Goal: Task Accomplishment & Management: Use online tool/utility

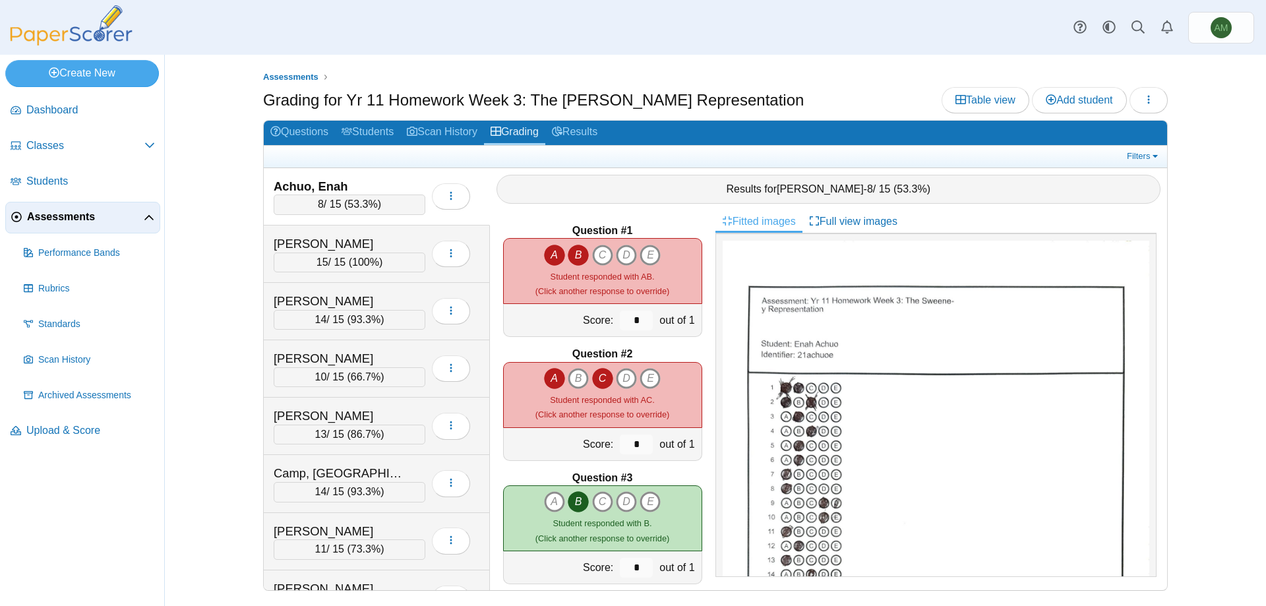
click at [1167, 107] on div "Table view Add student Loading…" at bounding box center [1054, 100] width 226 height 26
click at [1168, 107] on div "Assessments Grading for Yr 11 Homework Week 3: The Sweeney Representation Table…" at bounding box center [715, 330] width 989 height 551
click at [1154, 144] on h2 "Questions Students Scan History Grading Results" at bounding box center [715, 133] width 903 height 25
click at [1152, 154] on link "Filters" at bounding box center [1143, 156] width 40 height 13
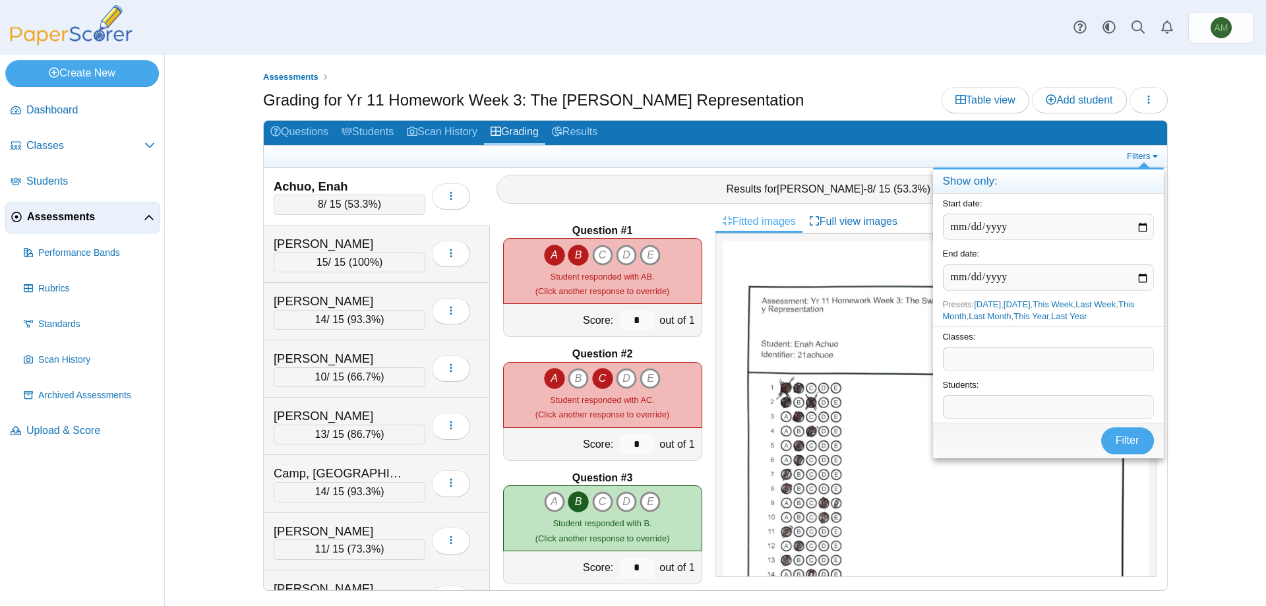
click at [1086, 354] on span at bounding box center [1048, 358] width 210 height 22
click at [1210, 212] on div "Assessments Grading for Yr 11 Homework Week 3: The Sweeney Representation Table…" at bounding box center [715, 330] width 1101 height 551
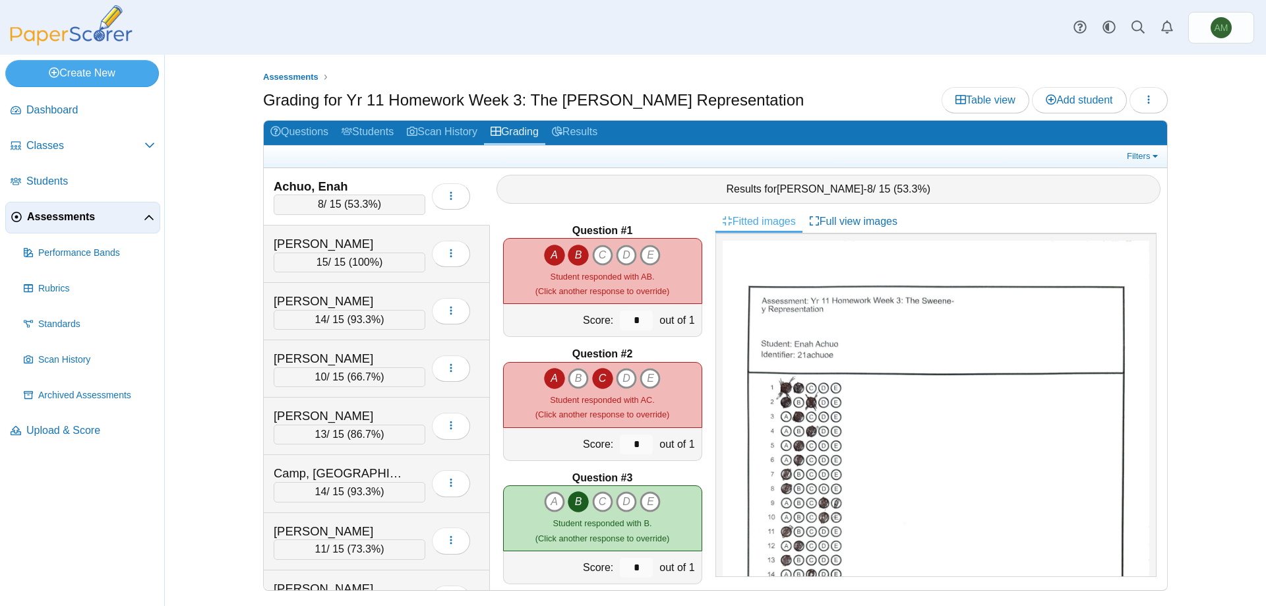
click at [548, 254] on icon "A" at bounding box center [554, 255] width 21 height 21
type input "*"
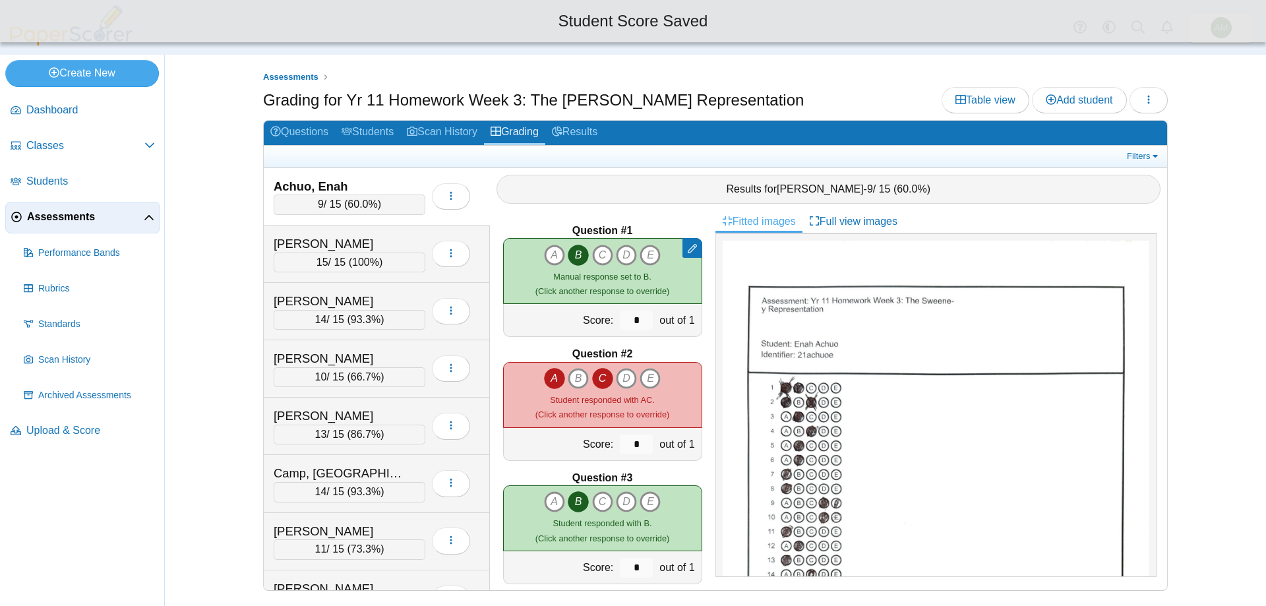
click at [601, 378] on icon "C" at bounding box center [602, 378] width 21 height 21
type input "*"
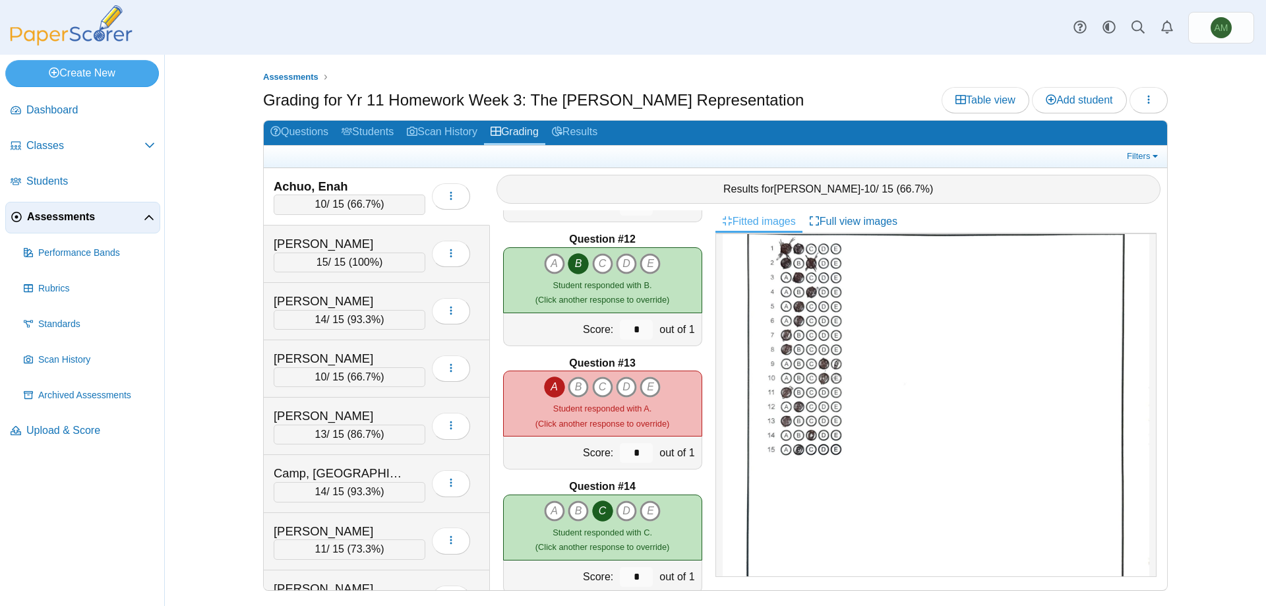
scroll to position [1500, 0]
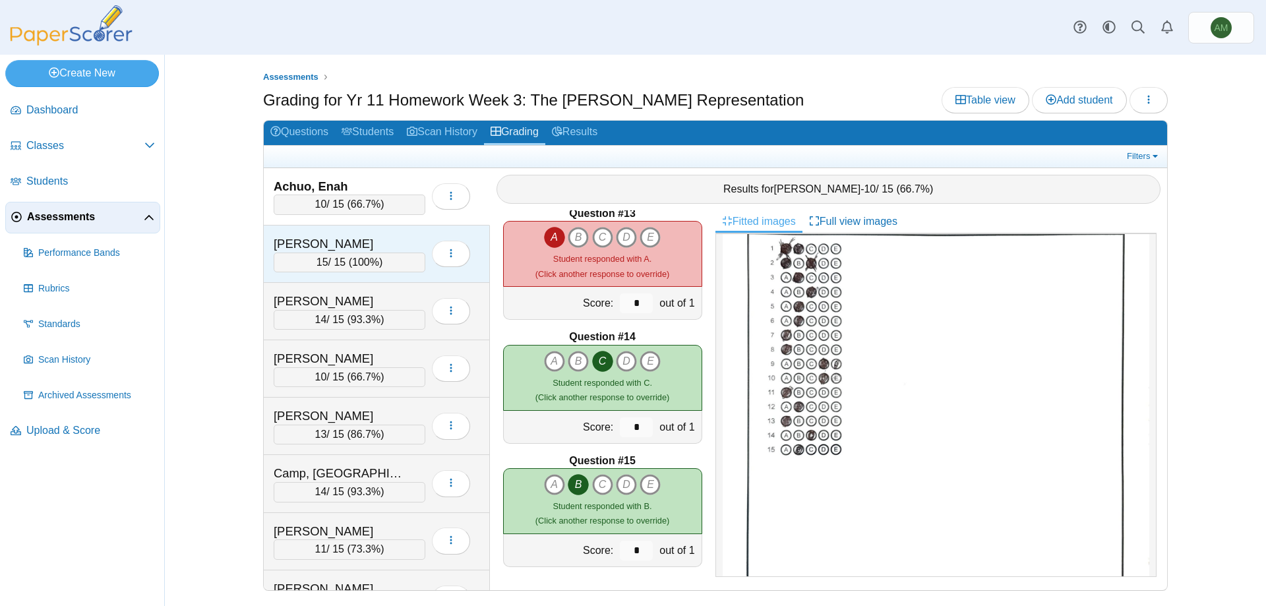
click at [305, 276] on div "Andree, Harley 15 / 15 ( 100% ) Loading…" at bounding box center [377, 253] width 226 height 57
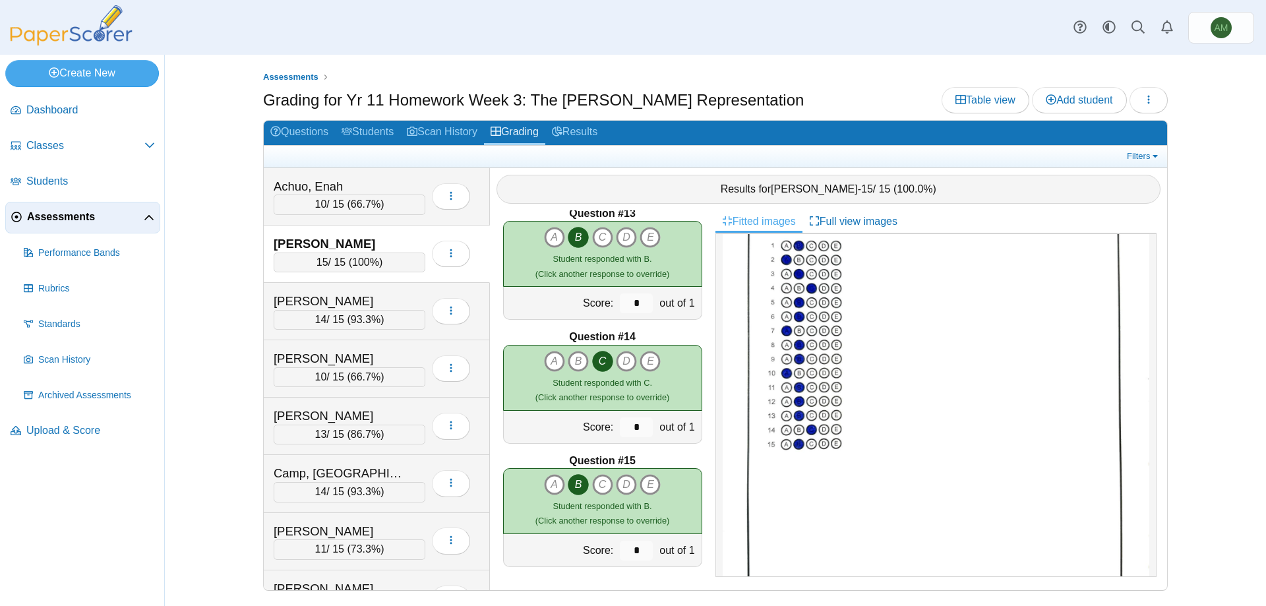
scroll to position [0, 0]
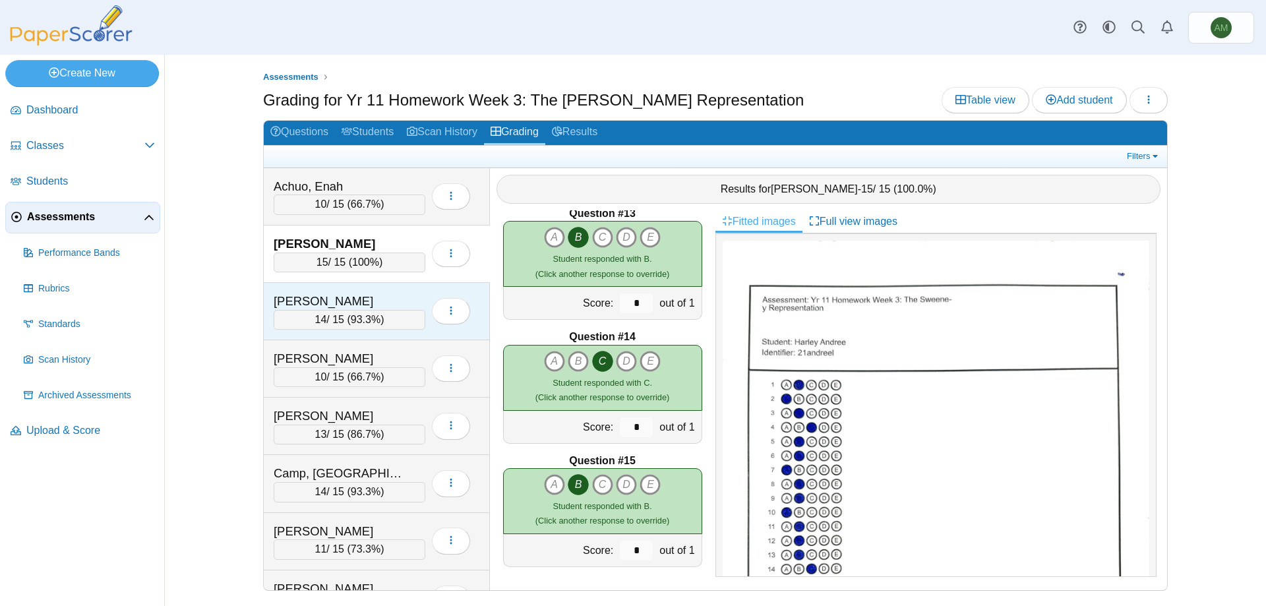
click at [341, 298] on div "Blackham, Freddie" at bounding box center [340, 301] width 132 height 17
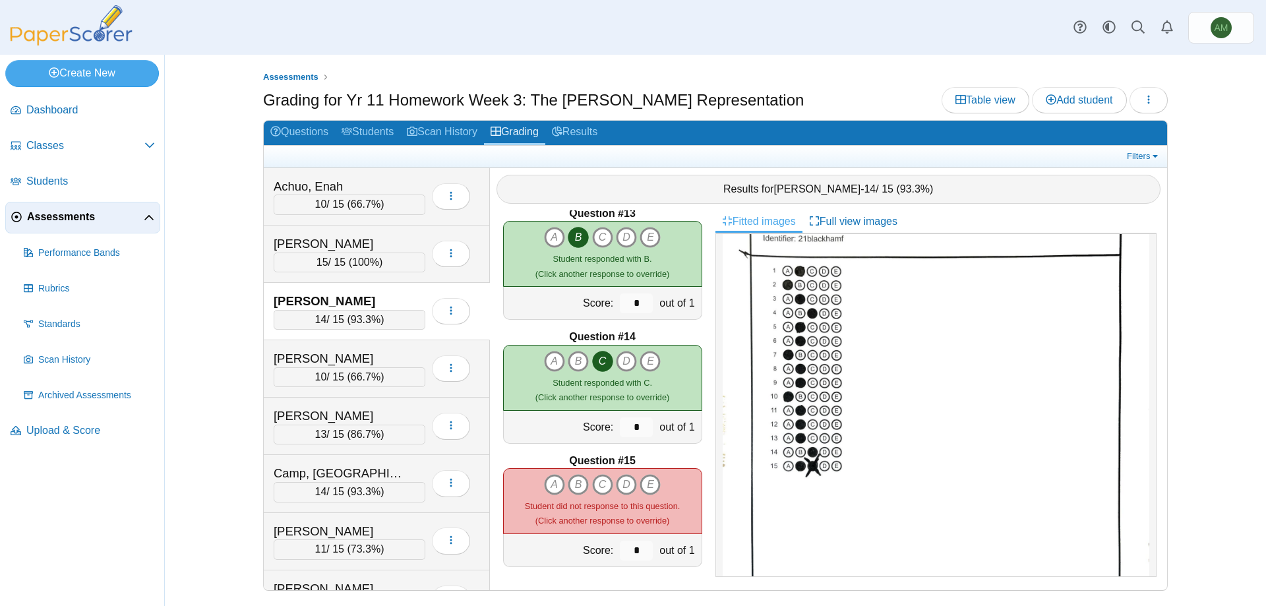
scroll to position [242, 0]
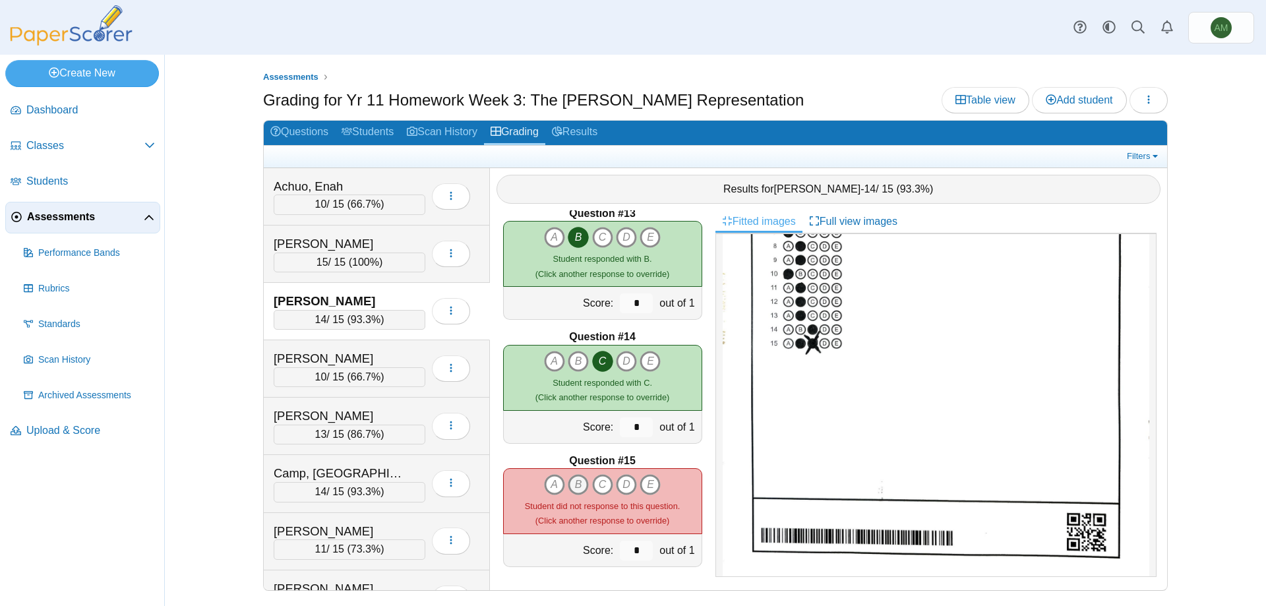
click at [582, 477] on icon "B" at bounding box center [578, 484] width 21 height 21
type input "*"
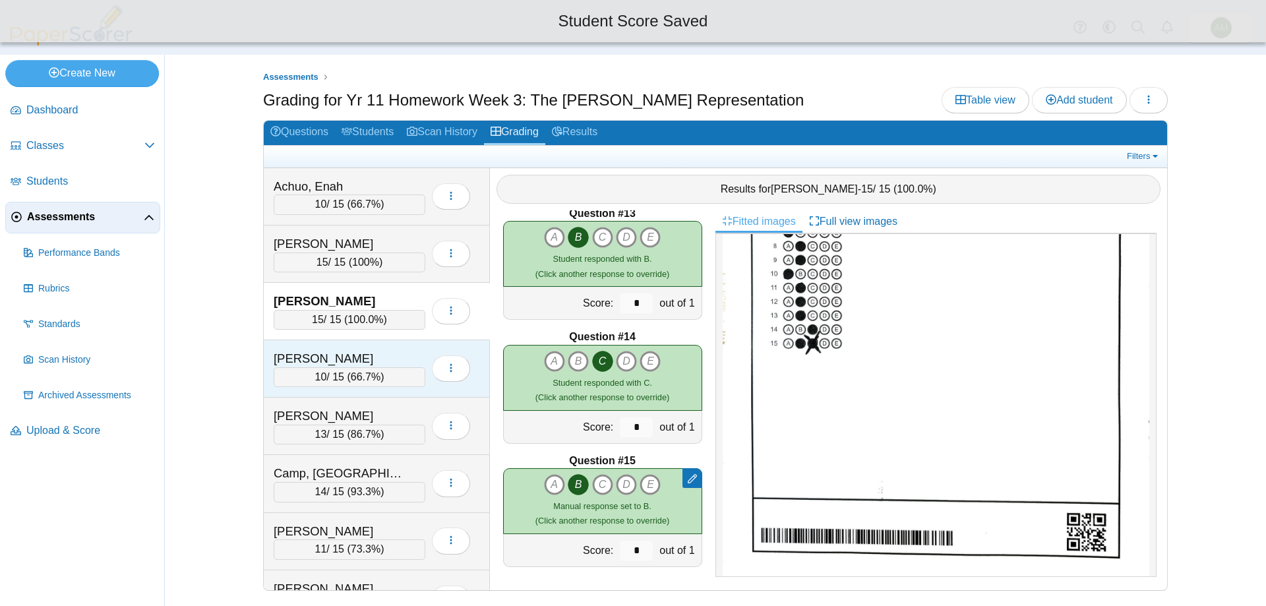
click at [361, 371] on span "66.7%" at bounding box center [366, 376] width 30 height 11
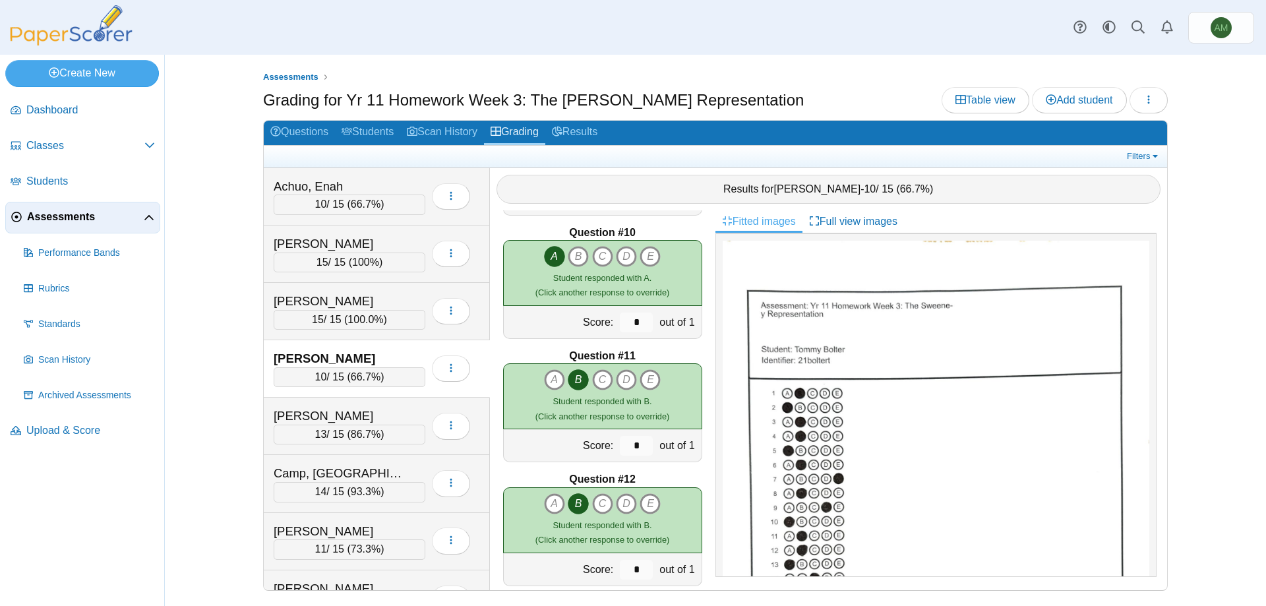
scroll to position [1500, 0]
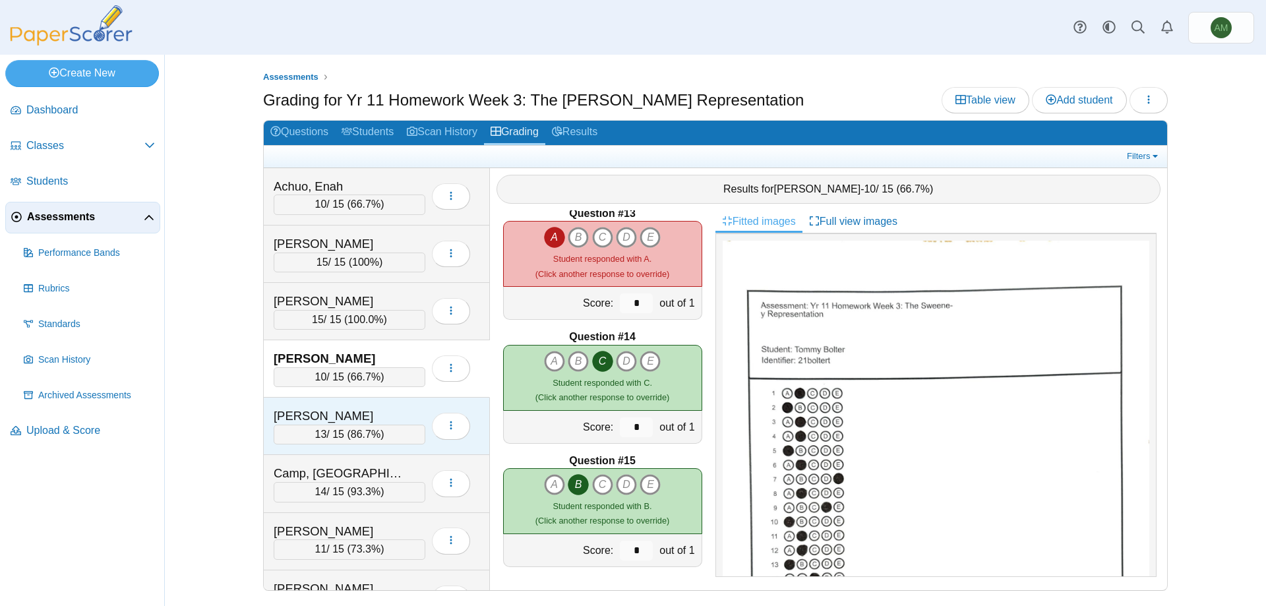
click at [367, 429] on span "86.7%" at bounding box center [366, 434] width 30 height 11
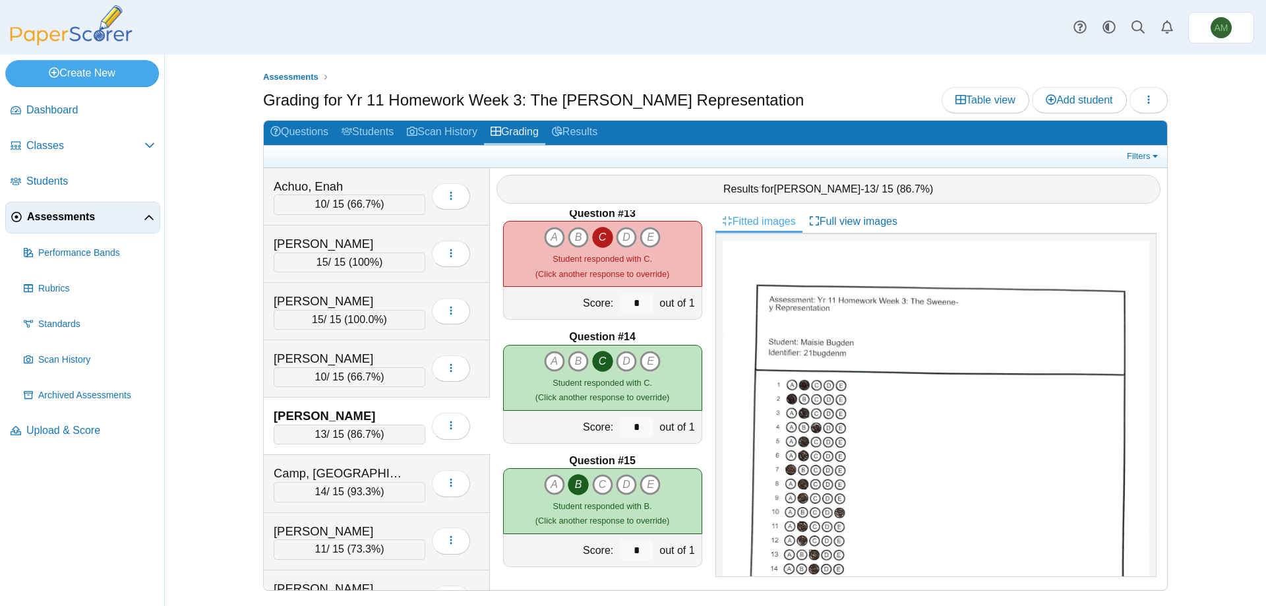
scroll to position [180, 0]
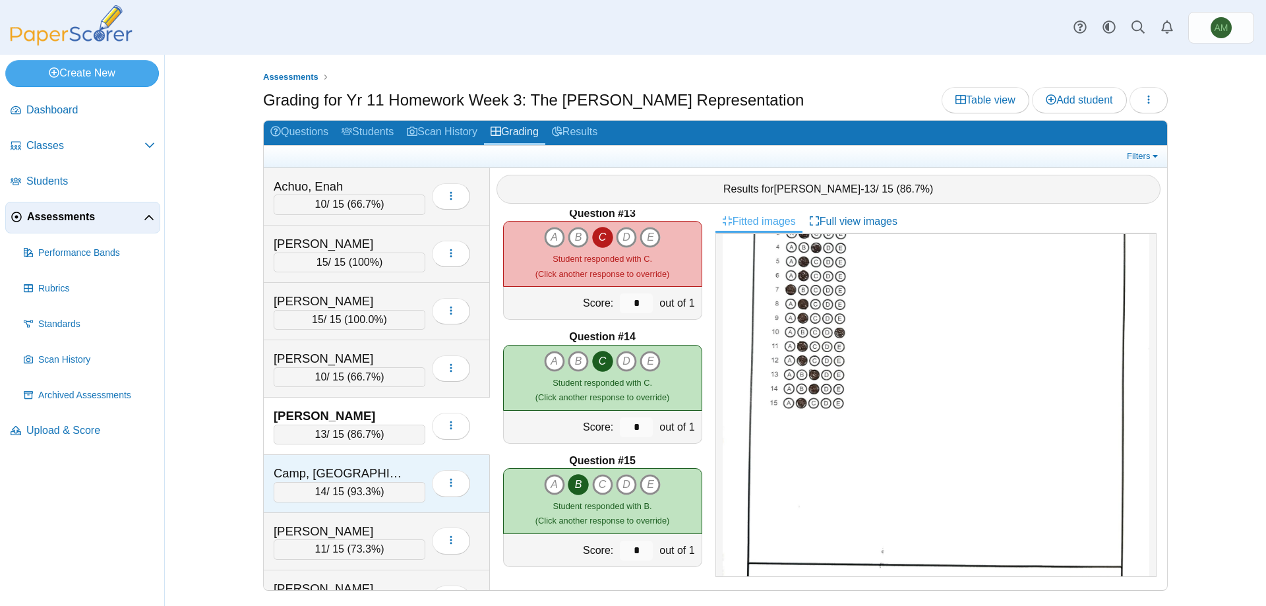
click at [380, 486] on span "93.3%" at bounding box center [366, 491] width 30 height 11
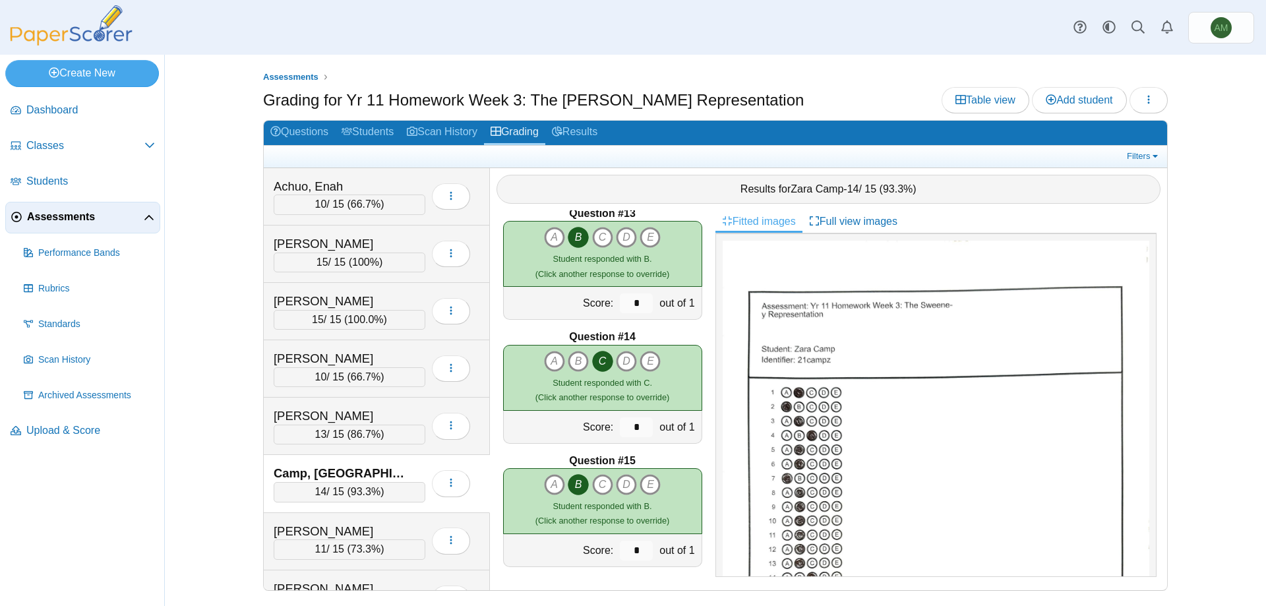
scroll to position [95, 0]
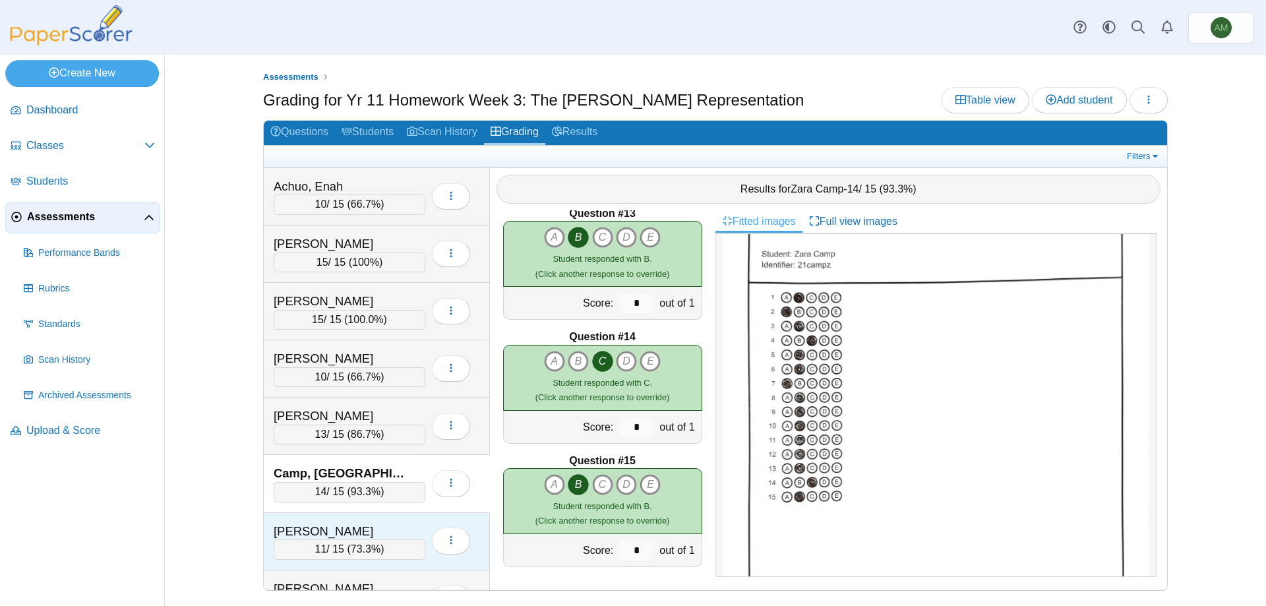
click at [386, 545] on div "11 / 15 ( 73.3% )" at bounding box center [350, 549] width 152 height 20
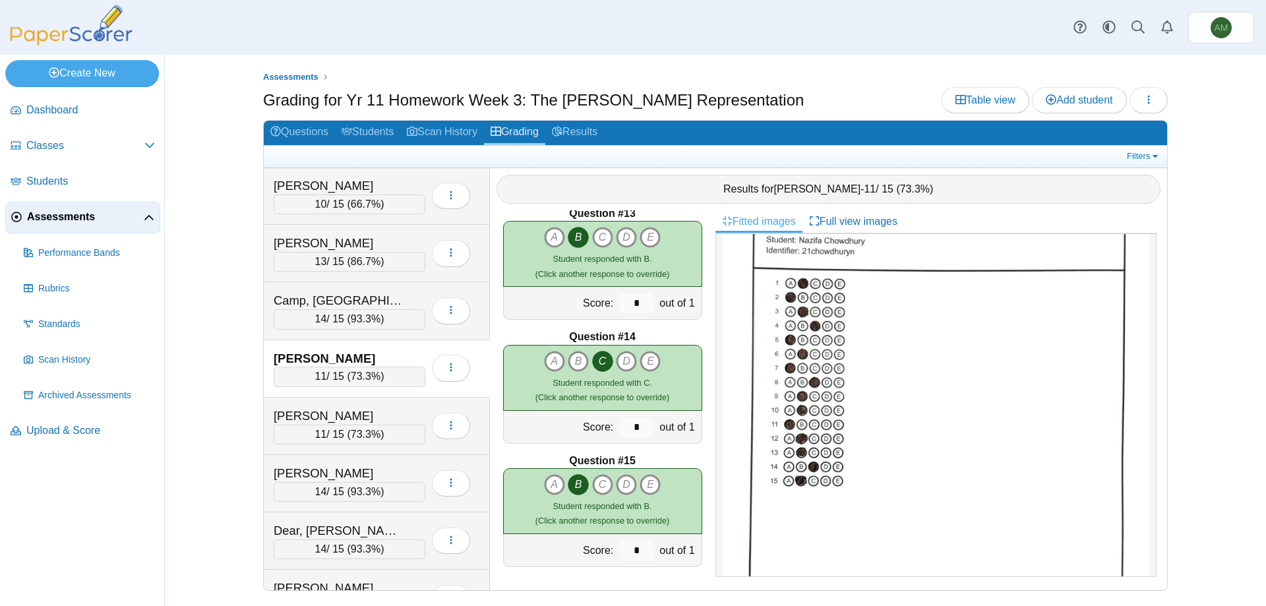
scroll to position [312, 0]
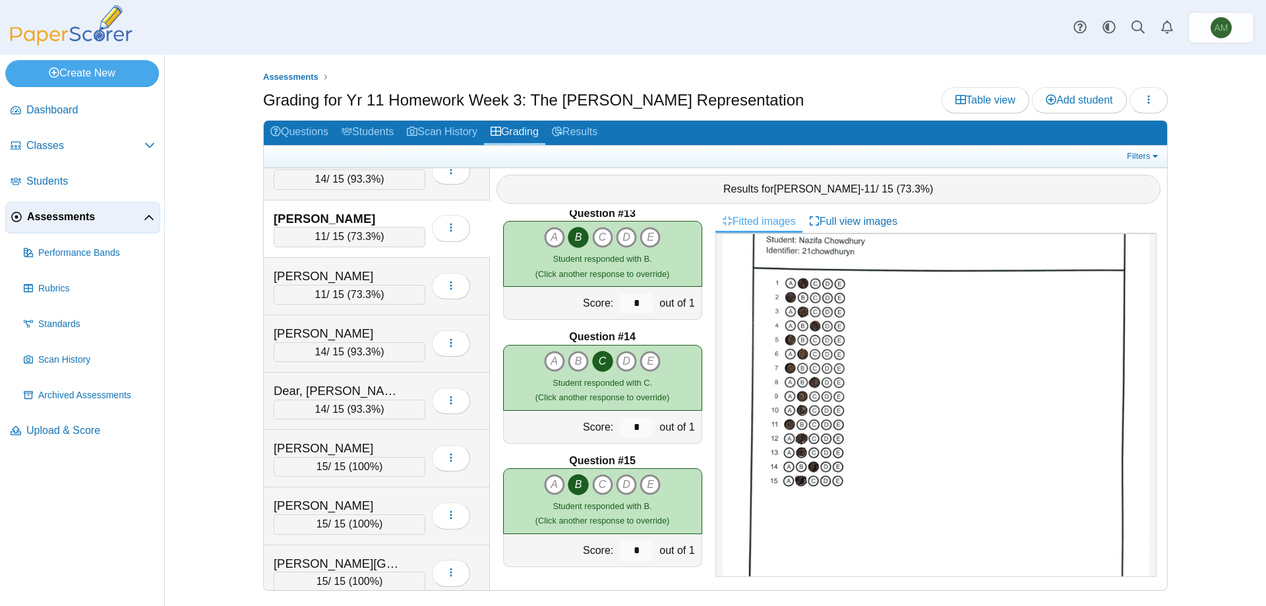
click at [263, 264] on div "Questions Students Scan History Grading Results Filters Achuo, Enah 10 66.7% Lo…" at bounding box center [715, 355] width 905 height 471
click at [301, 277] on div "Clark, George" at bounding box center [340, 276] width 132 height 17
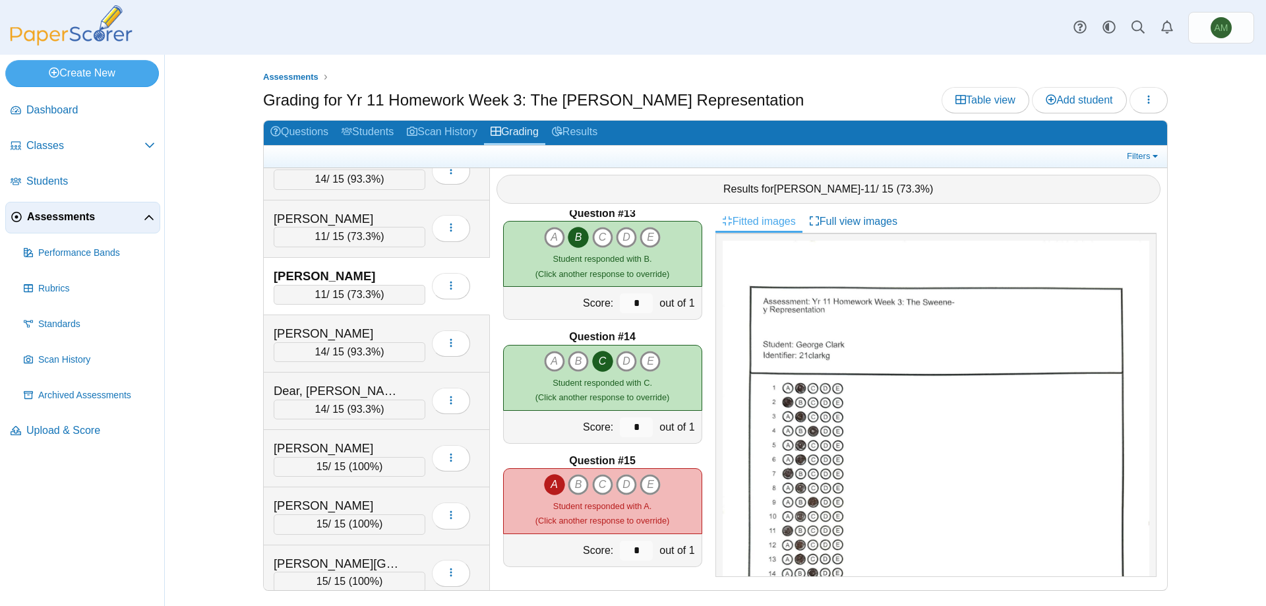
scroll to position [71, 0]
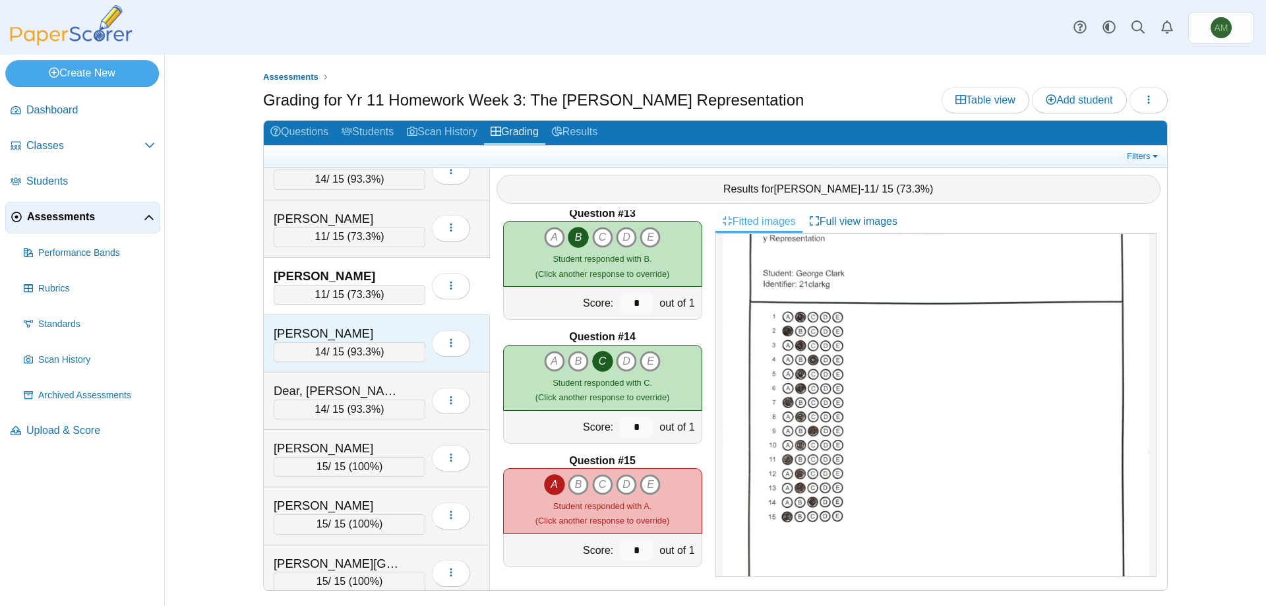
click at [322, 362] on div "Davies, Reece 14 / 15 ( 93.3% ) Loading…" at bounding box center [377, 343] width 226 height 57
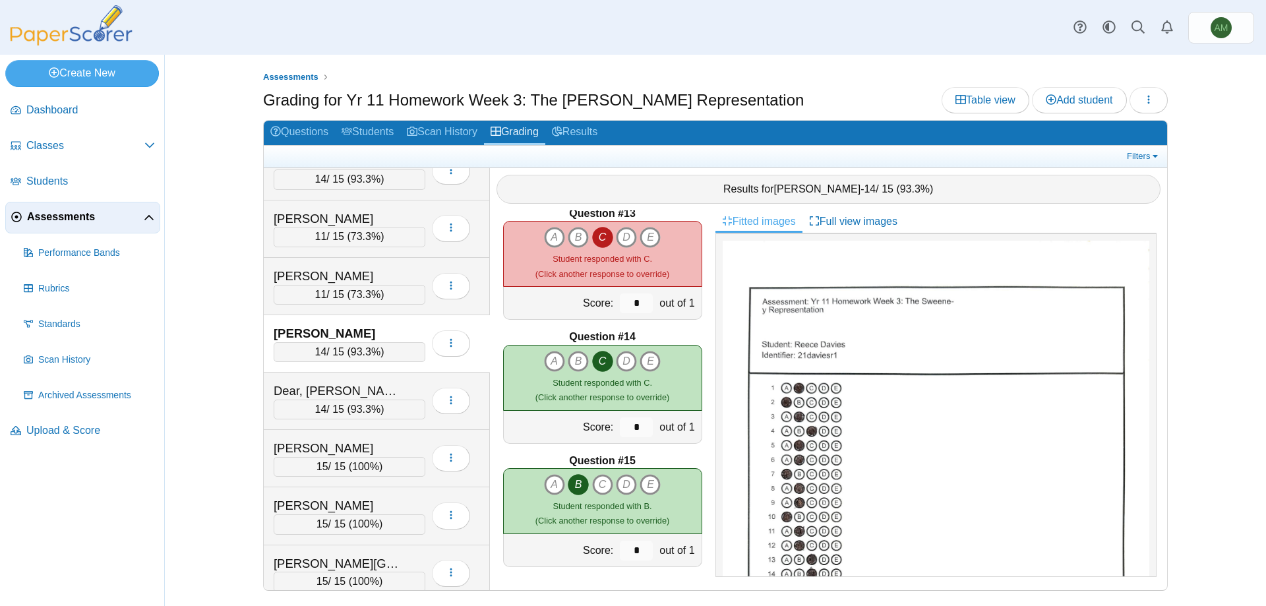
scroll to position [124, 0]
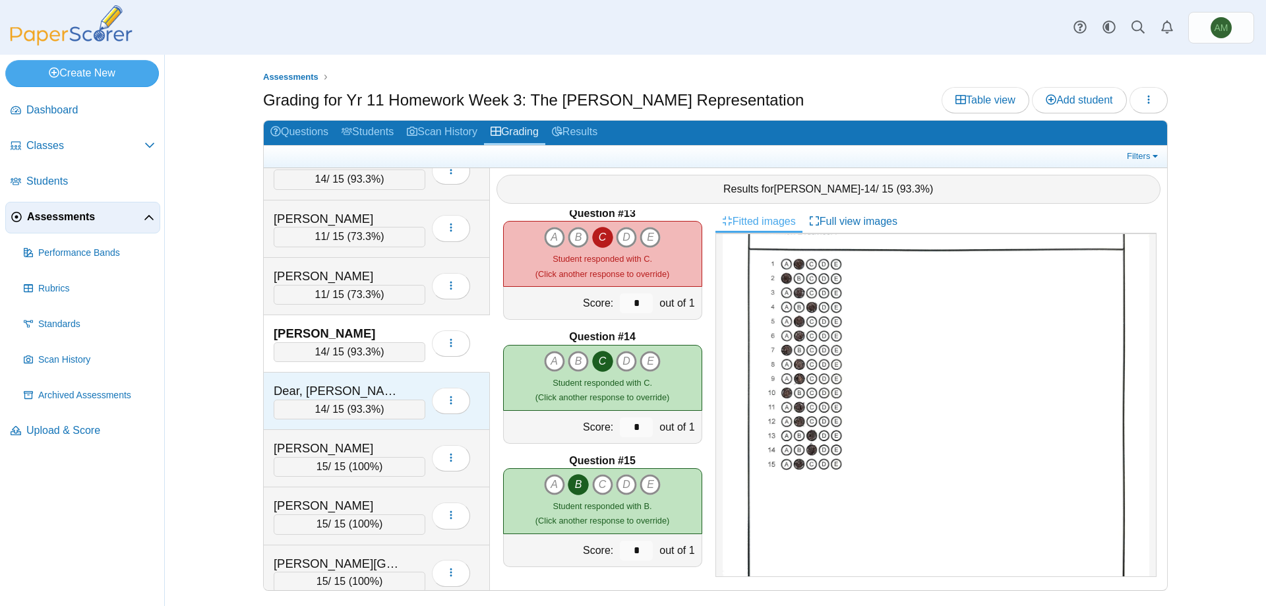
click at [344, 404] on div "14 / 15 ( 93.3% )" at bounding box center [350, 410] width 152 height 20
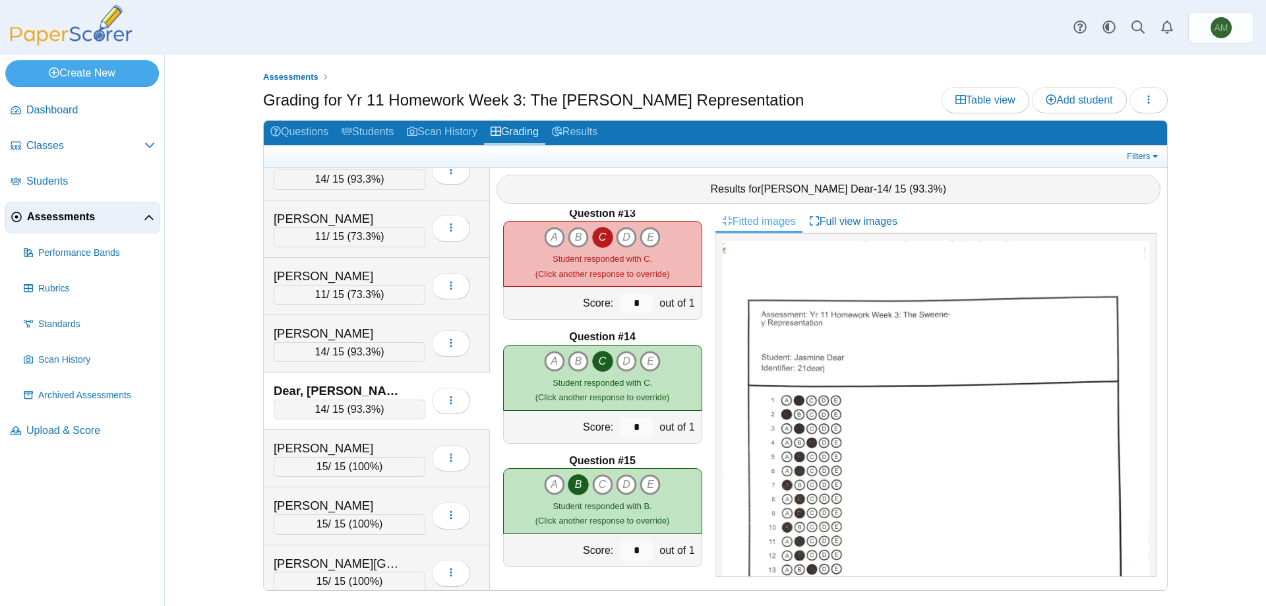
scroll to position [148, 0]
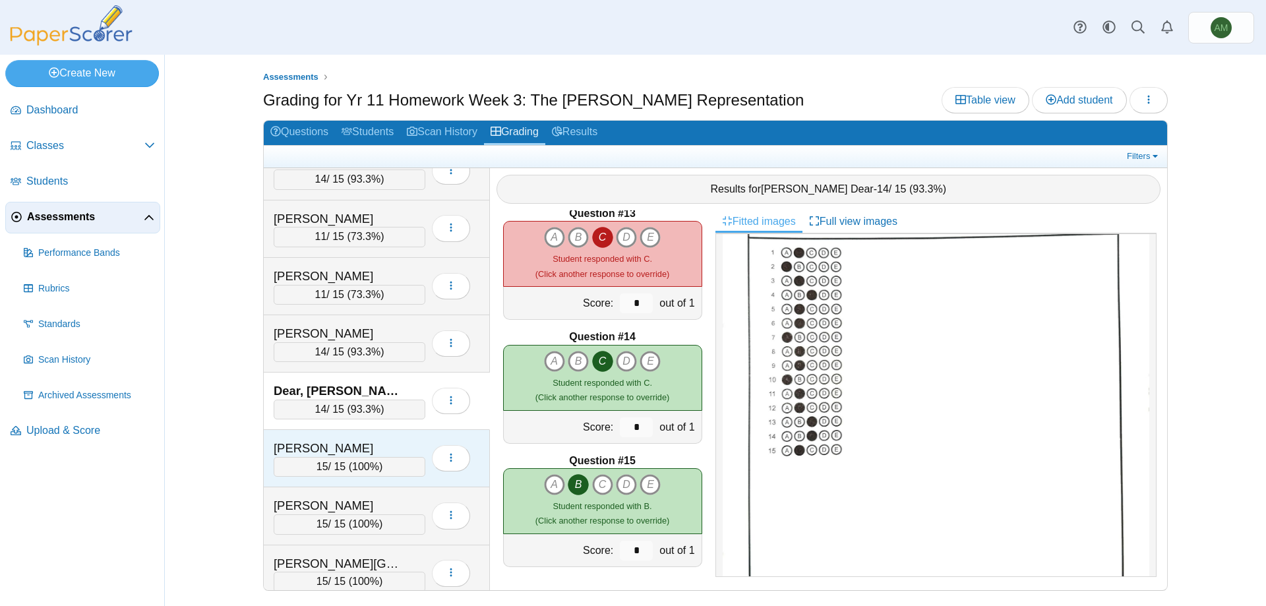
click at [390, 452] on div "Fletcher, Danny" at bounding box center [340, 448] width 132 height 17
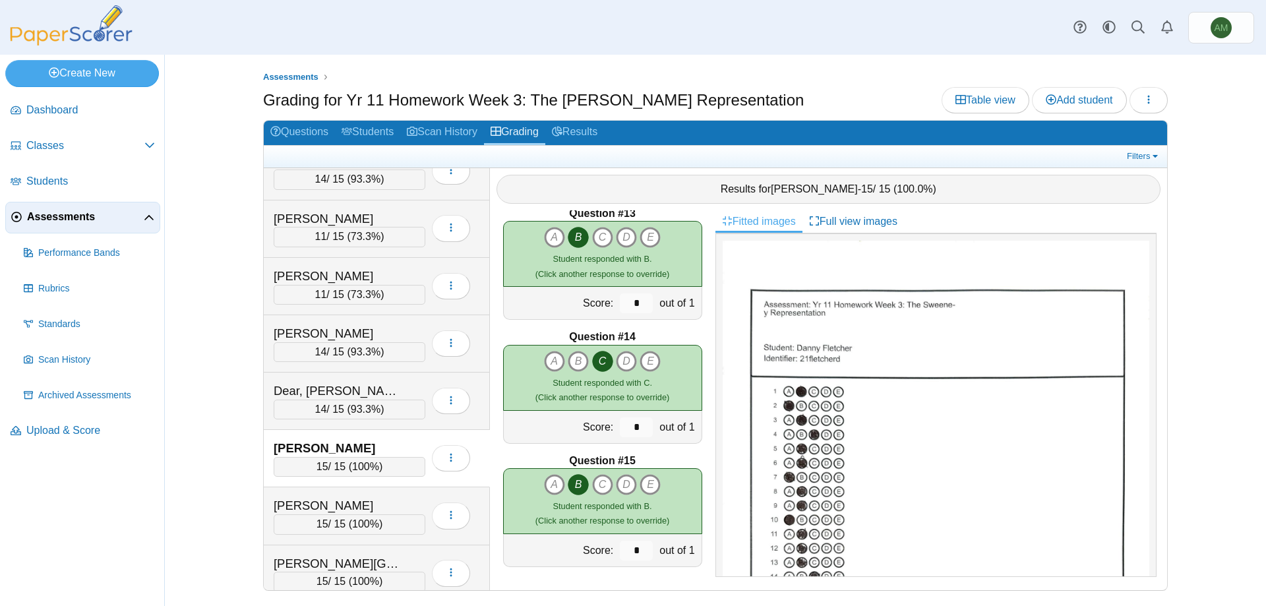
scroll to position [134, 0]
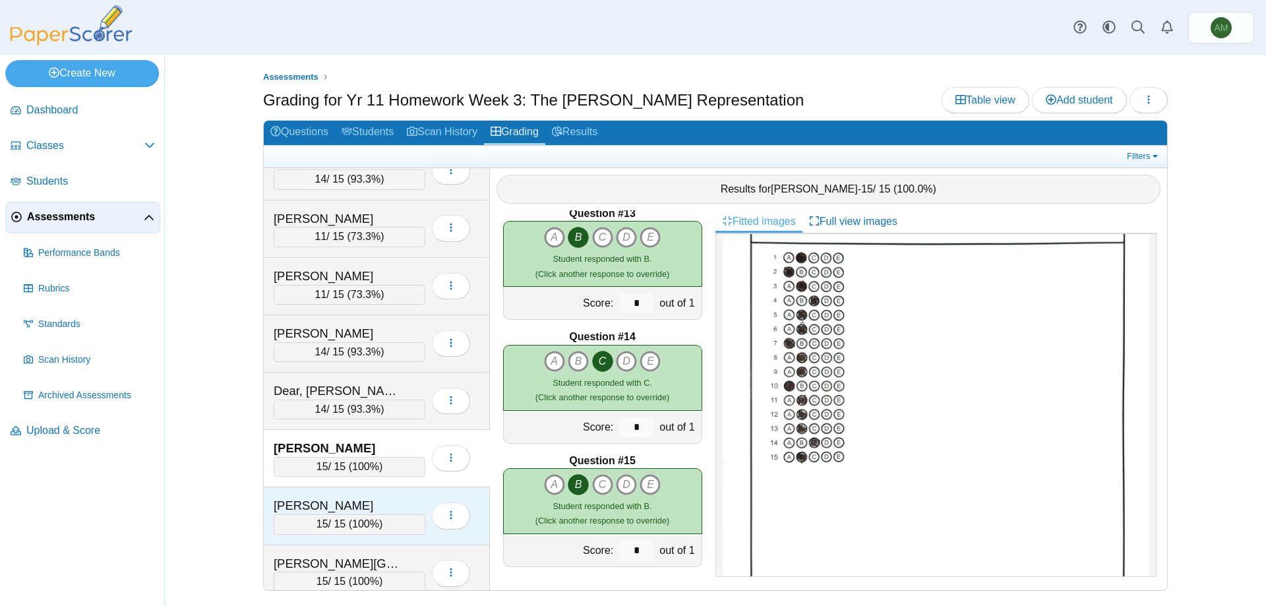
click at [375, 518] on span "100%" at bounding box center [365, 523] width 27 height 11
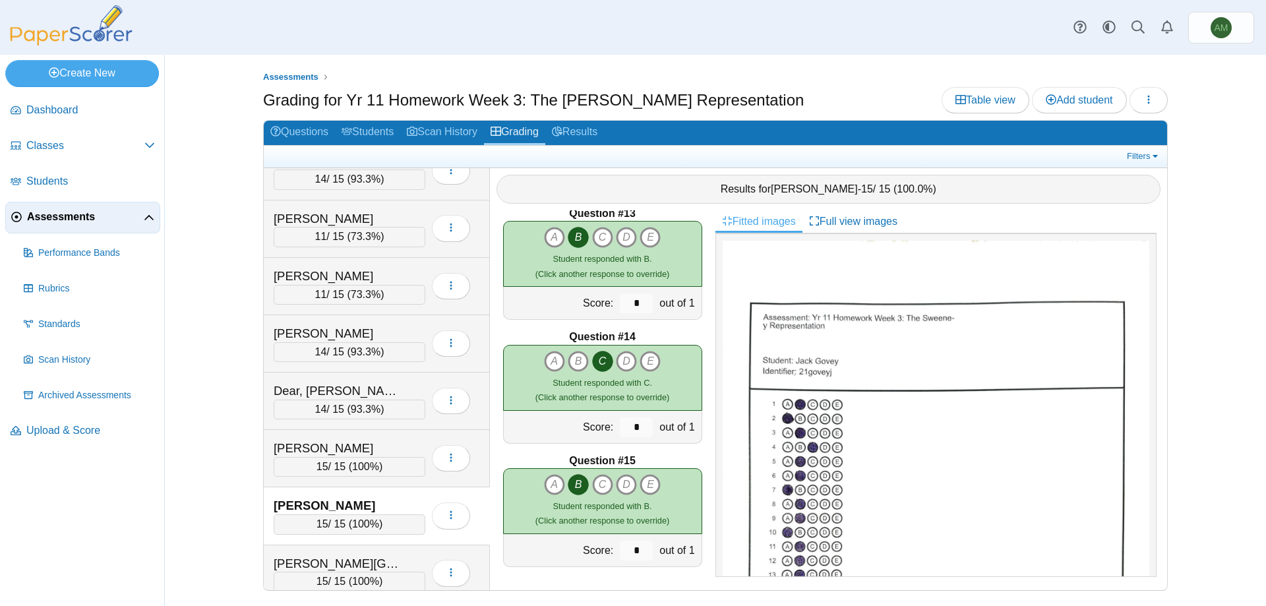
scroll to position [106, 0]
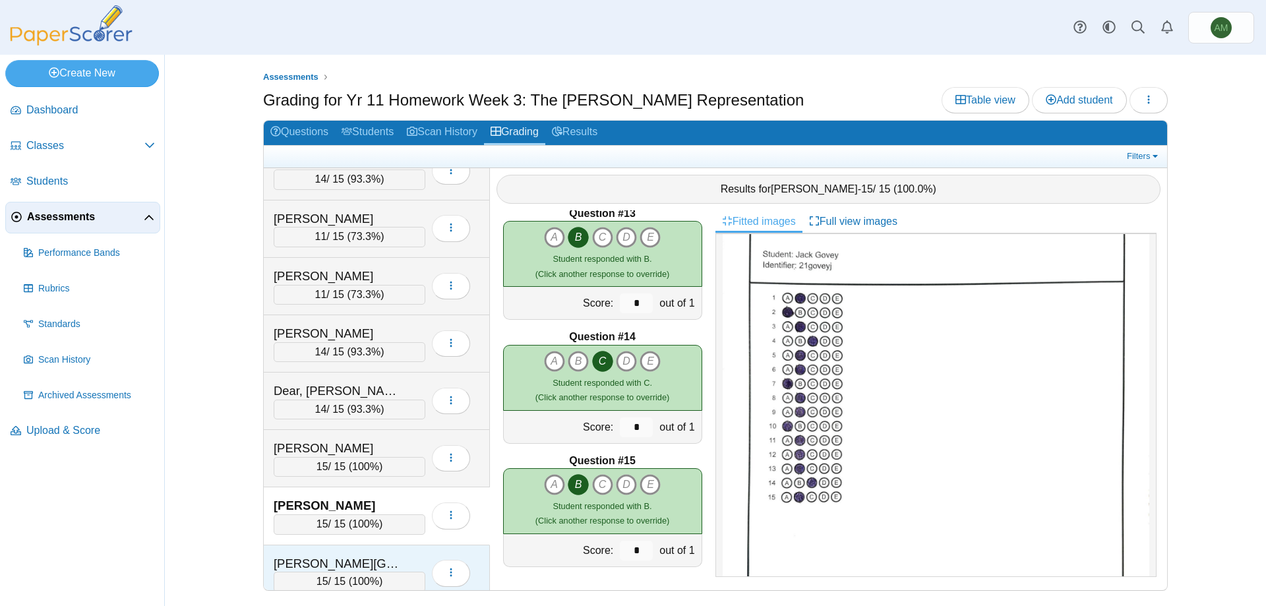
click at [387, 559] on div "Henry, Evie" at bounding box center [340, 563] width 132 height 17
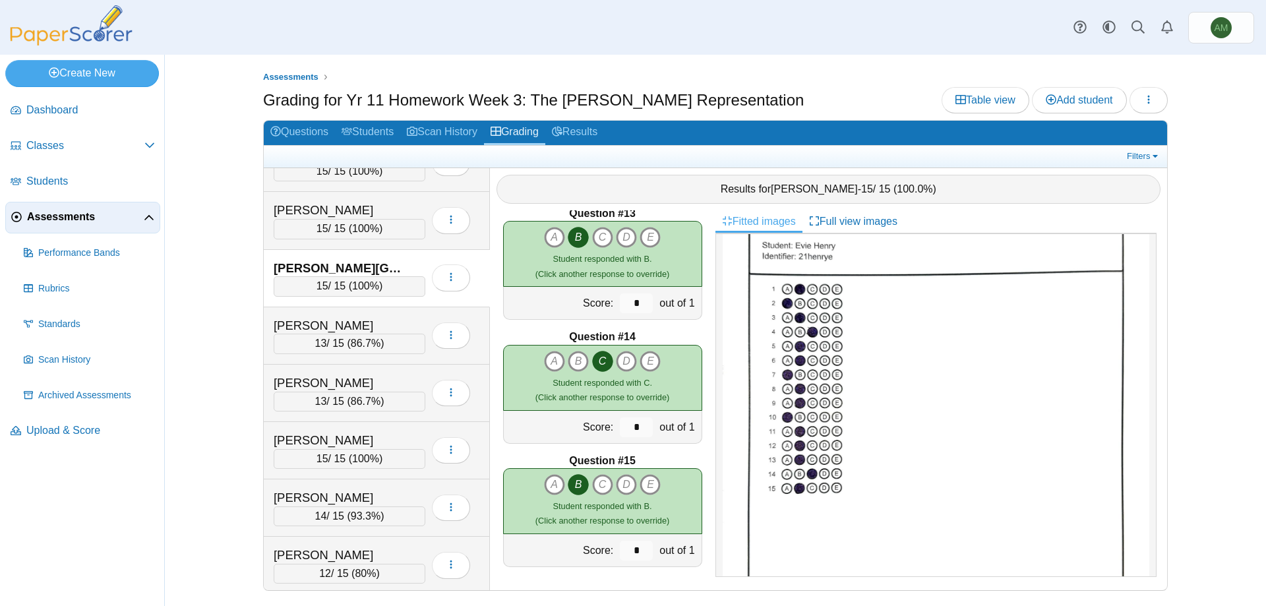
scroll to position [702, 0]
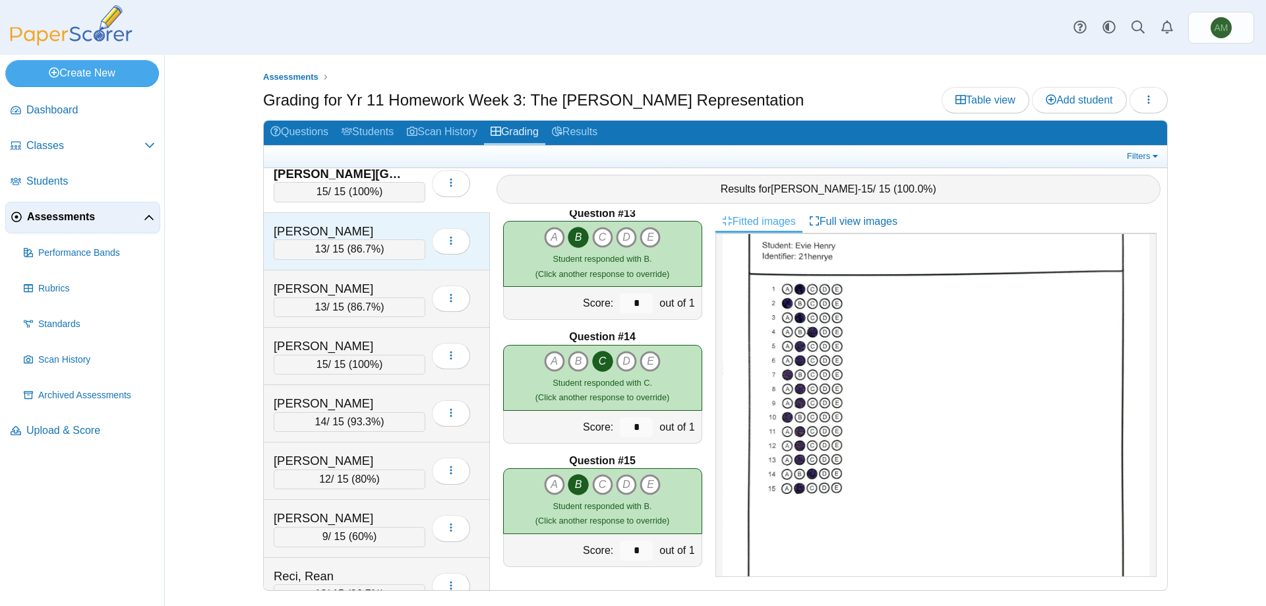
click at [342, 257] on div "13 / 15 ( 86.7% )" at bounding box center [350, 249] width 152 height 20
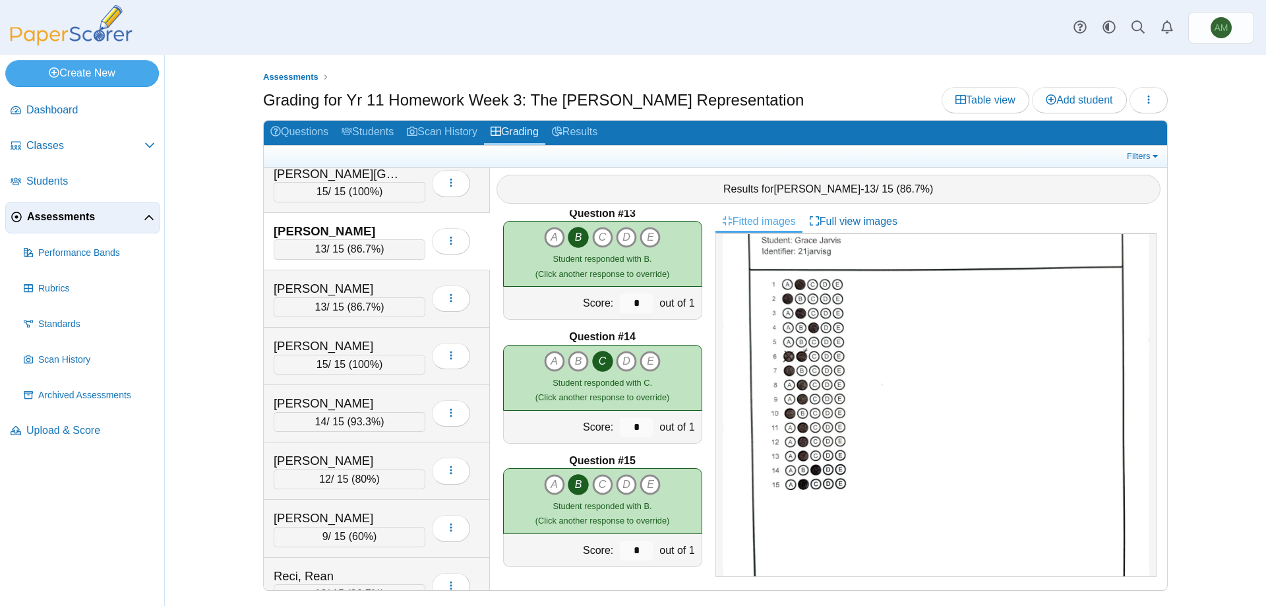
scroll to position [108, 0]
click at [352, 283] on div "Karpenko, Alex" at bounding box center [340, 288] width 132 height 17
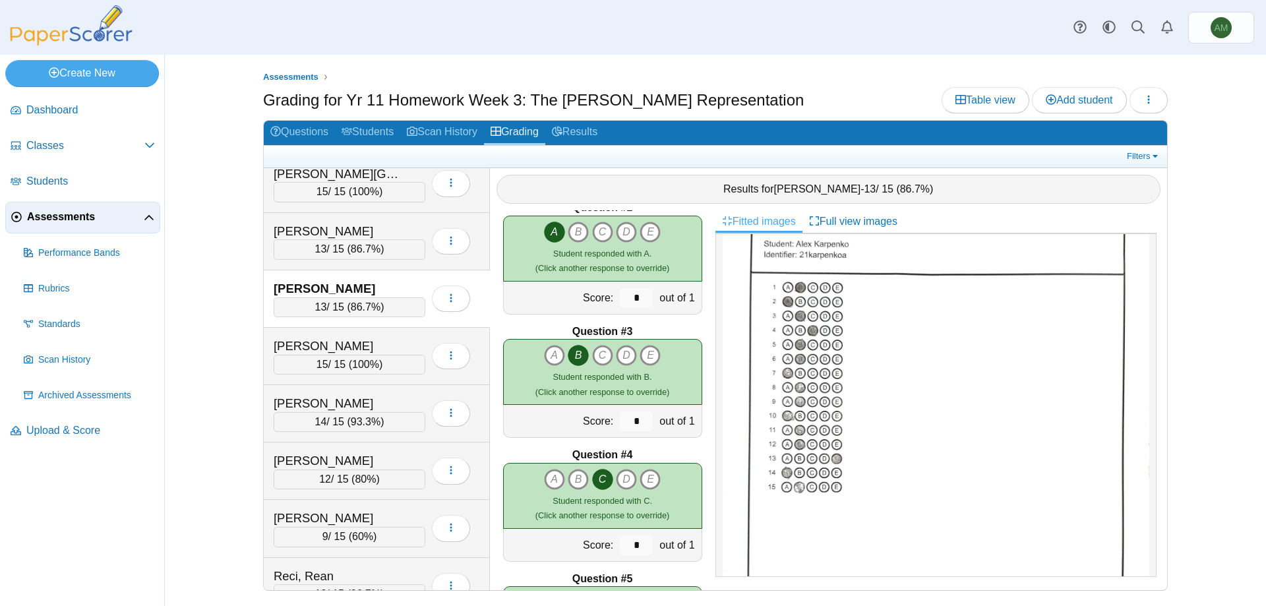
scroll to position [3, 0]
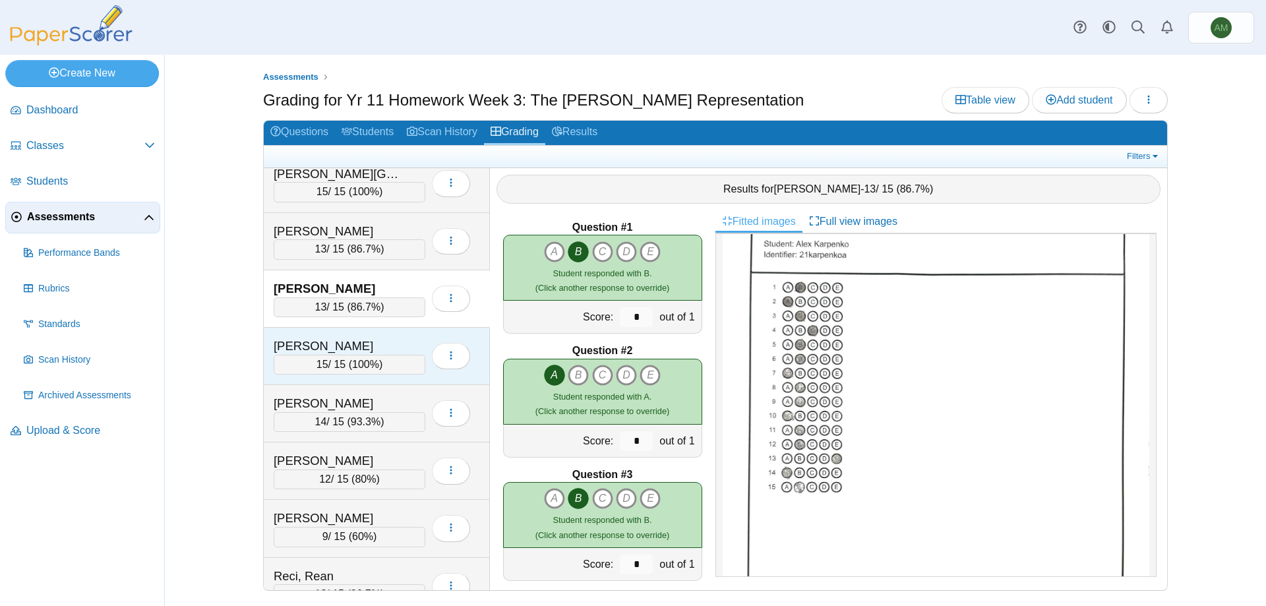
click at [309, 366] on div "15 / 15 ( 100% )" at bounding box center [350, 365] width 152 height 20
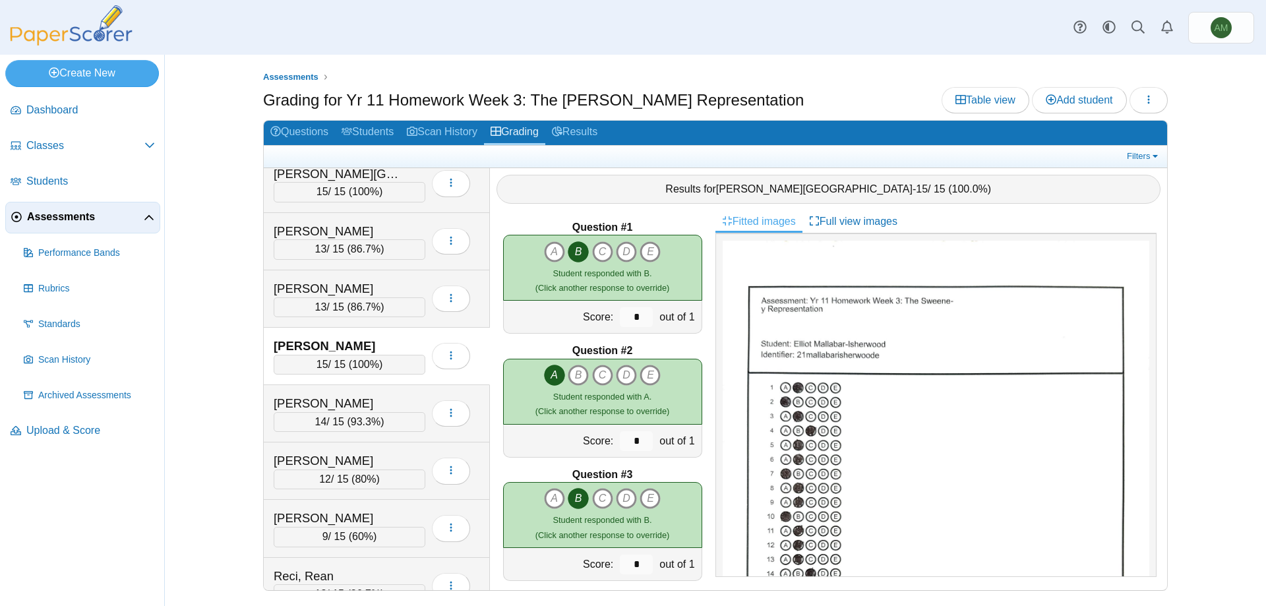
scroll to position [0, 0]
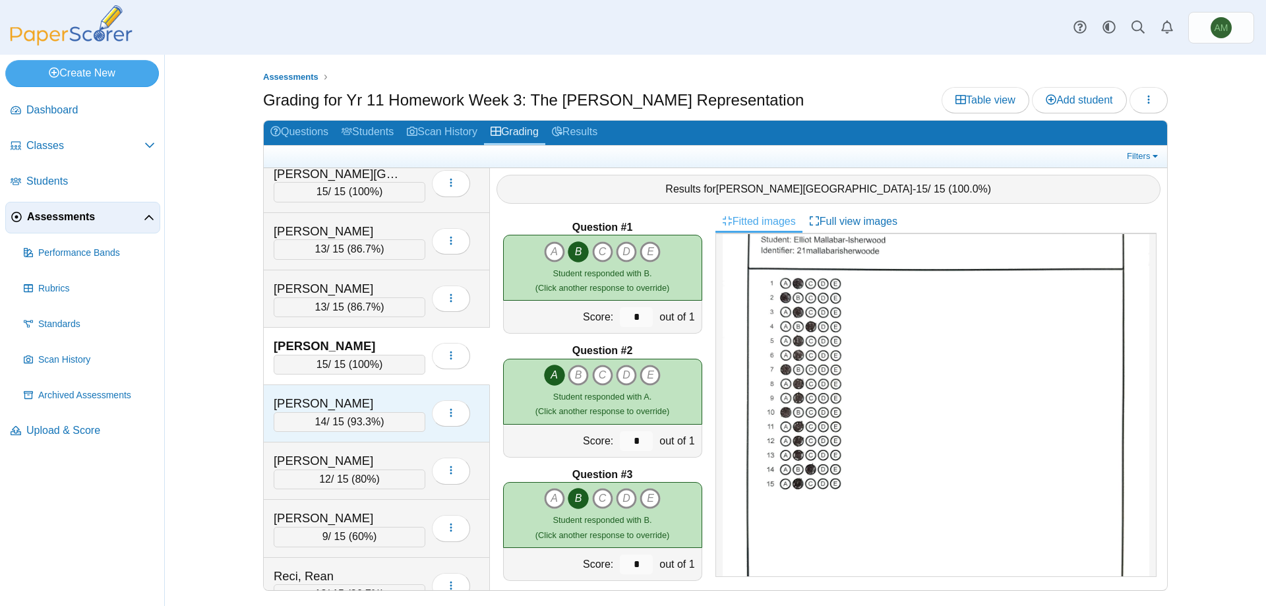
click at [309, 417] on div "14 / 15 ( 93.3% )" at bounding box center [350, 422] width 152 height 20
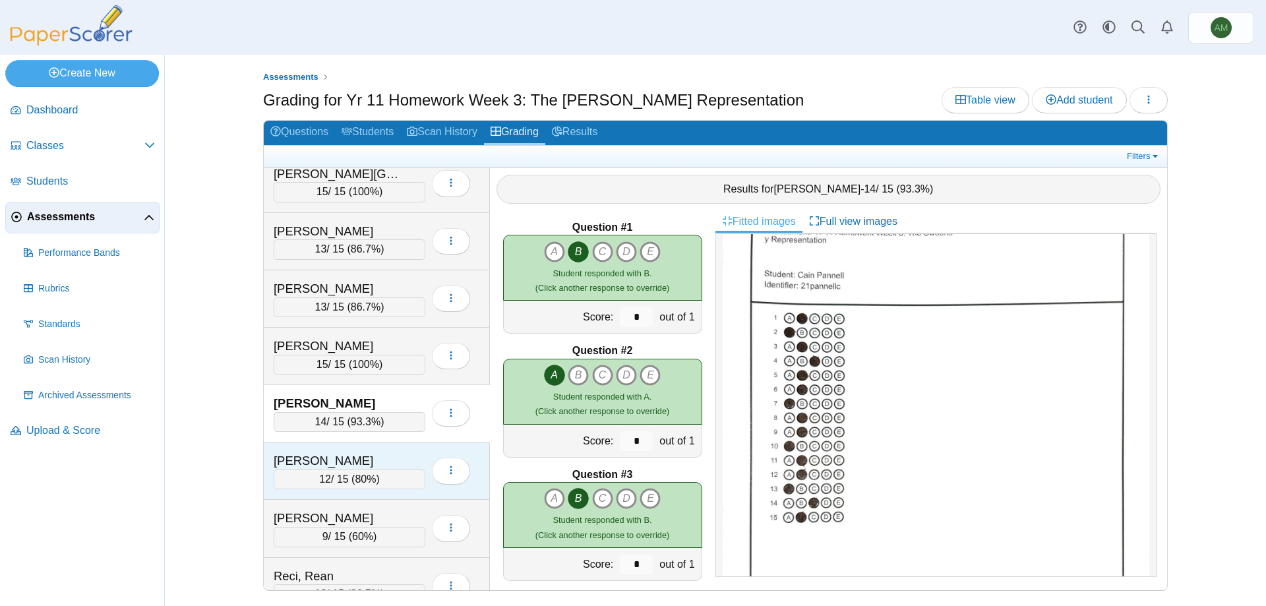
click at [311, 488] on div "12 / 15 ( 80% )" at bounding box center [350, 479] width 152 height 20
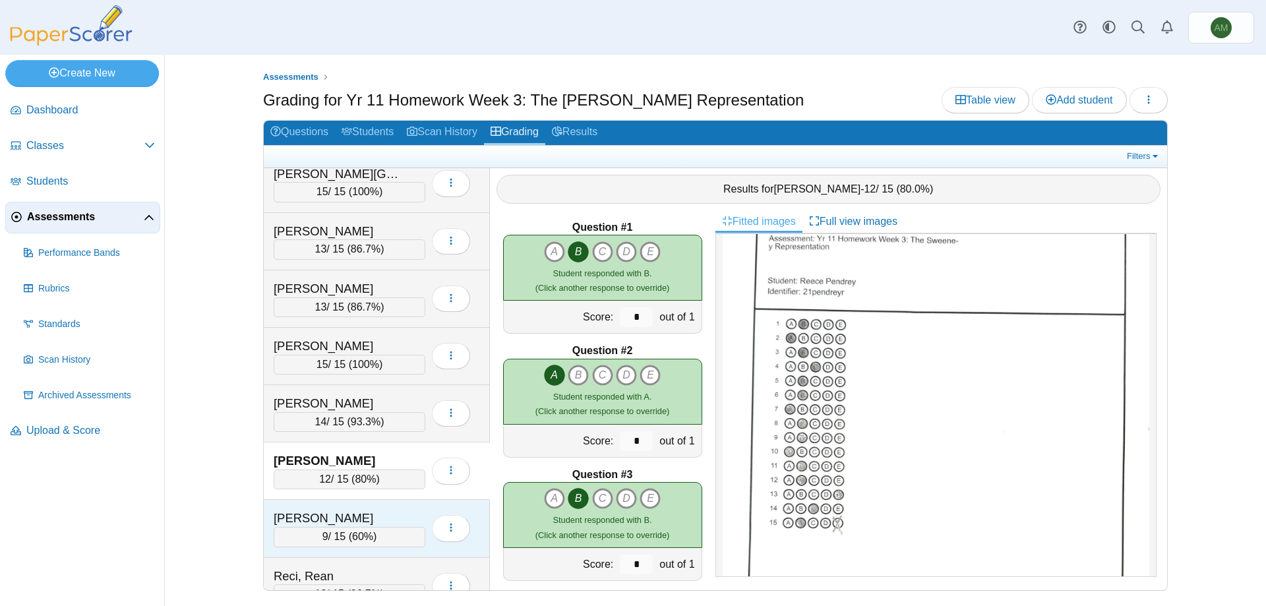
click at [326, 524] on div "Piper, Archie" at bounding box center [340, 518] width 132 height 17
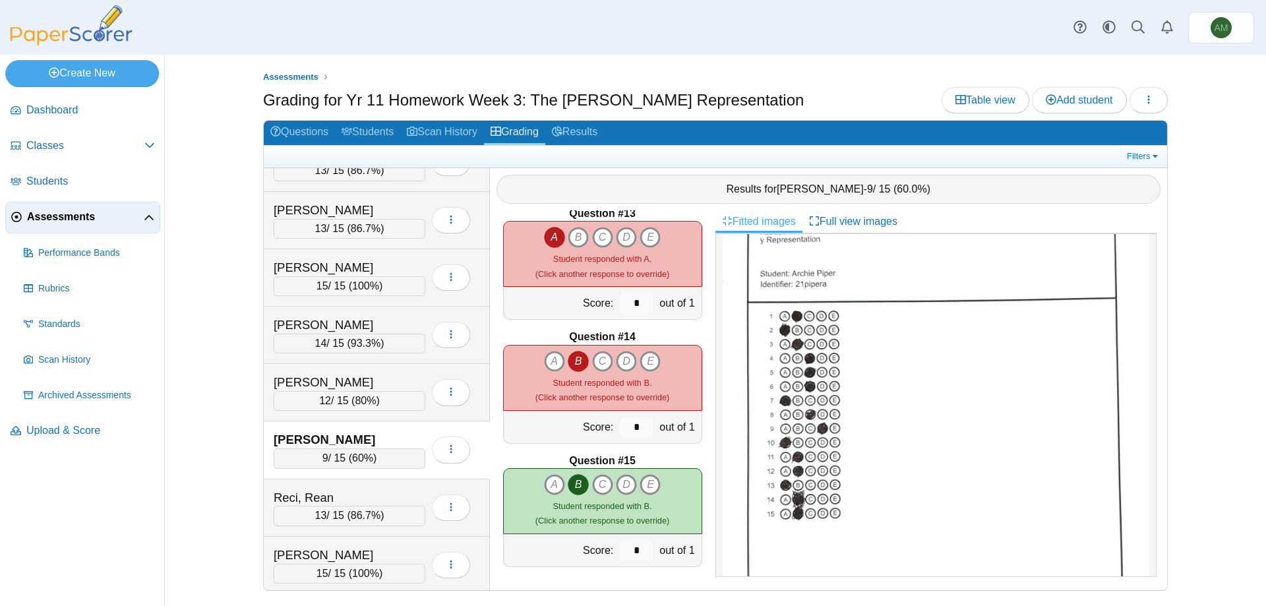
click at [372, 460] on span "60%" at bounding box center [362, 457] width 21 height 11
click at [365, 510] on span "86.7%" at bounding box center [366, 515] width 30 height 11
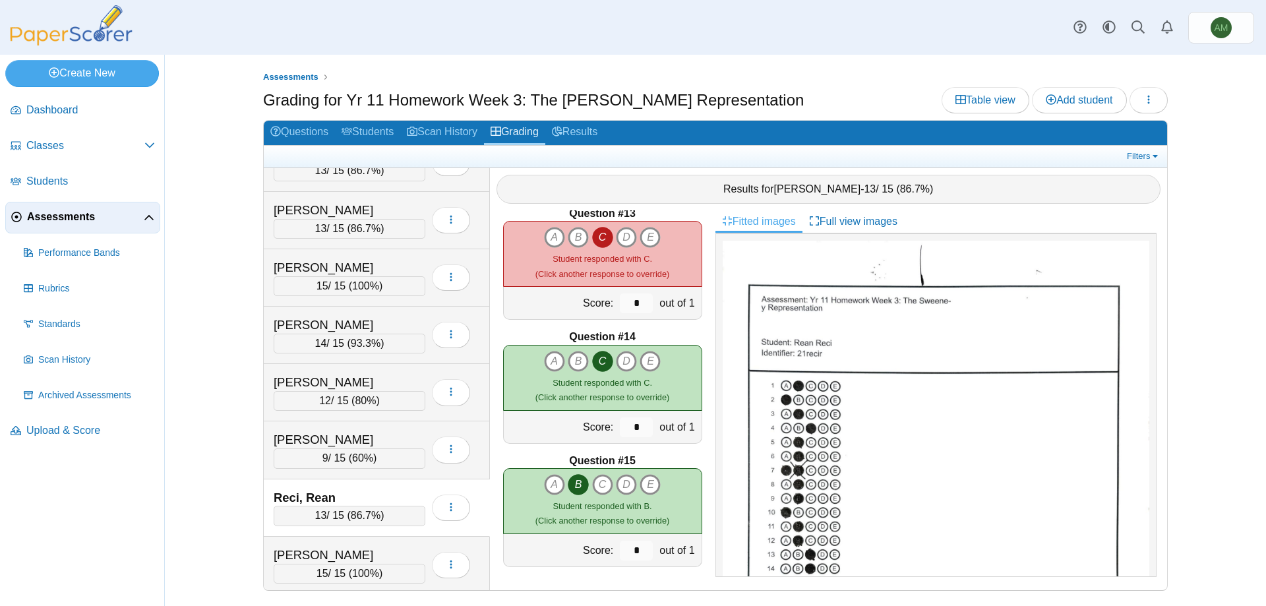
drag, startPoint x: 1157, startPoint y: 400, endPoint x: 1156, endPoint y: 412, distance: 11.9
click at [1156, 412] on div "Fitted images Full view images" at bounding box center [940, 400] width 451 height 380
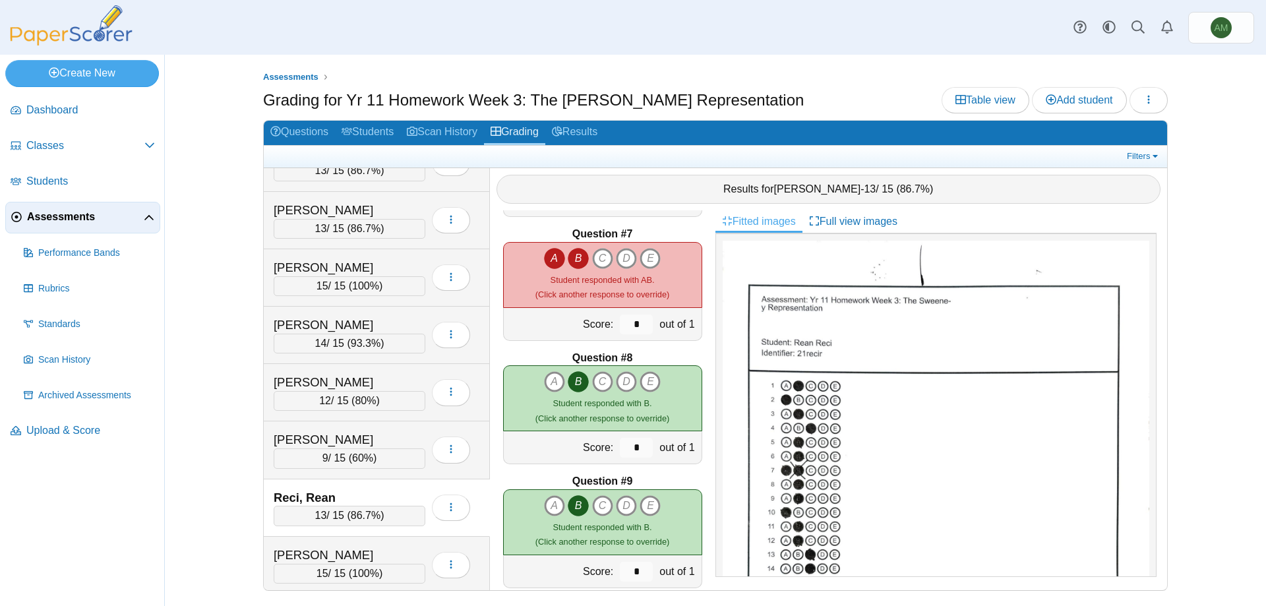
click at [571, 259] on icon "B" at bounding box center [578, 258] width 21 height 21
type input "*"
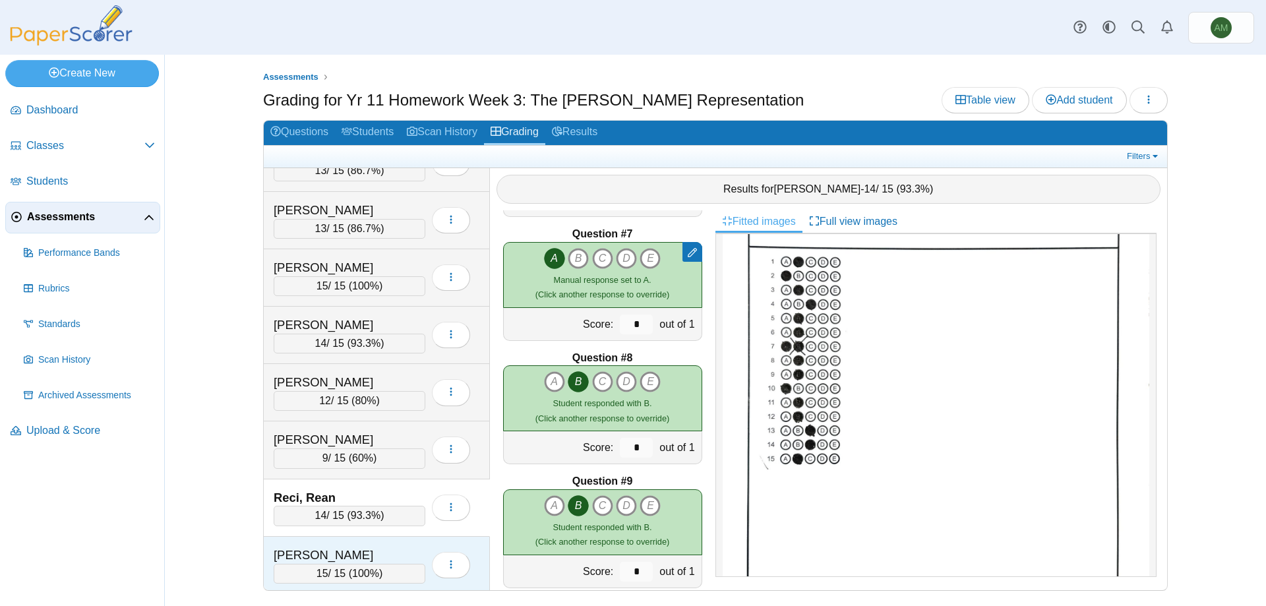
click at [364, 559] on div "Smith, Amelia" at bounding box center [340, 555] width 132 height 17
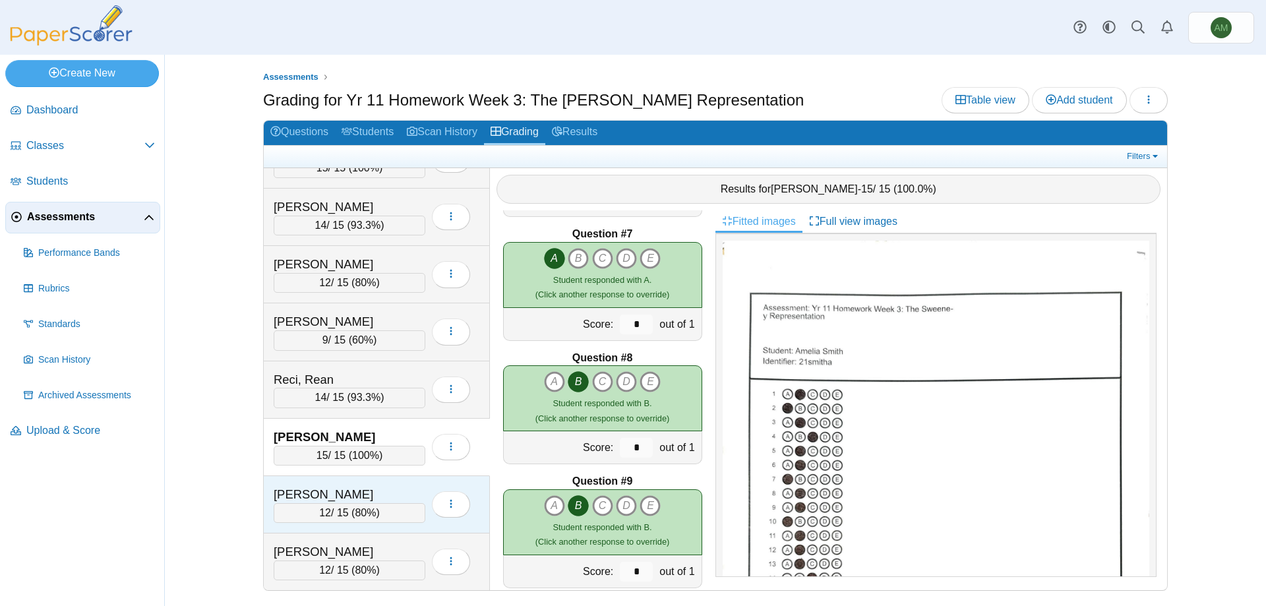
click at [374, 519] on div "12 / 15 ( 80% )" at bounding box center [350, 513] width 152 height 20
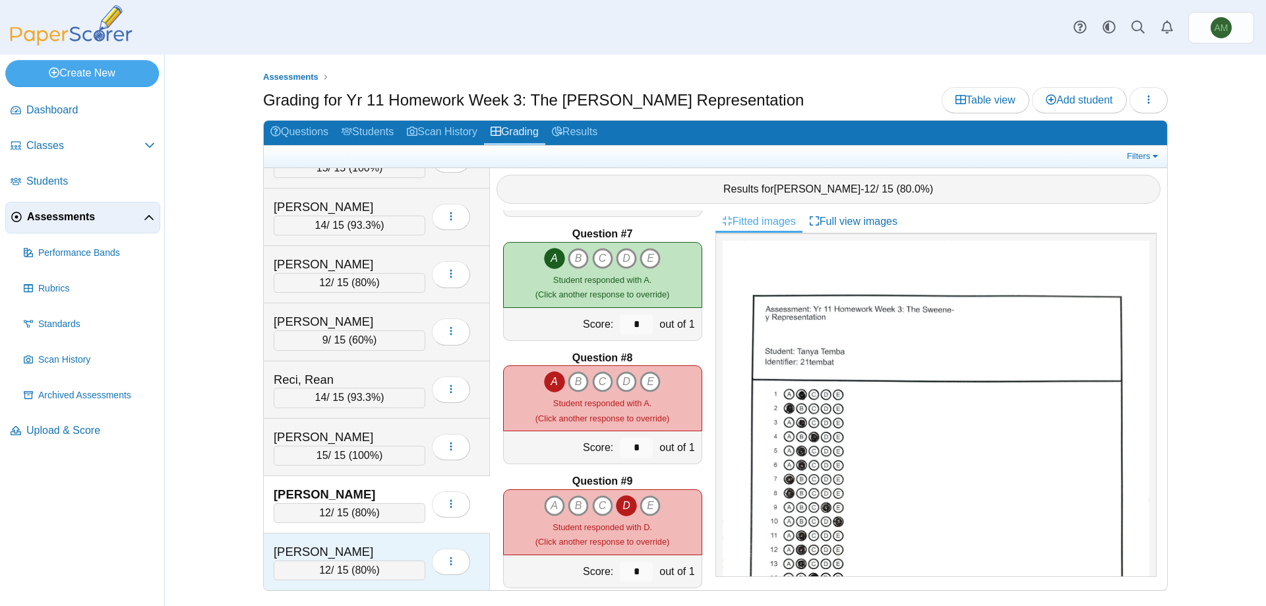
click at [324, 539] on div "Webb, Harvey 12 / 15 ( 80% ) Loading…" at bounding box center [377, 561] width 226 height 57
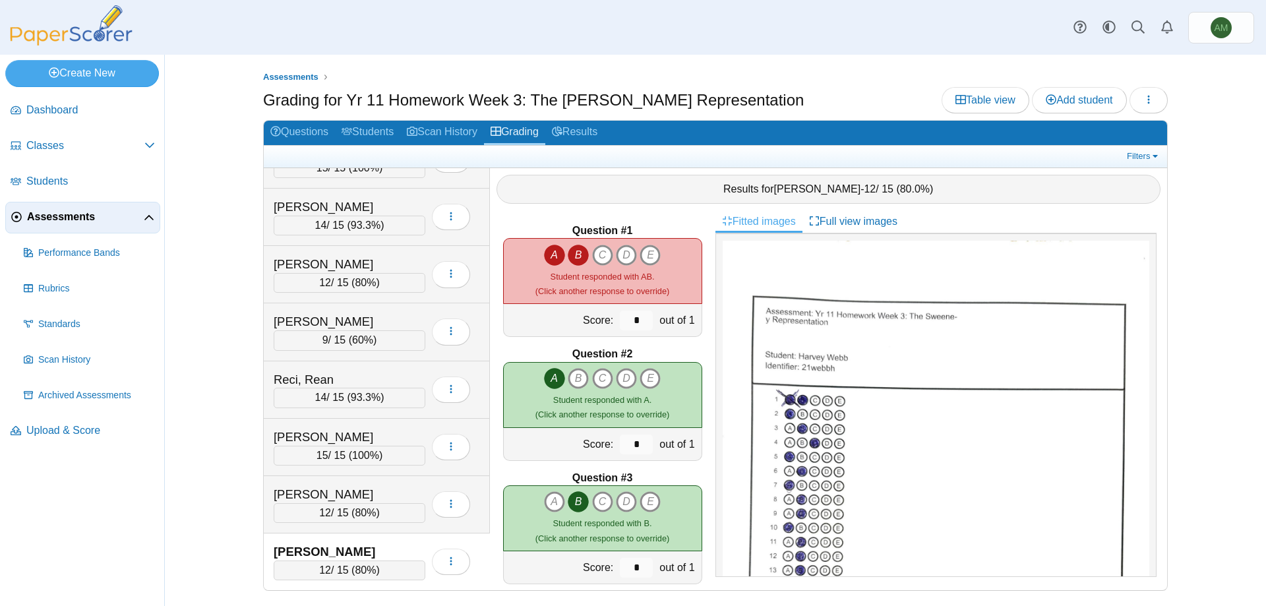
click at [555, 253] on icon "A" at bounding box center [554, 255] width 21 height 21
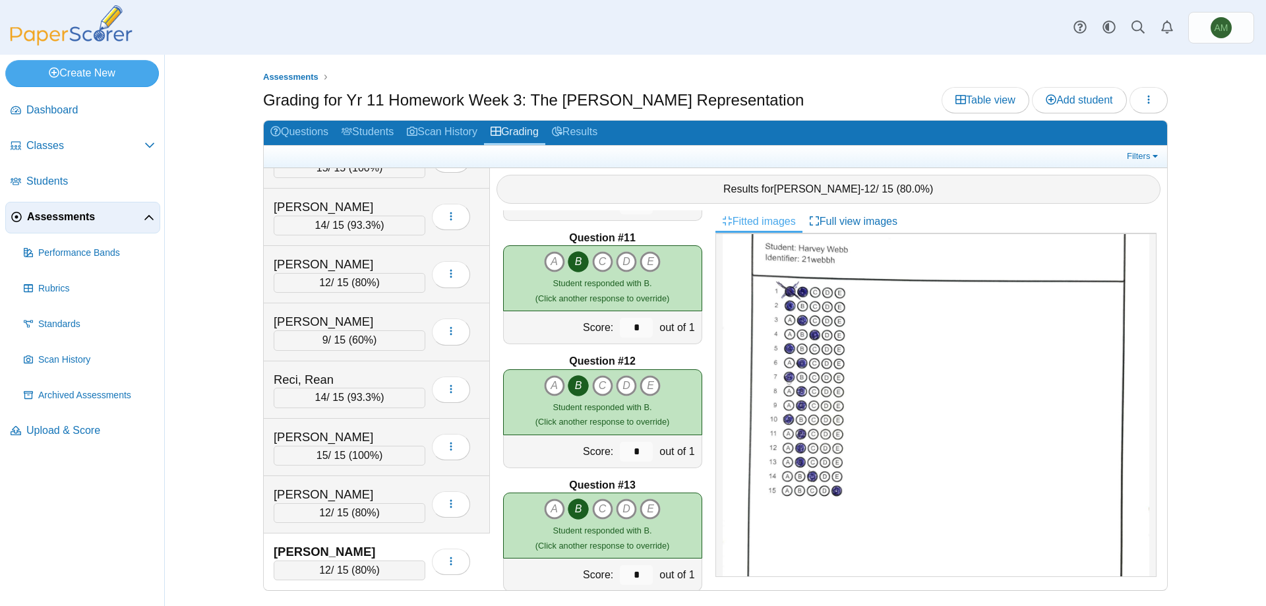
scroll to position [1500, 0]
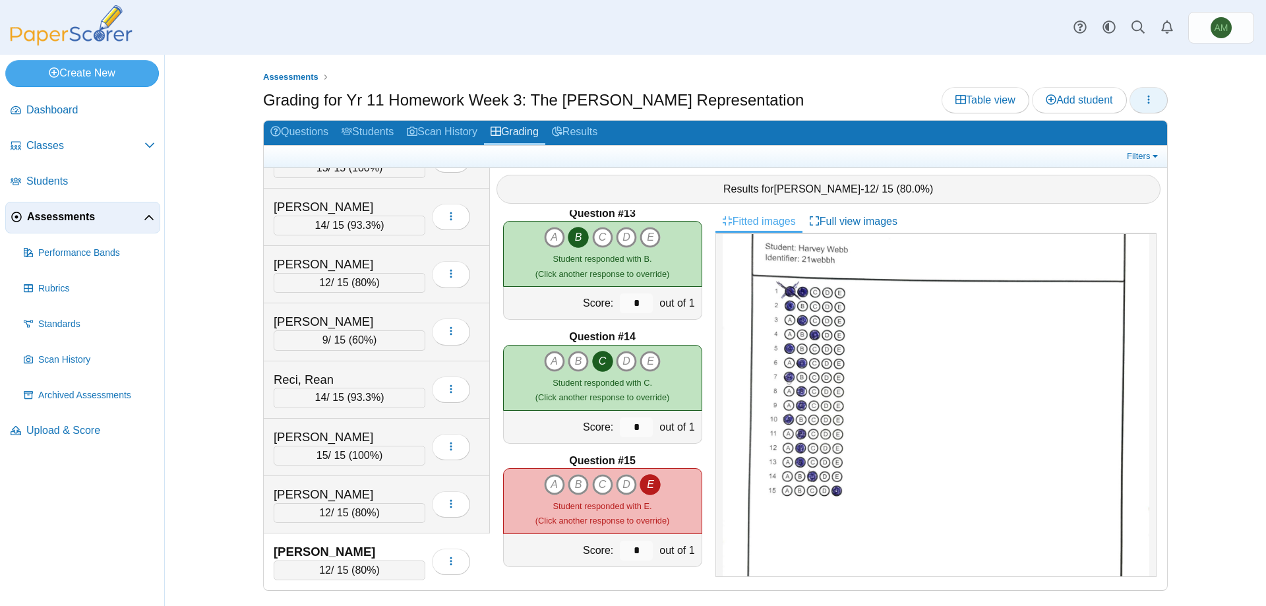
click at [1134, 100] on button "button" at bounding box center [1148, 100] width 38 height 26
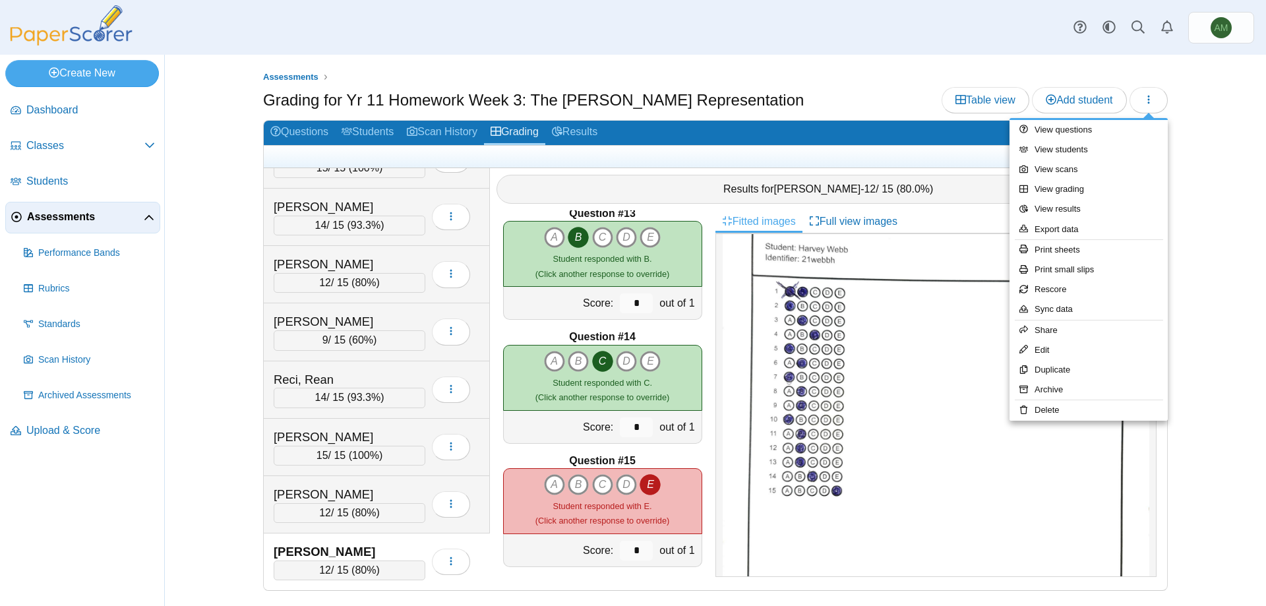
click at [110, 223] on span "Assessments" at bounding box center [85, 217] width 117 height 15
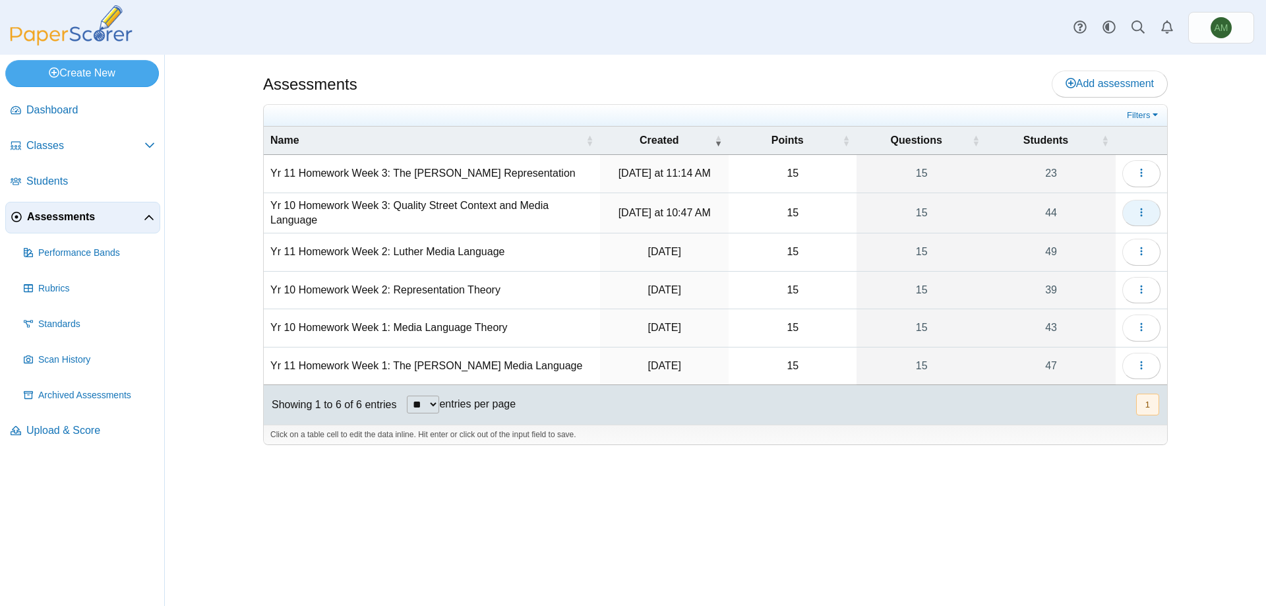
click at [1143, 209] on icon "button" at bounding box center [1141, 212] width 11 height 11
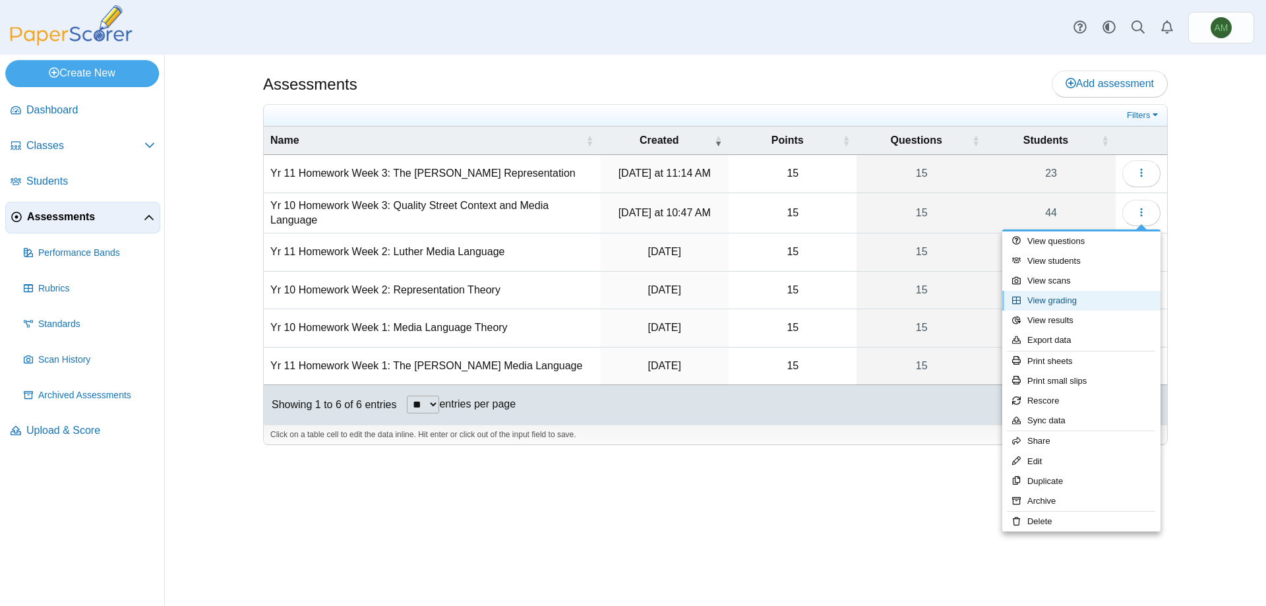
click at [1052, 305] on link "View grading" at bounding box center [1081, 301] width 158 height 20
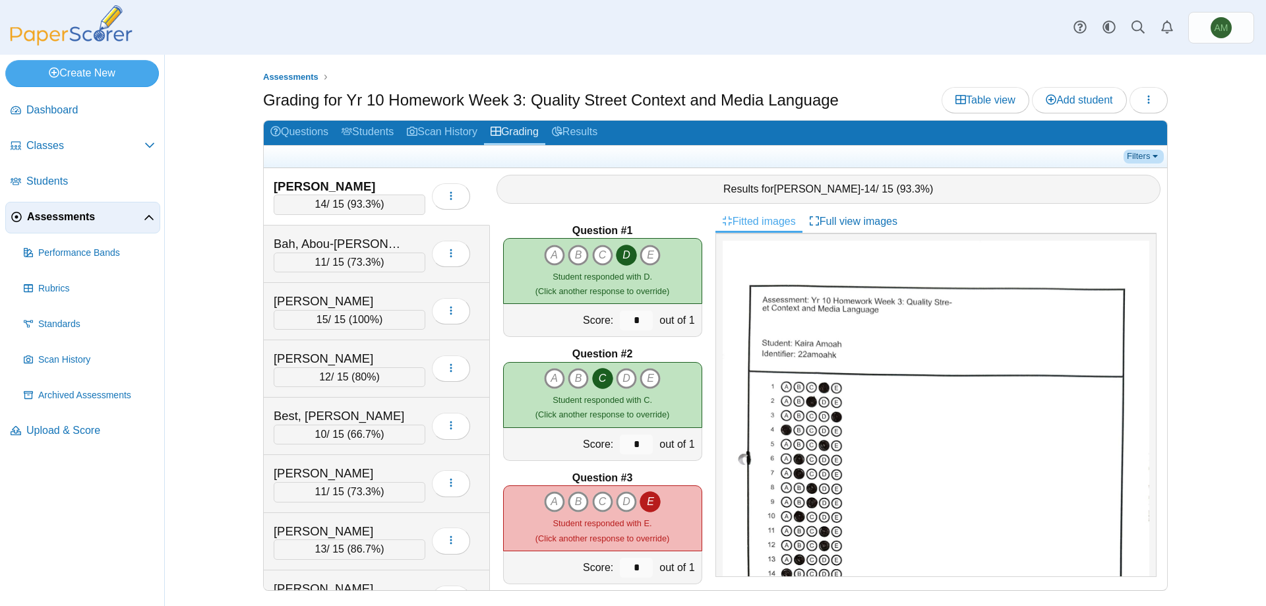
click at [1152, 156] on link "Filters" at bounding box center [1143, 156] width 40 height 13
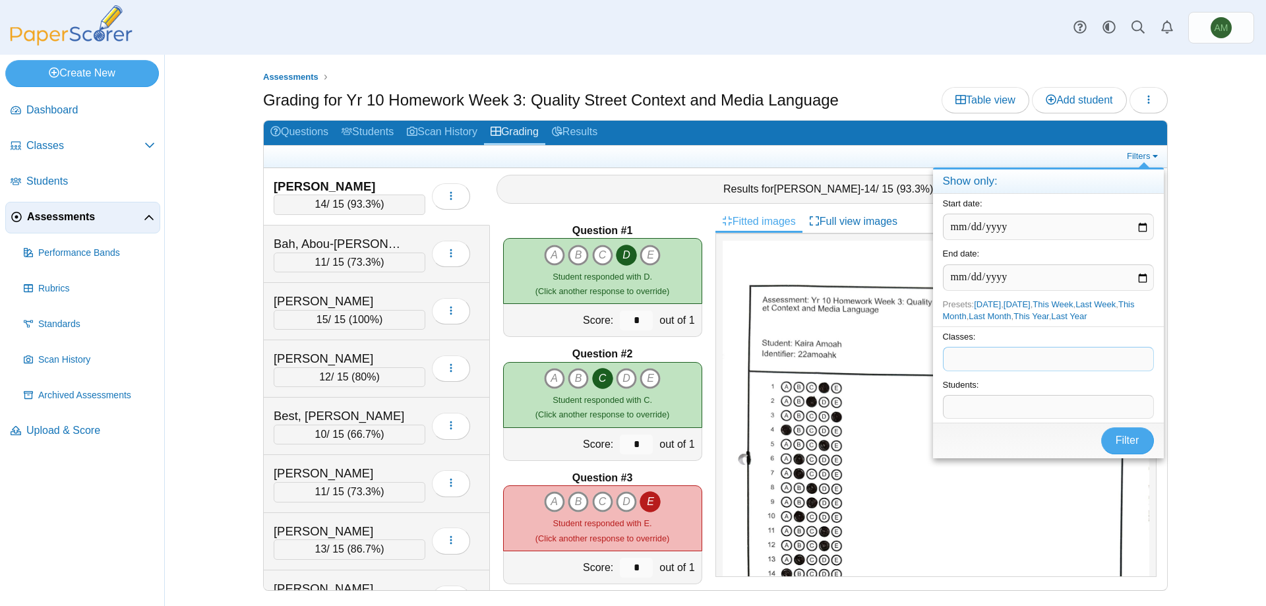
click at [1034, 361] on span at bounding box center [1048, 358] width 210 height 22
click at [994, 361] on span at bounding box center [1064, 358] width 167 height 22
click at [1108, 452] on button "Filter" at bounding box center [1127, 462] width 53 height 26
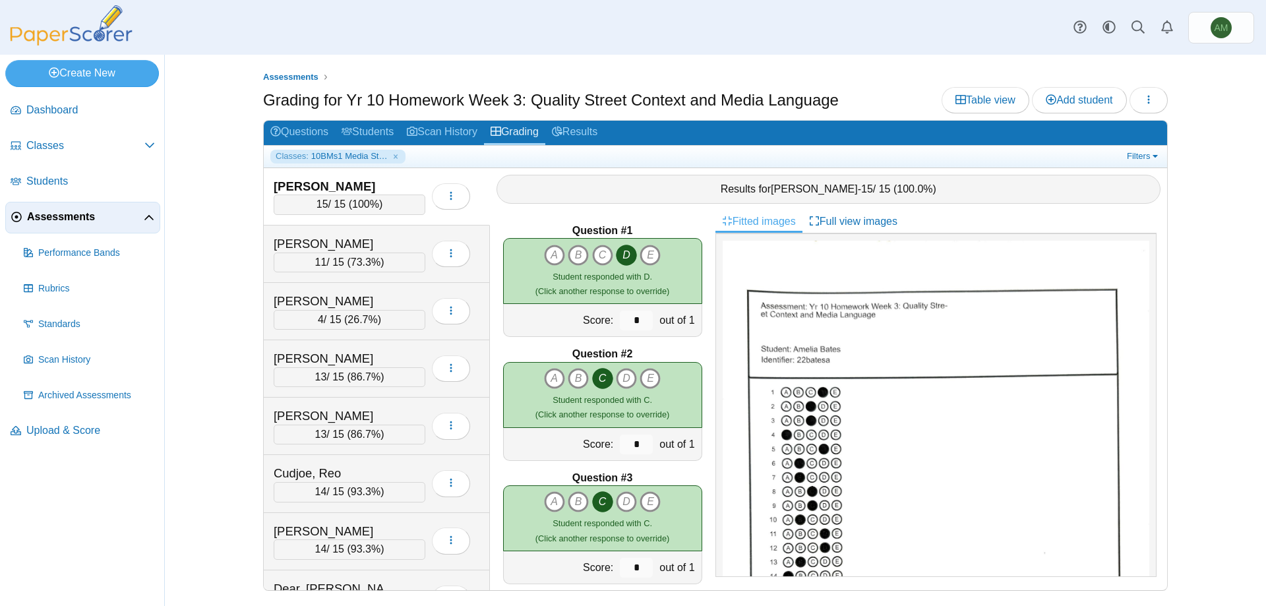
scroll to position [58, 0]
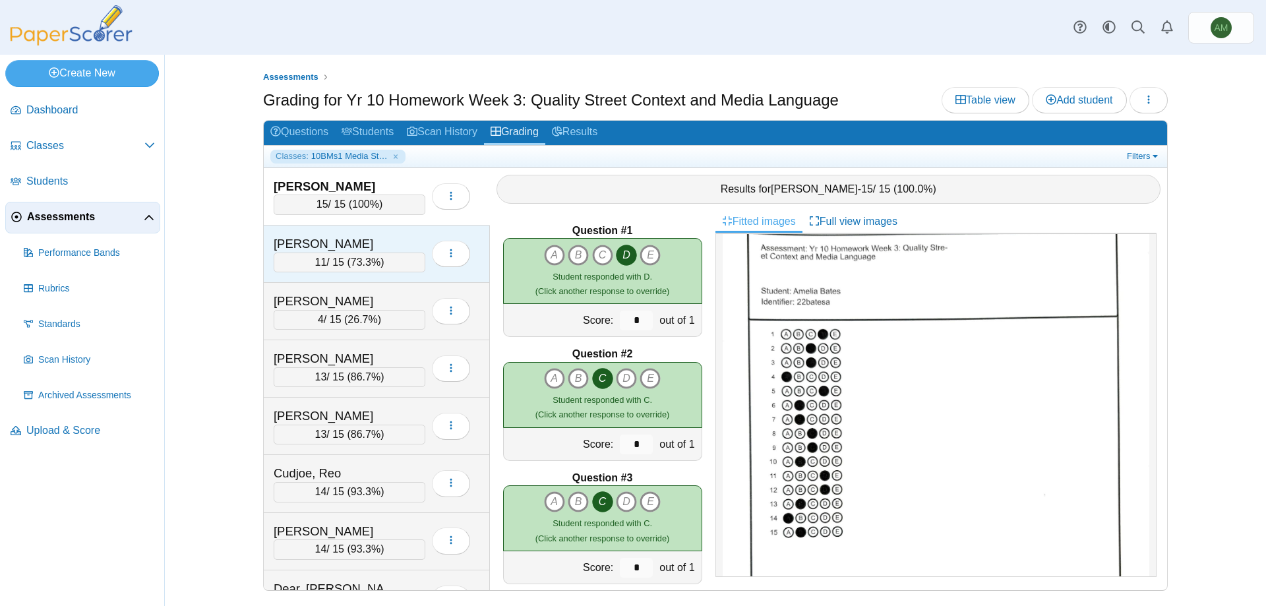
click at [303, 276] on div "Black, Archie 11 / 15 ( 73.3% ) Loading…" at bounding box center [377, 253] width 226 height 57
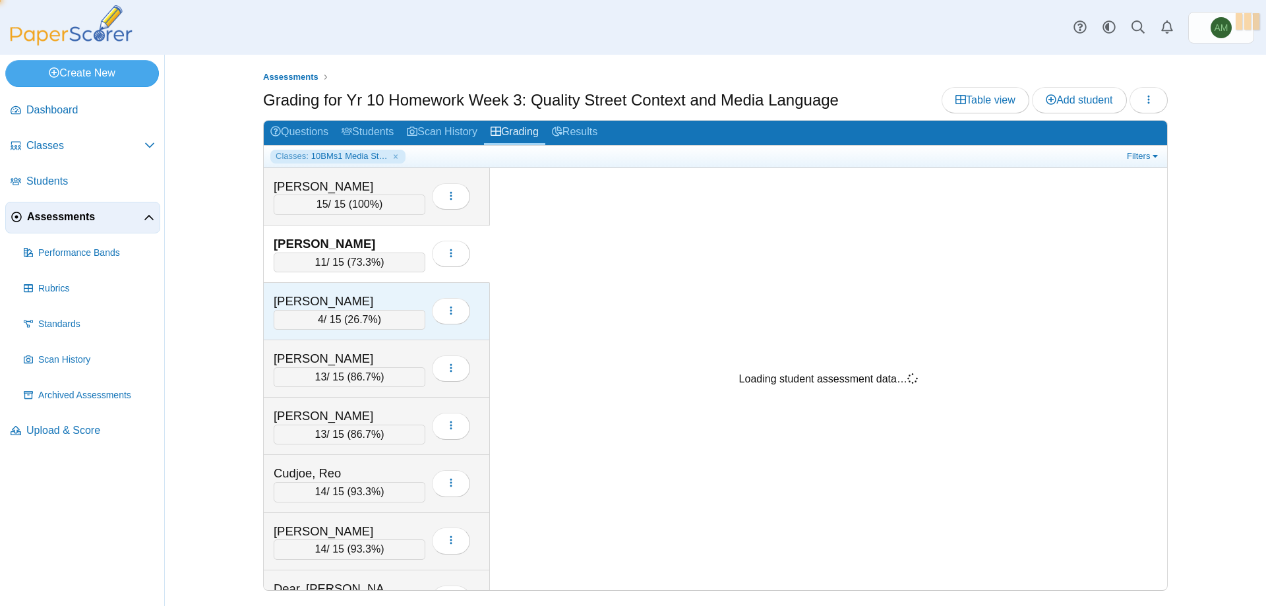
scroll to position [0, 0]
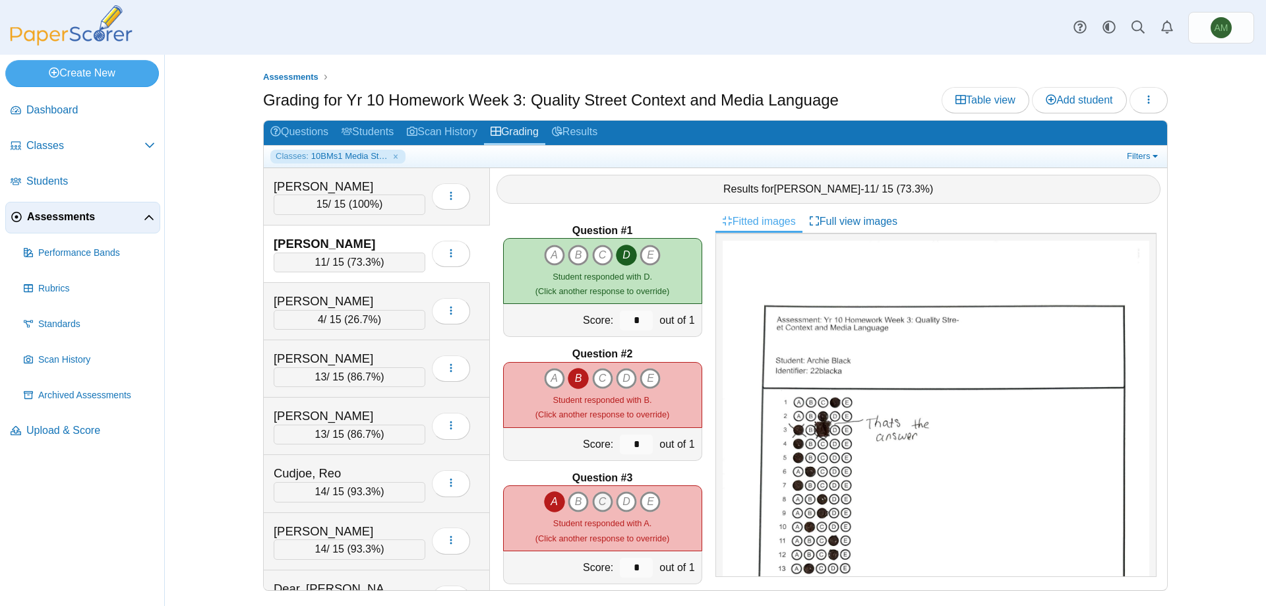
click at [604, 495] on icon "C" at bounding box center [602, 501] width 21 height 21
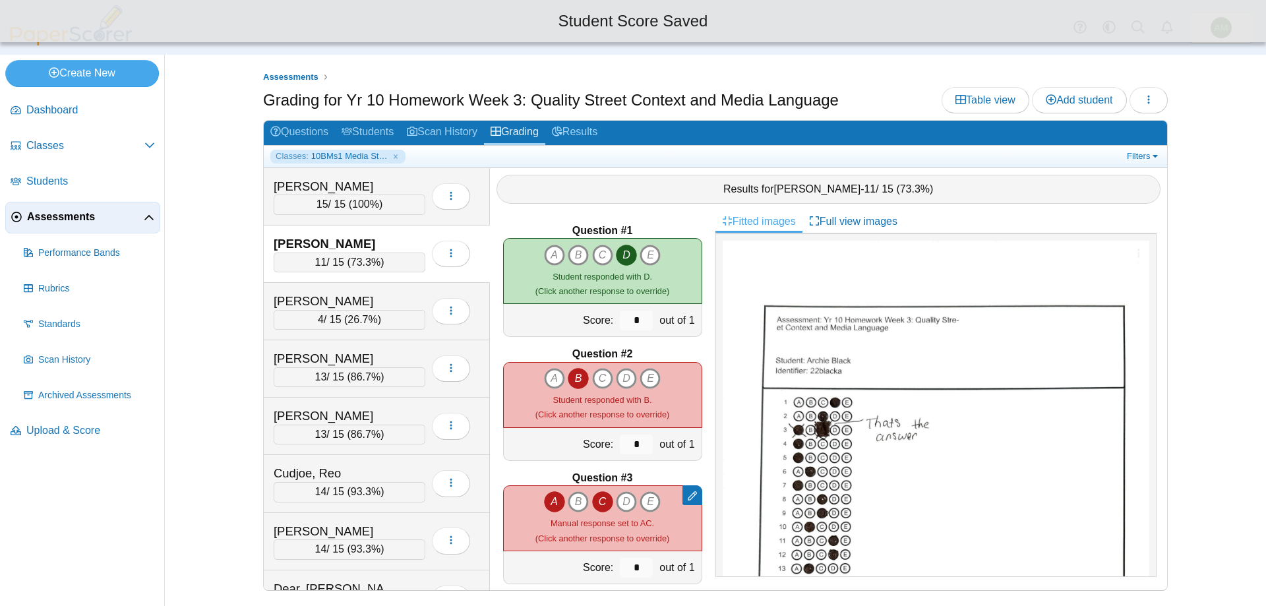
click at [554, 508] on icon "A" at bounding box center [554, 501] width 21 height 21
type input "*"
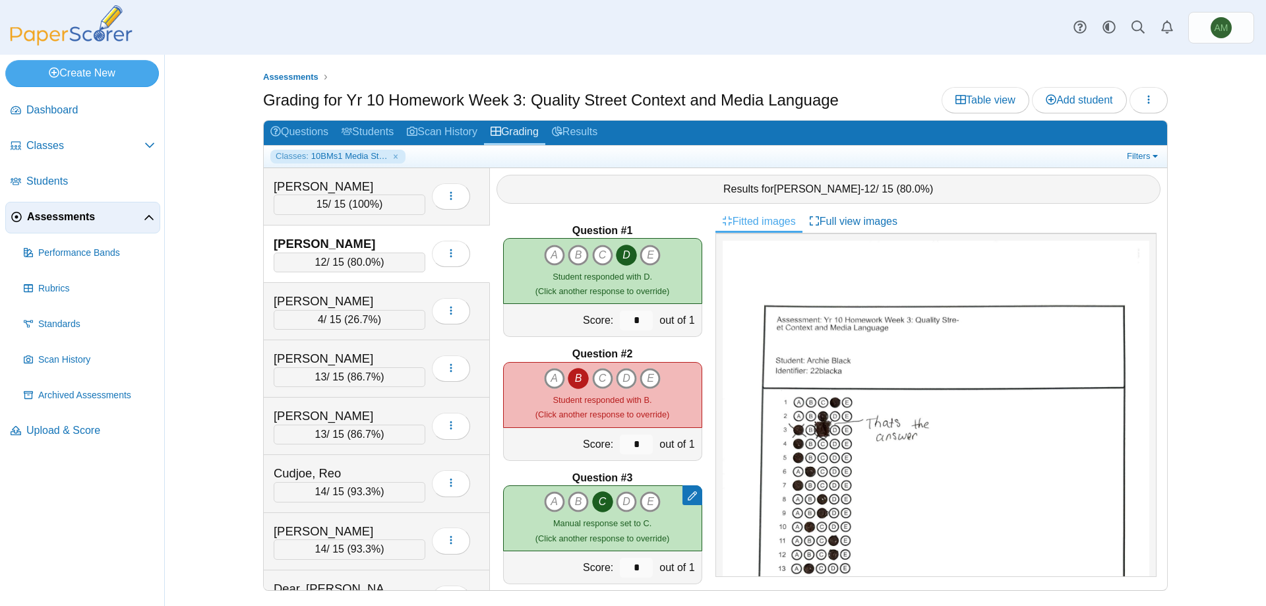
drag, startPoint x: 1144, startPoint y: 392, endPoint x: 1155, endPoint y: 418, distance: 28.7
click at [1155, 418] on div at bounding box center [935, 404] width 441 height 343
drag, startPoint x: 1159, startPoint y: 409, endPoint x: 1156, endPoint y: 454, distance: 45.0
click at [1156, 454] on div "Fitted images Full view images" at bounding box center [940, 400] width 451 height 380
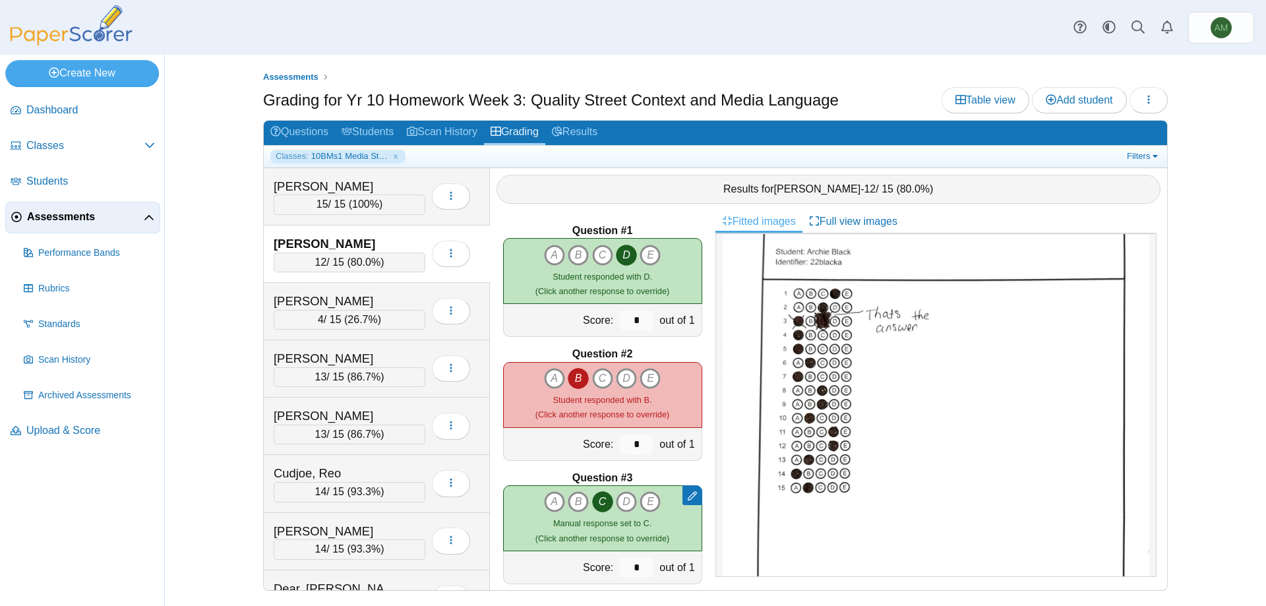
scroll to position [110, 0]
click at [380, 316] on div "4 / 15 ( 26.7% )" at bounding box center [350, 320] width 152 height 20
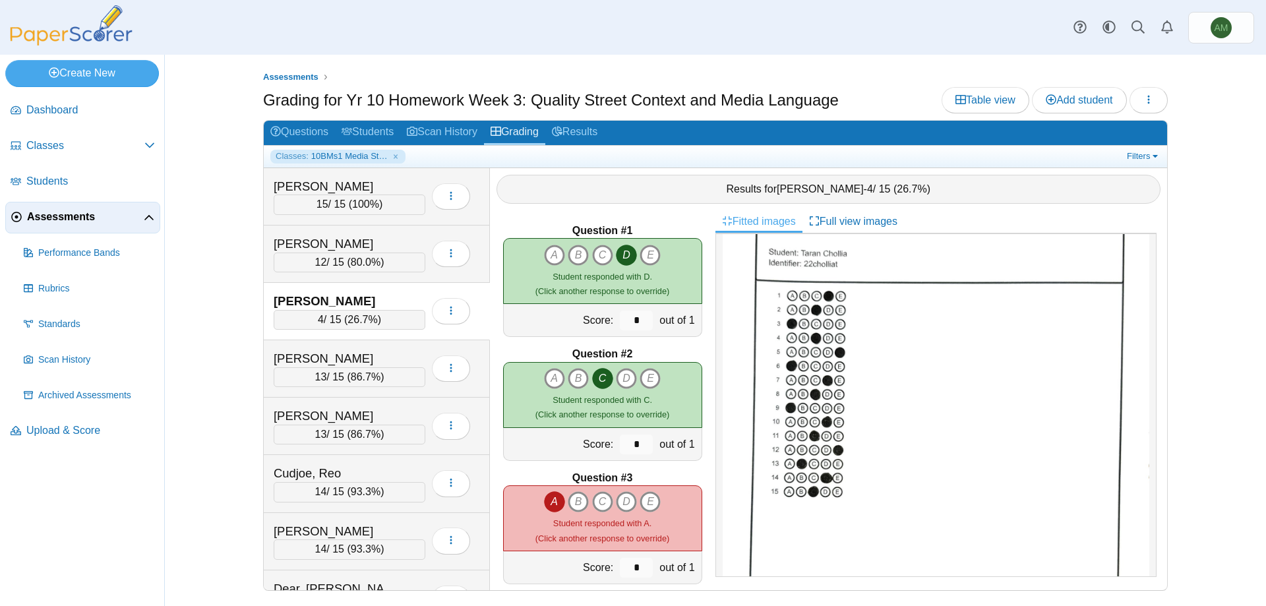
scroll to position [105, 0]
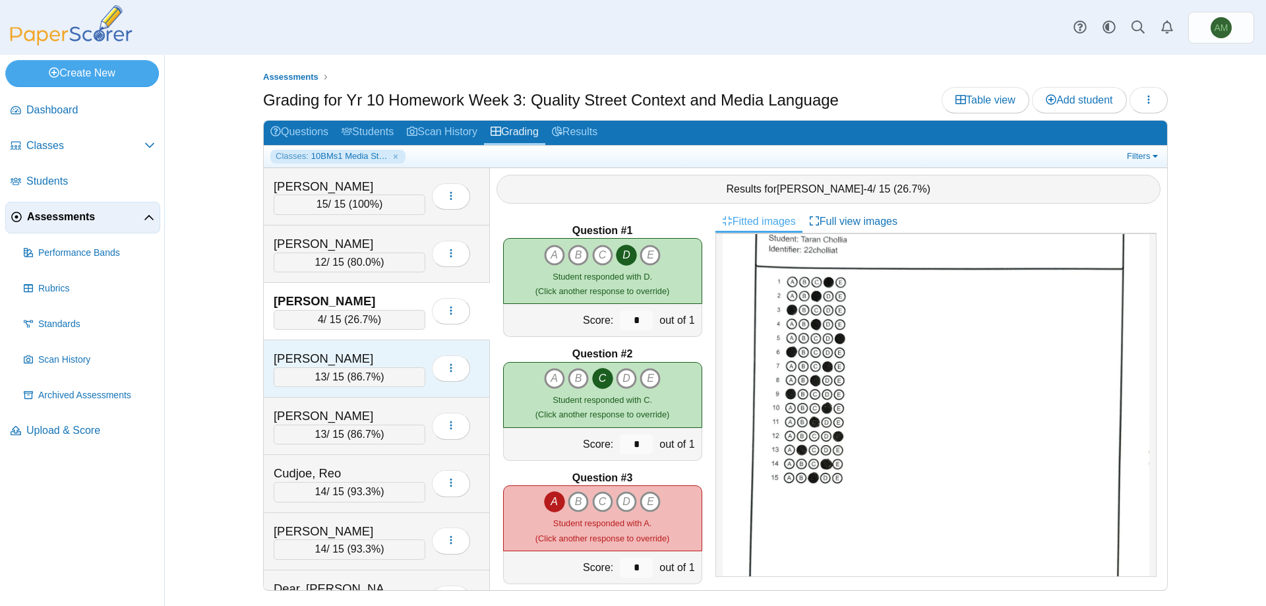
click at [352, 351] on div "Coone, Maisie" at bounding box center [340, 358] width 132 height 17
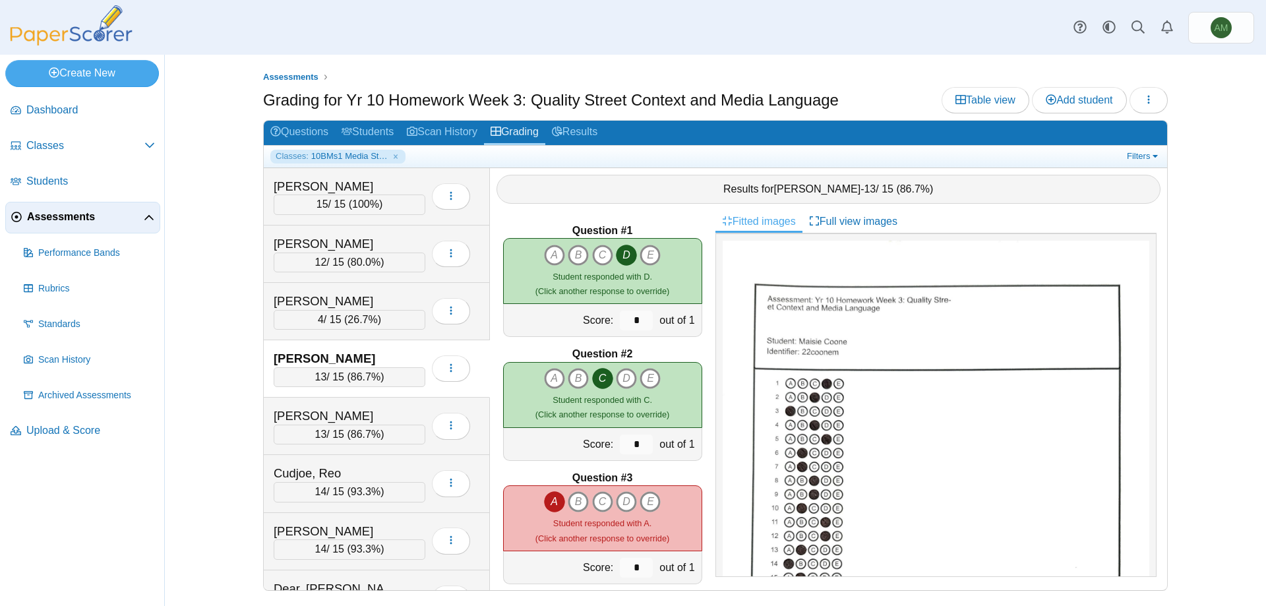
scroll to position [104, 0]
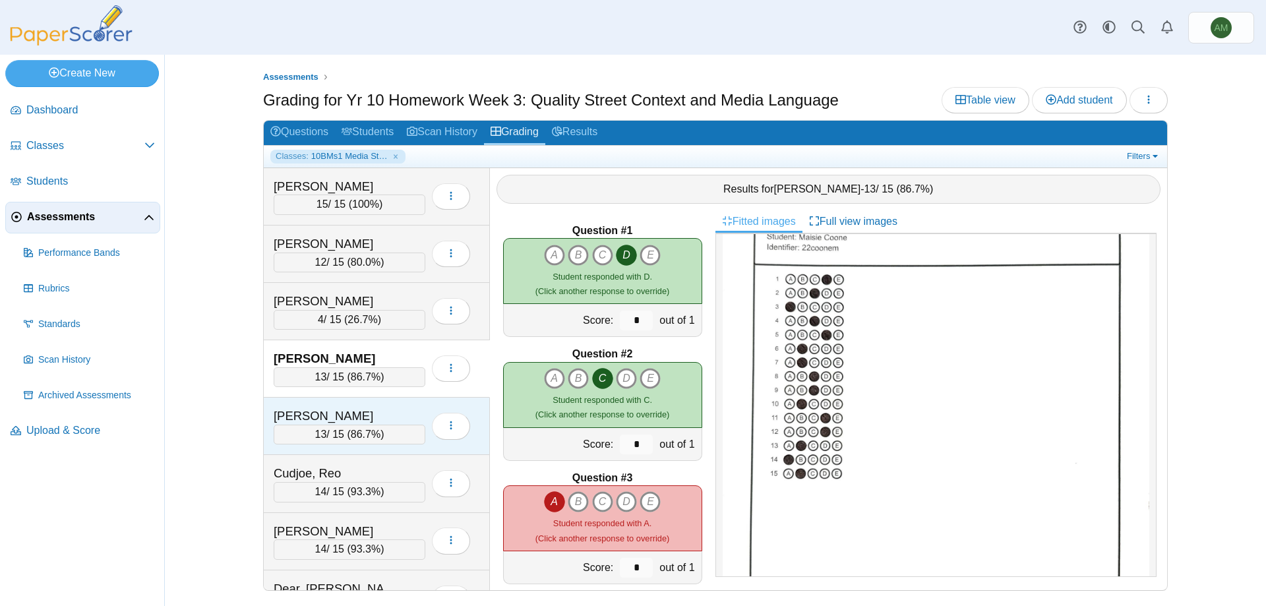
click at [382, 418] on div "Croft, Lewis" at bounding box center [340, 415] width 132 height 17
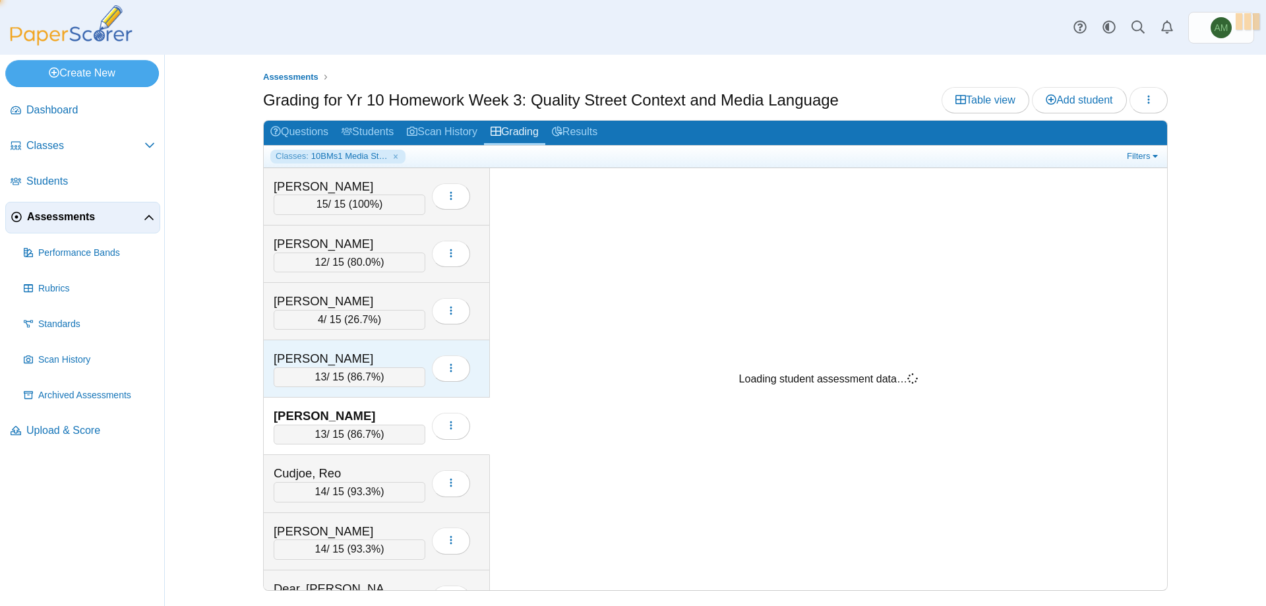
scroll to position [0, 0]
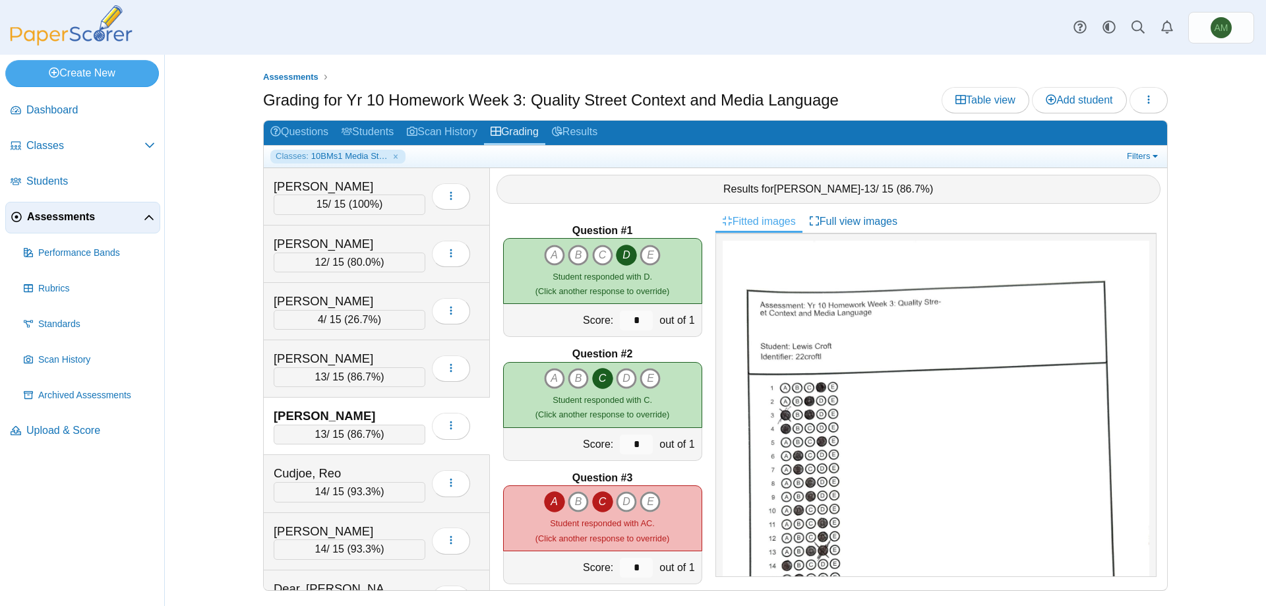
click at [544, 504] on icon "A" at bounding box center [554, 501] width 21 height 21
type input "*"
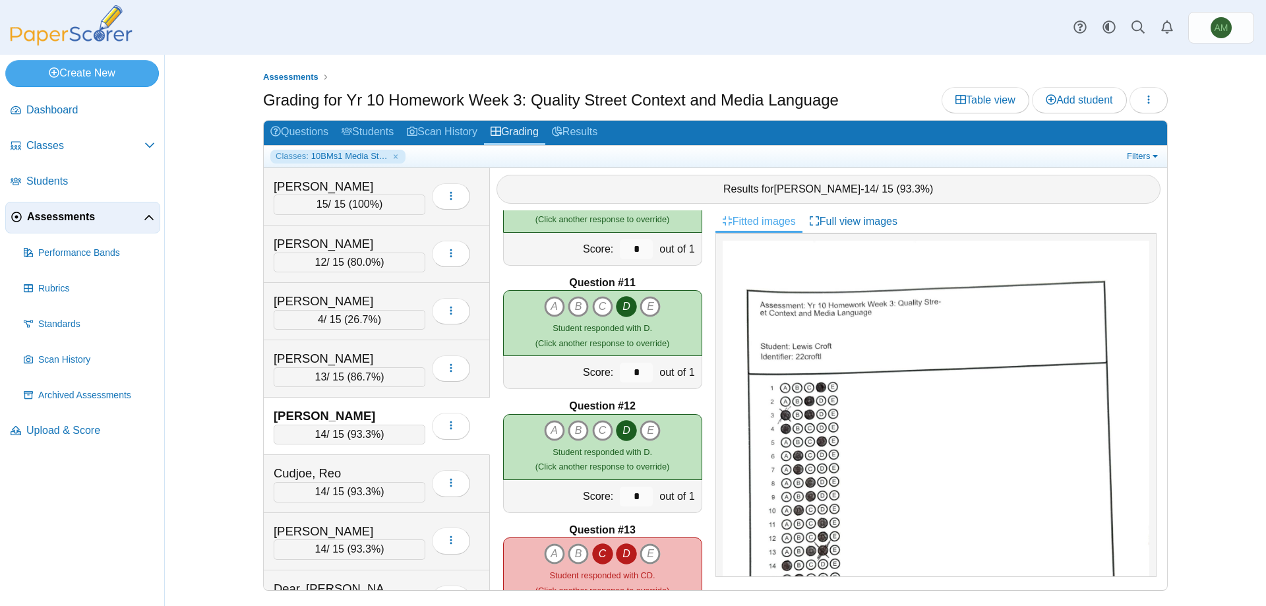
scroll to position [1413, 0]
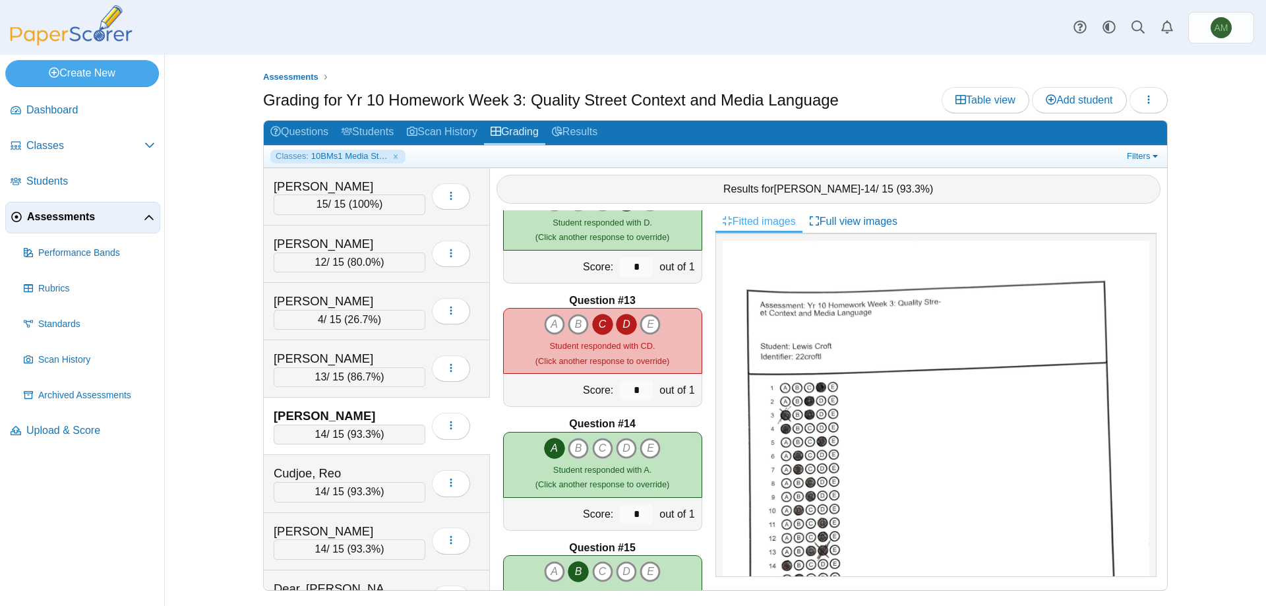
click at [626, 322] on icon "D" at bounding box center [626, 324] width 21 height 21
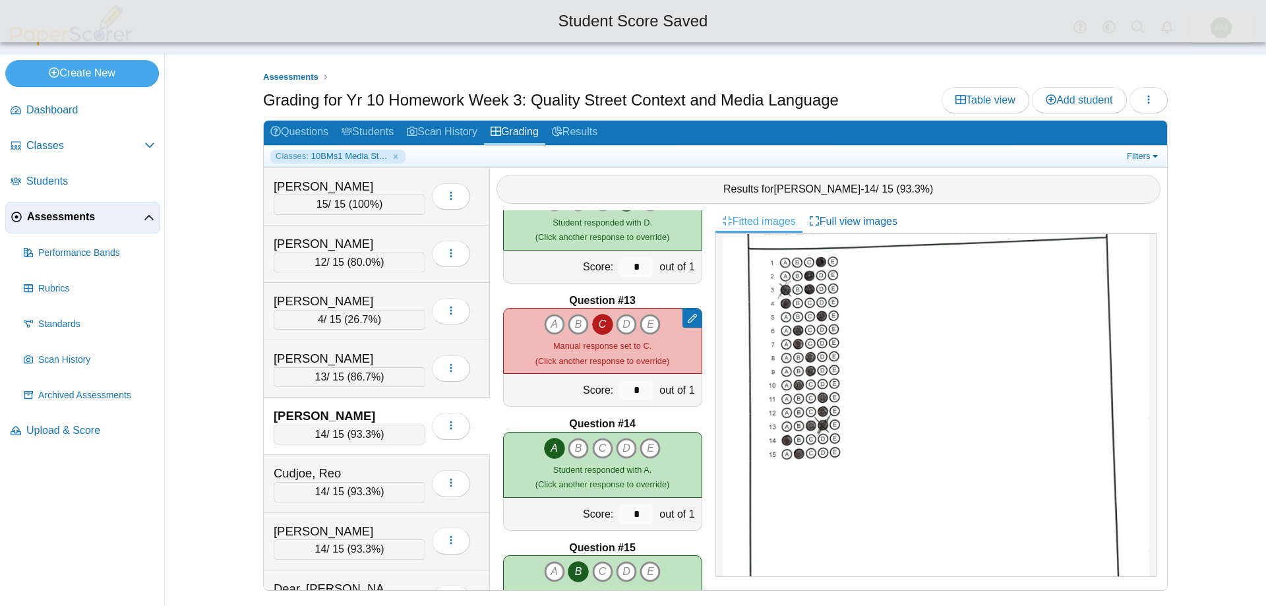
scroll to position [187, 0]
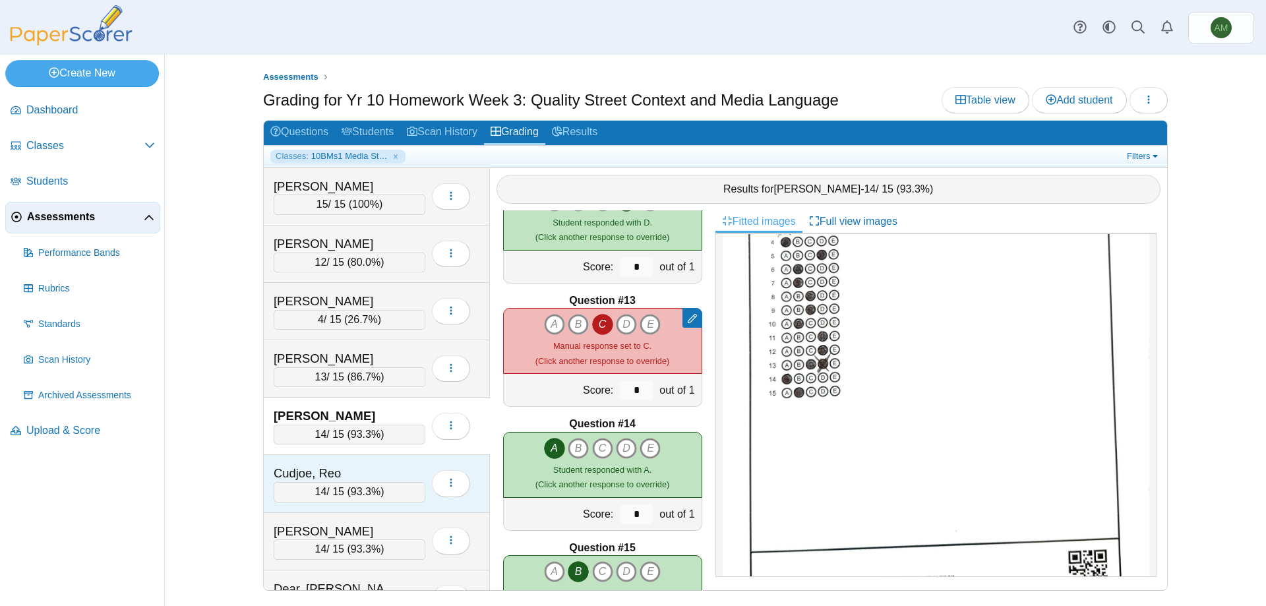
click at [401, 504] on div "Cudjoe, Reo 14 / 15 ( 93.3% ) Loading…" at bounding box center [377, 483] width 226 height 57
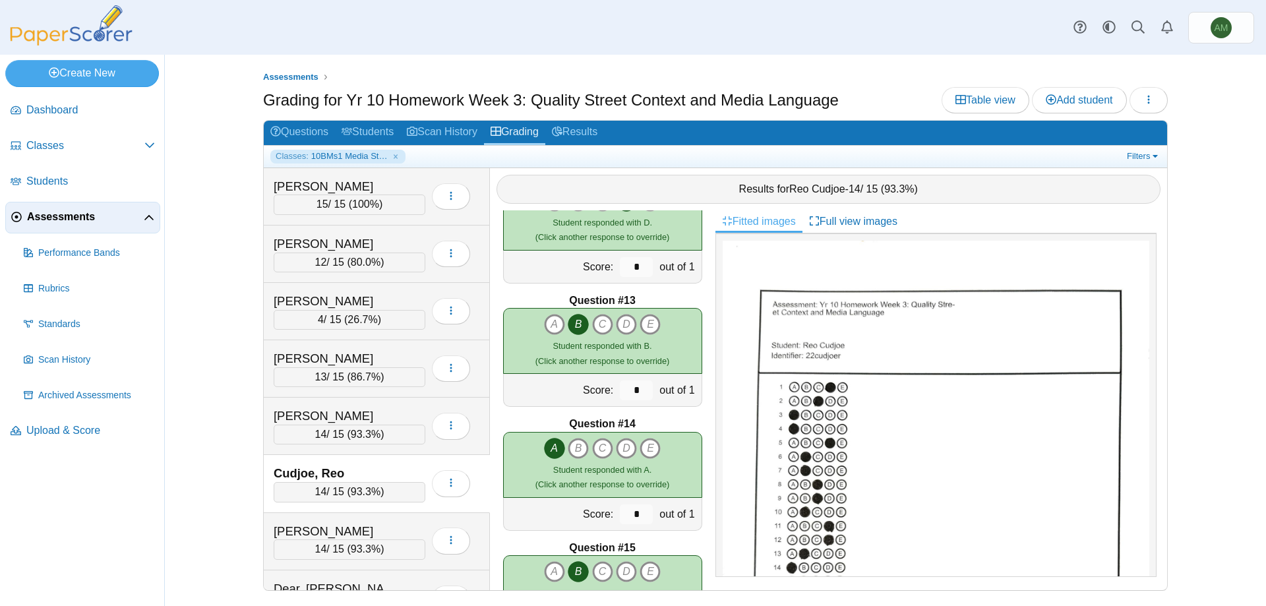
scroll to position [79, 0]
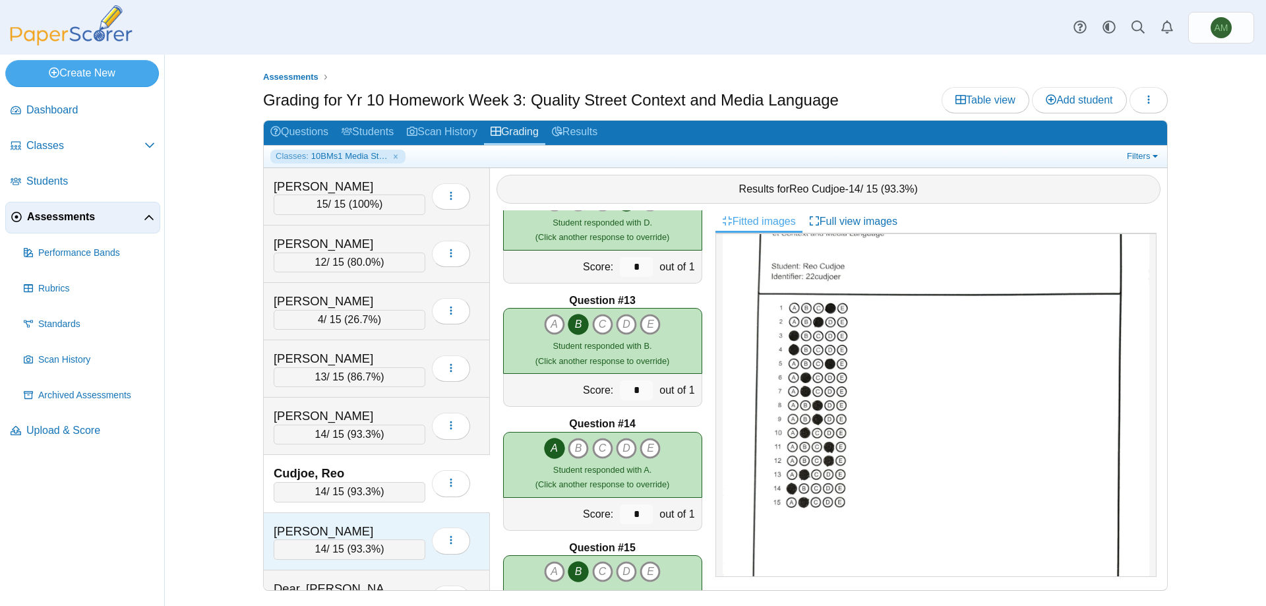
click at [382, 549] on div "14 / 15 ( 93.3% )" at bounding box center [350, 549] width 152 height 20
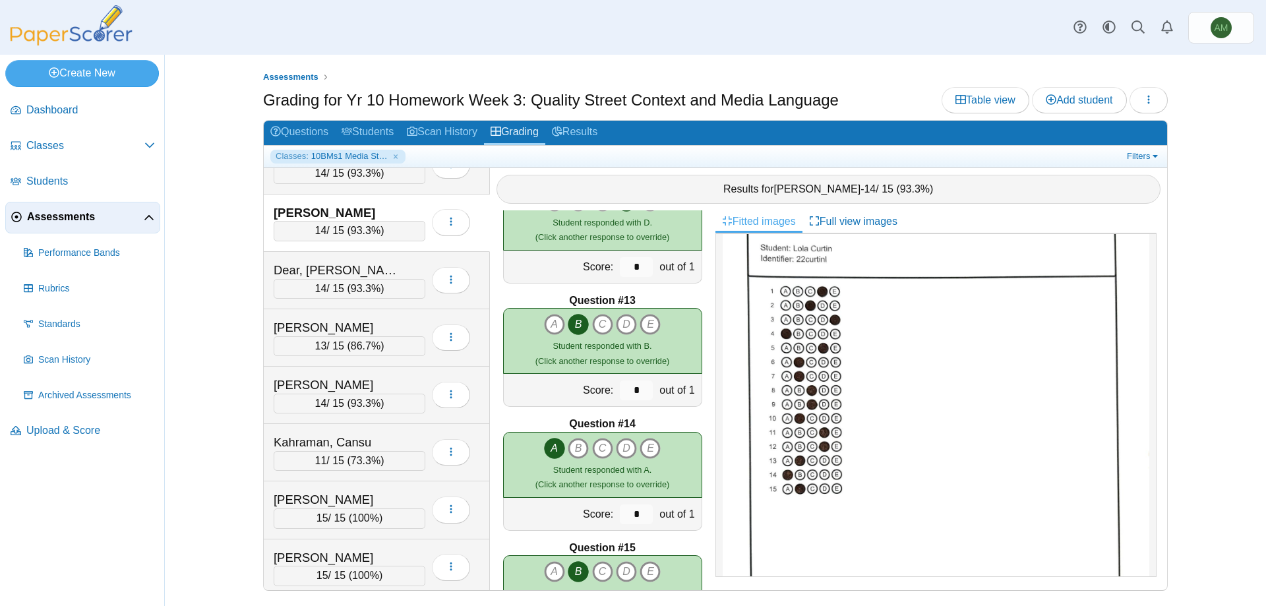
scroll to position [342, 0]
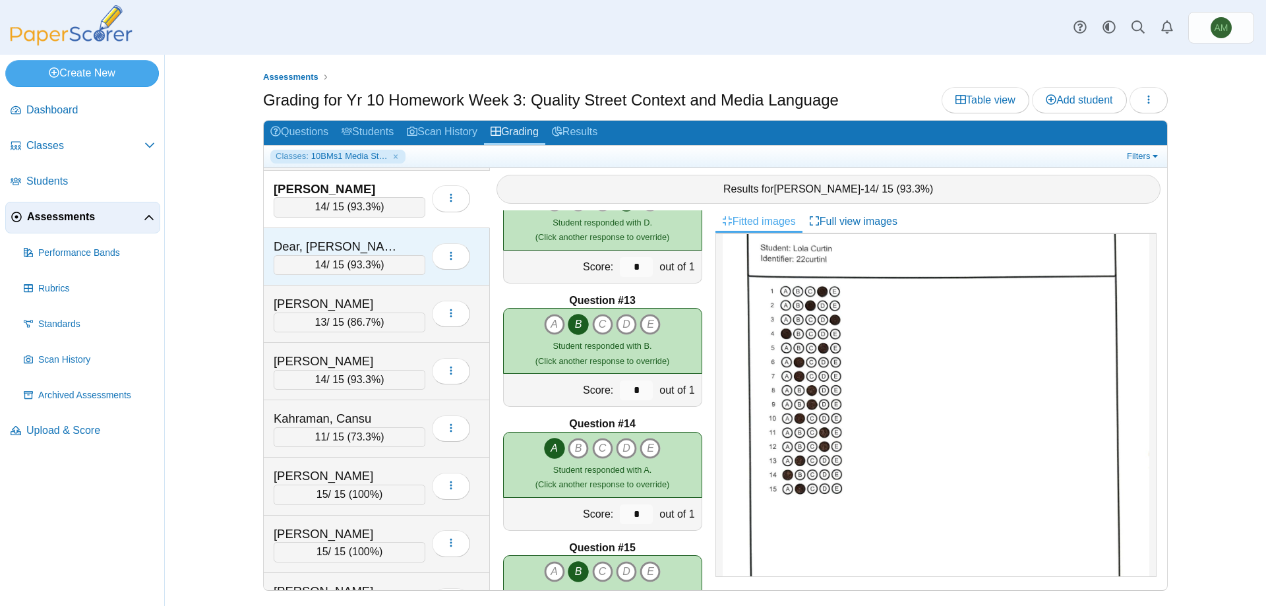
click at [278, 282] on div "Dear, Evie-Mai 14 / 15 ( 93.3% ) Loading…" at bounding box center [377, 256] width 226 height 57
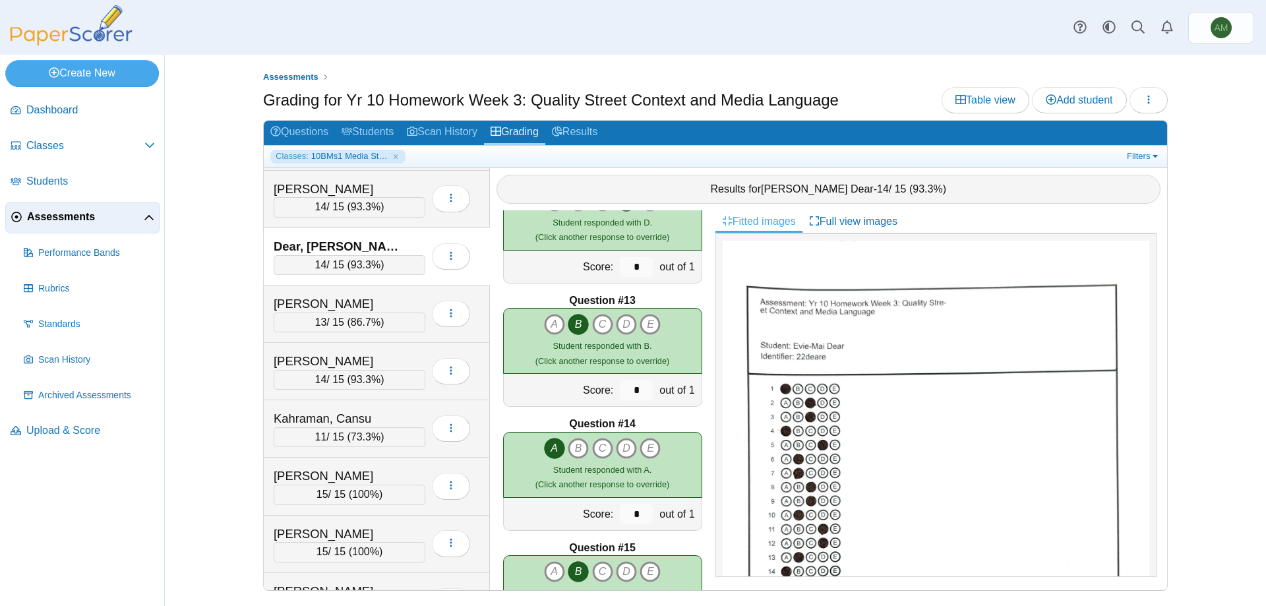
scroll to position [73, 0]
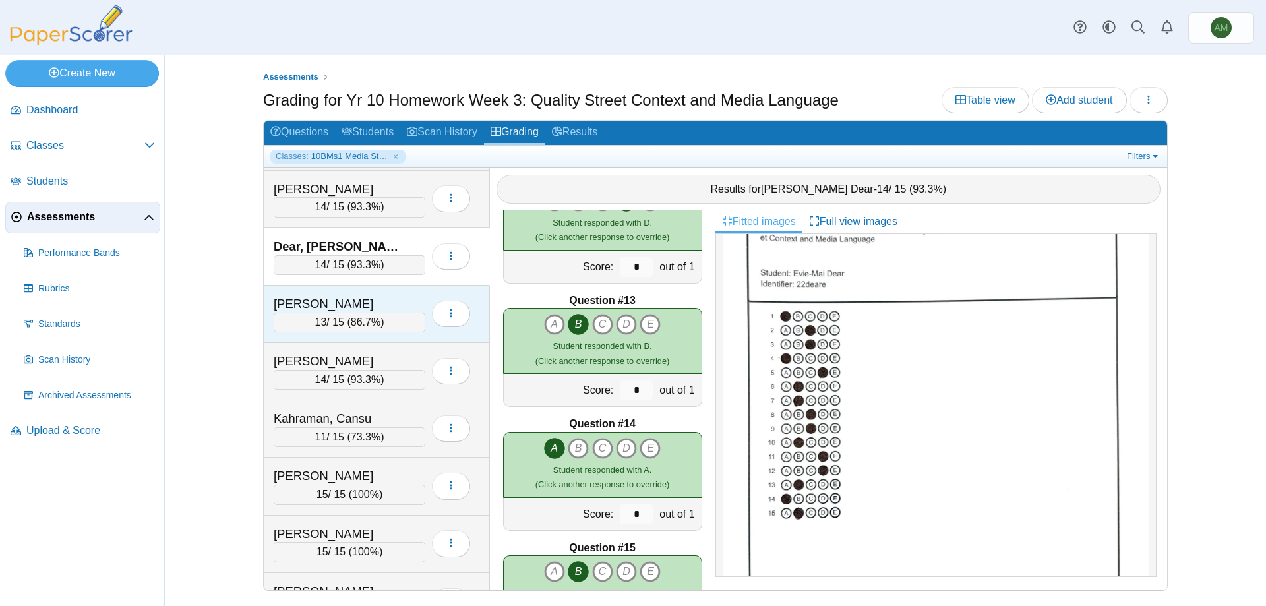
click at [427, 324] on div "Loading…" at bounding box center [447, 313] width 45 height 37
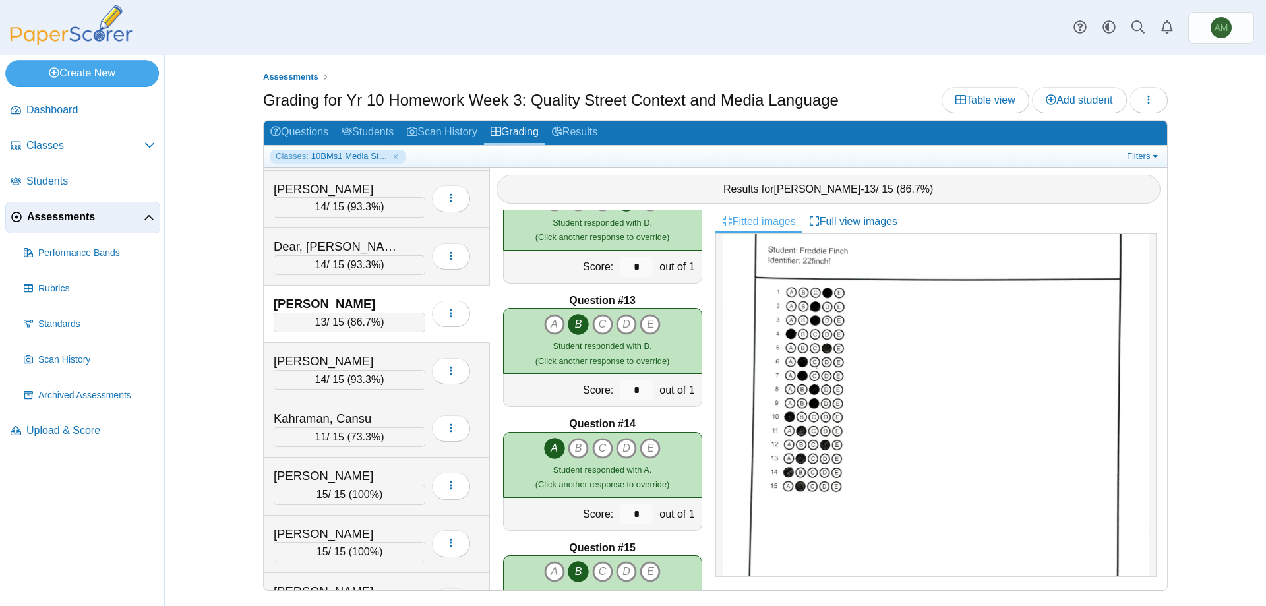
scroll to position [98, 0]
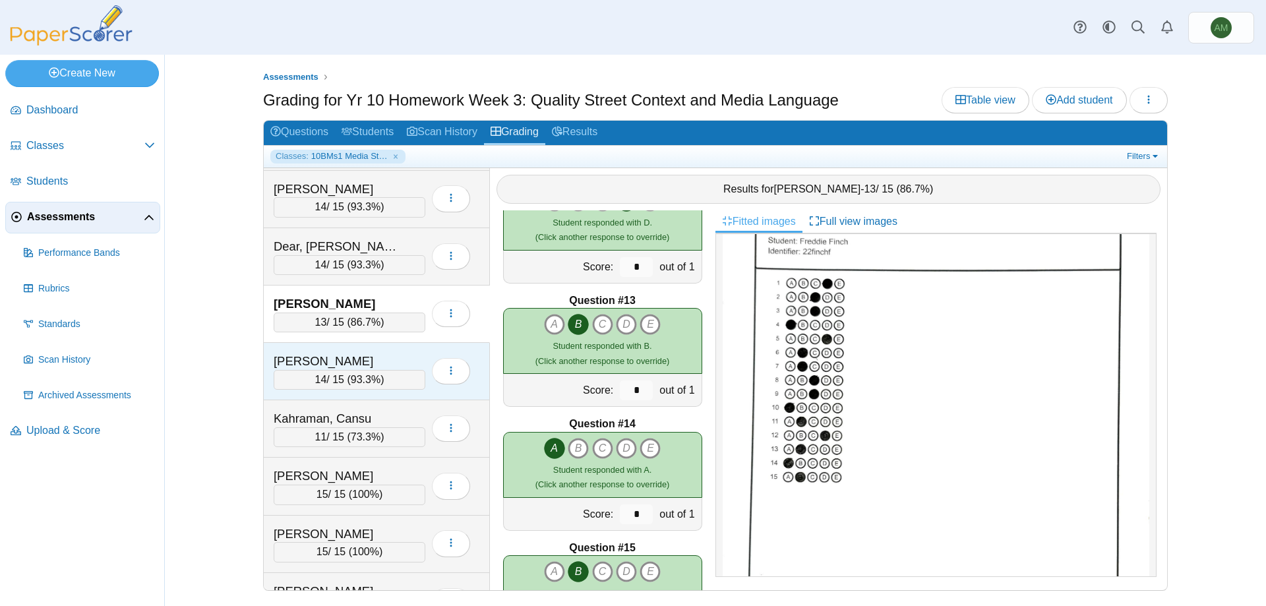
click at [372, 374] on span "93.3%" at bounding box center [366, 379] width 30 height 11
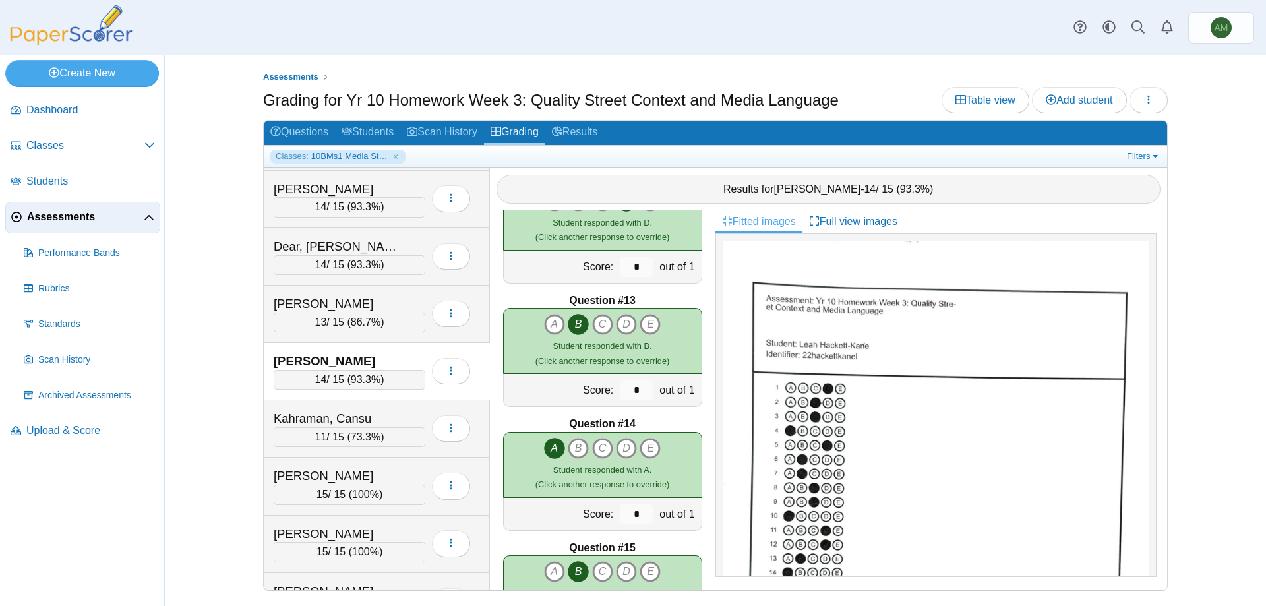
scroll to position [22, 0]
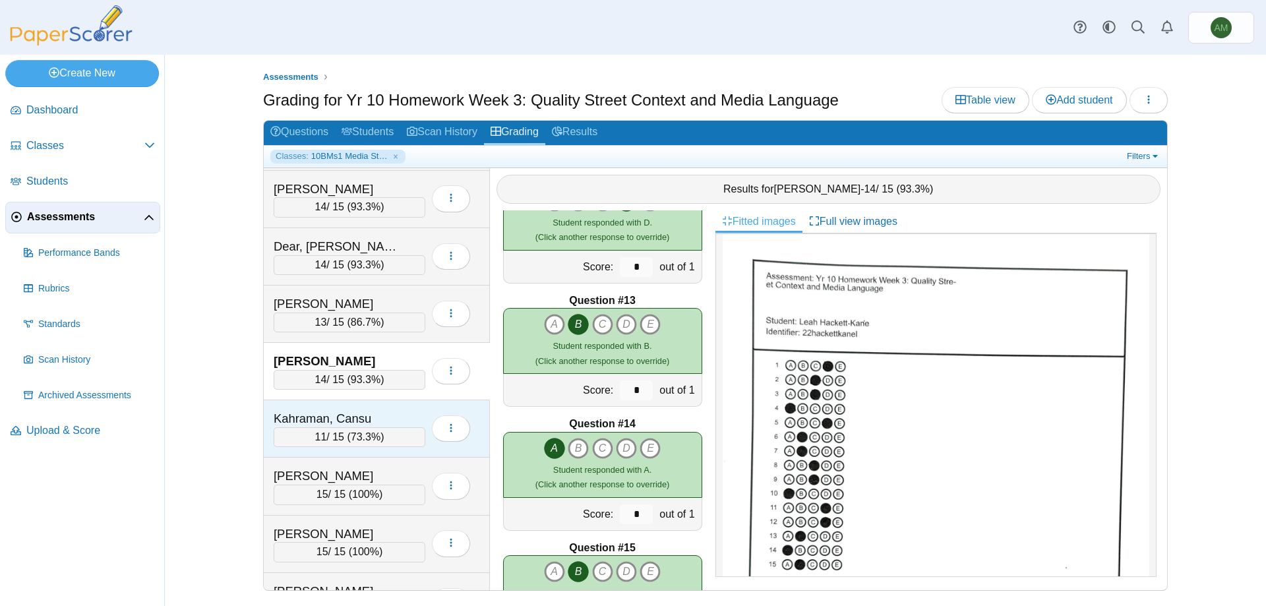
click at [328, 419] on div "Kahraman, Cansu" at bounding box center [340, 418] width 132 height 17
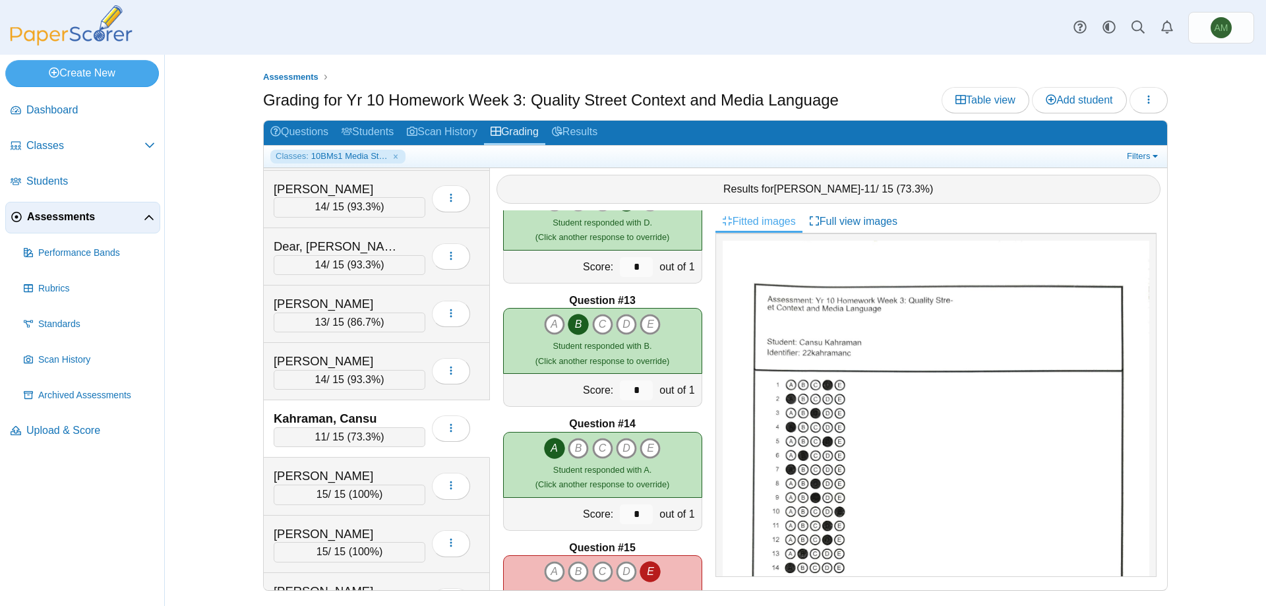
scroll to position [57, 0]
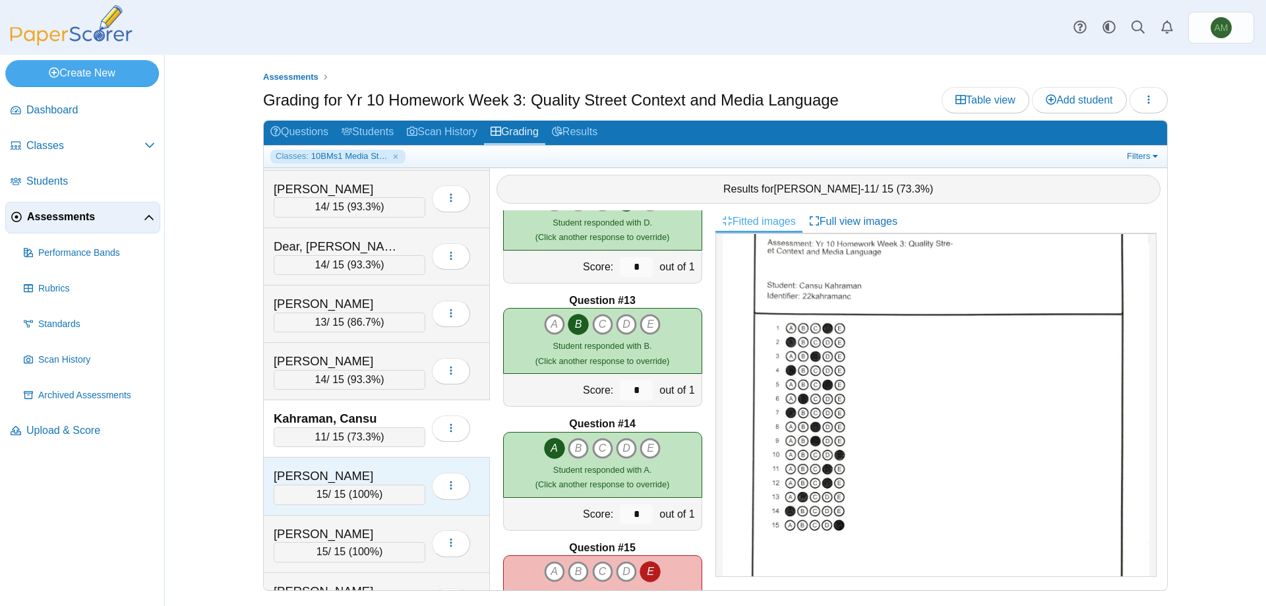
click at [379, 471] on div "Lin, Jasmine" at bounding box center [340, 475] width 132 height 17
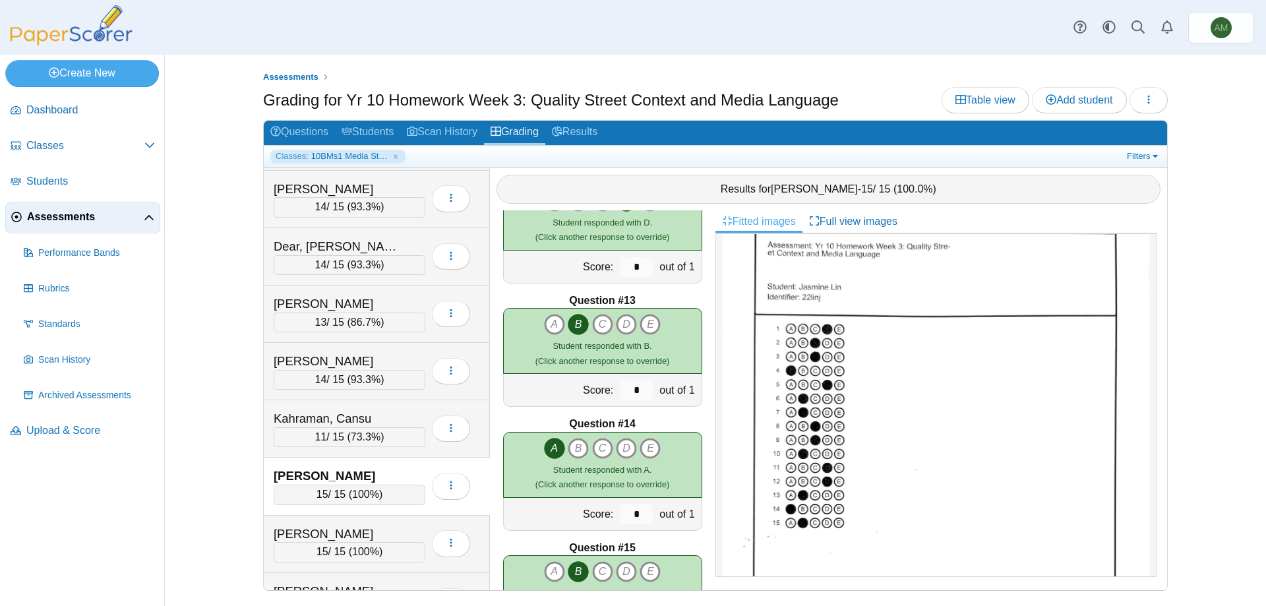
scroll to position [0, 0]
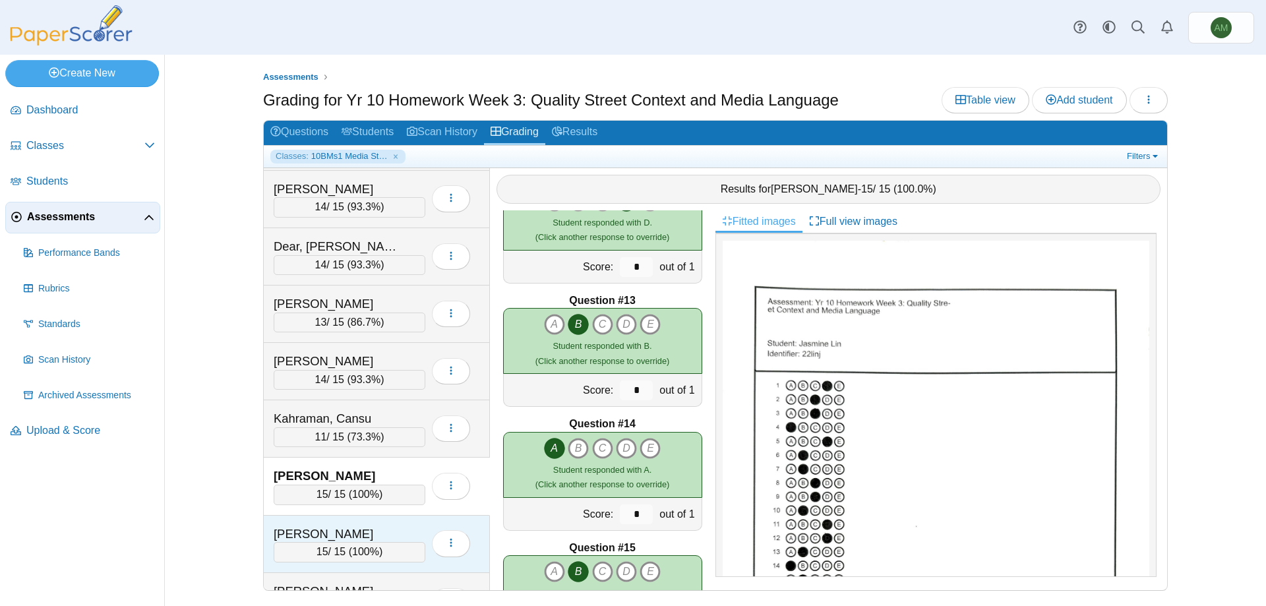
click at [344, 520] on div "Lloyed, Gracie 15 / 15 ( 100% ) Loading…" at bounding box center [377, 544] width 226 height 57
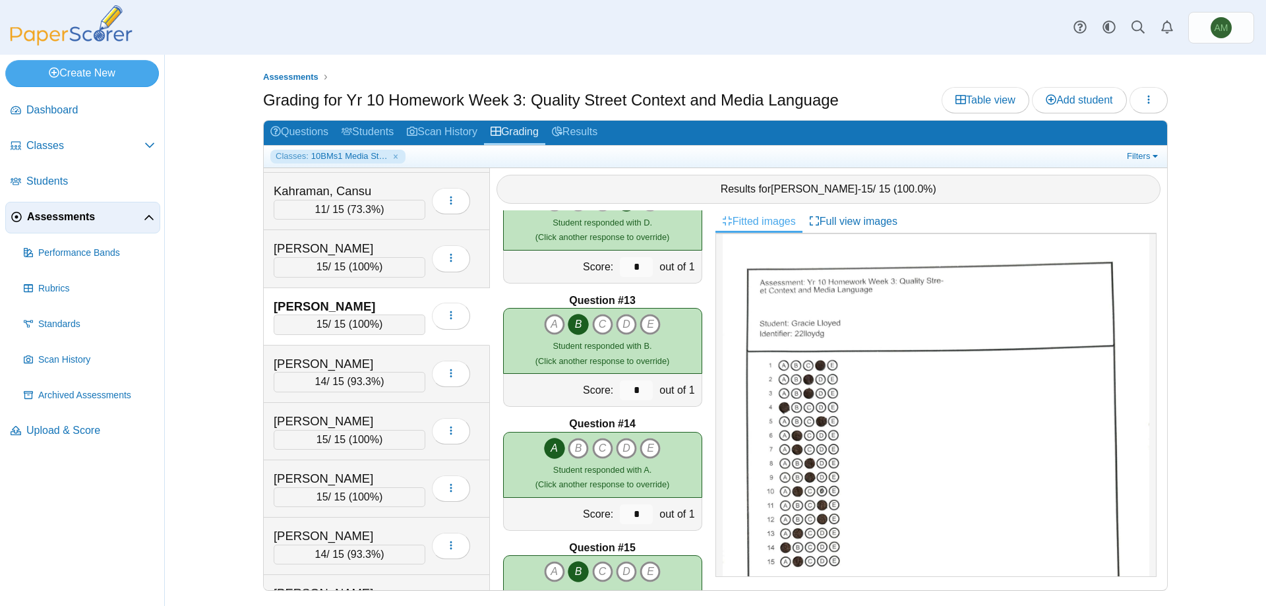
scroll to position [608, 0]
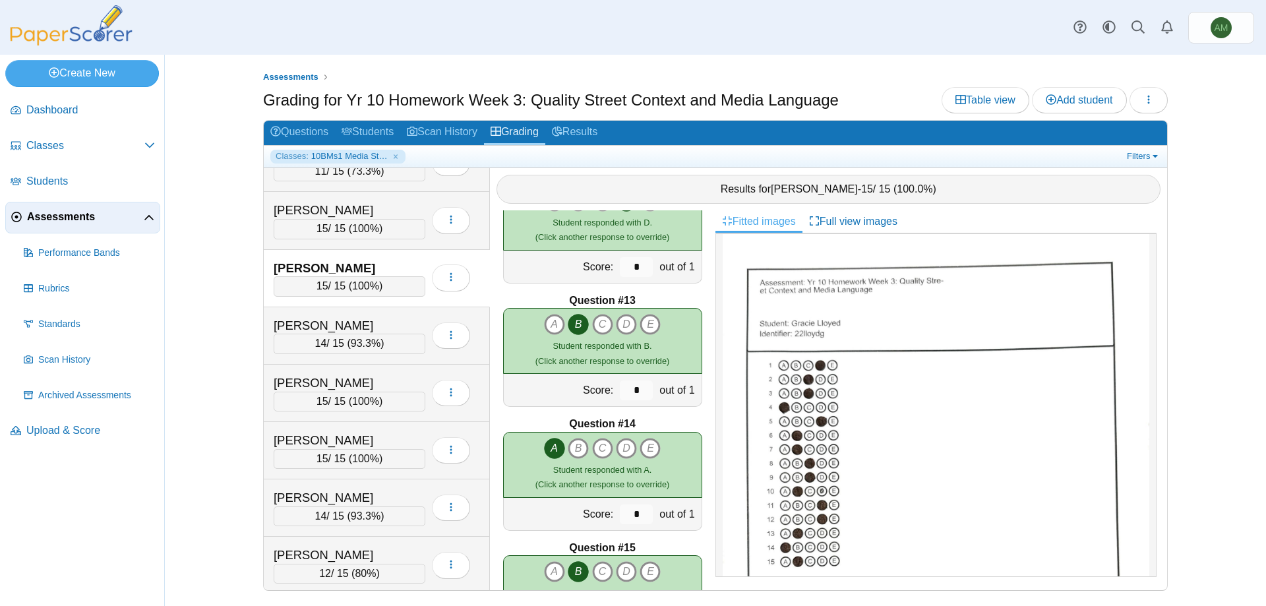
drag, startPoint x: 489, startPoint y: 324, endPoint x: 483, endPoint y: 396, distance: 72.1
click at [494, 398] on div "Question #1 A B C D" at bounding box center [602, 400] width 225 height 380
click at [426, 331] on div "Loading…" at bounding box center [447, 335] width 45 height 37
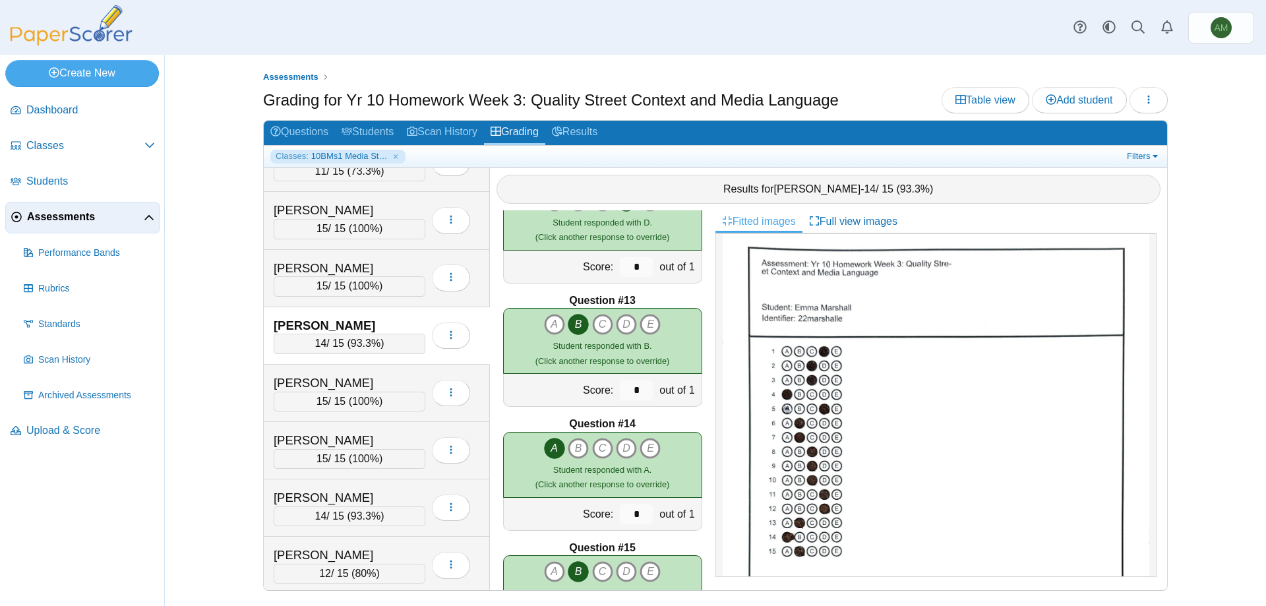
scroll to position [0, 0]
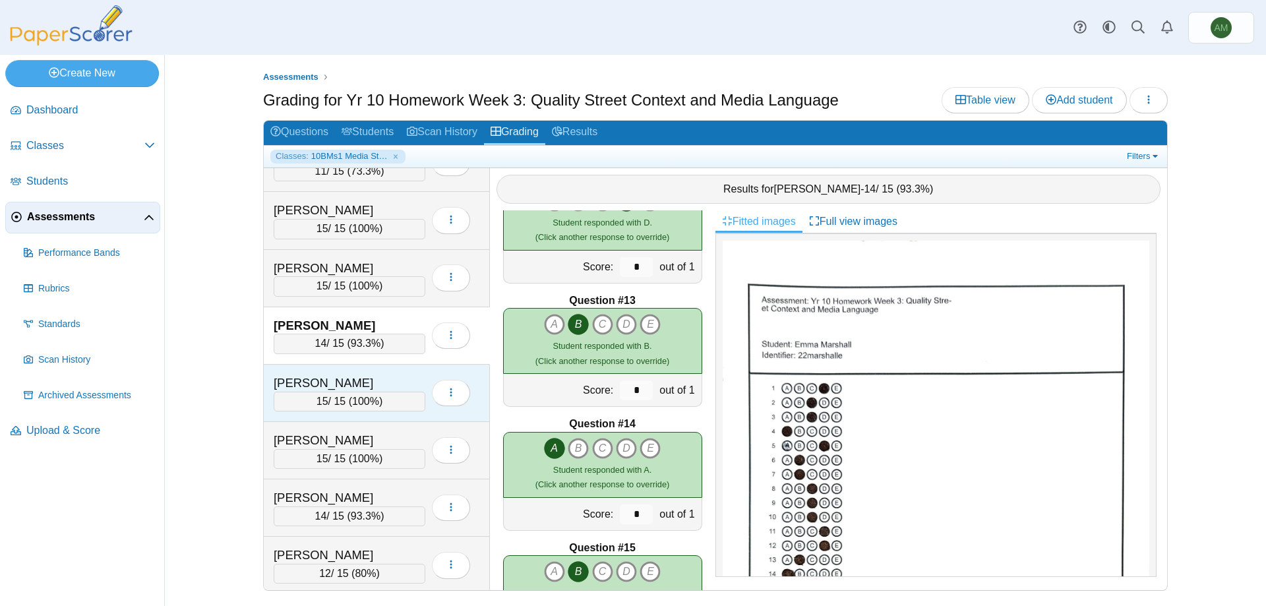
click at [386, 392] on div "15 / 15 ( 100% )" at bounding box center [350, 402] width 152 height 20
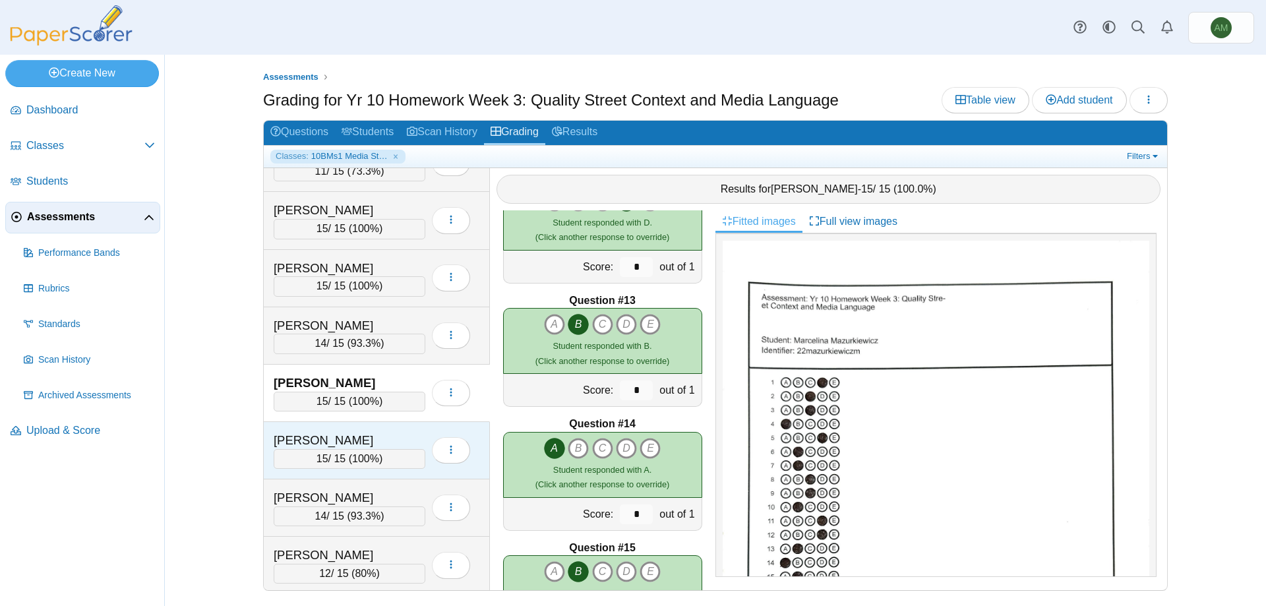
click at [375, 442] on div "Morello, Nicolas" at bounding box center [340, 440] width 132 height 17
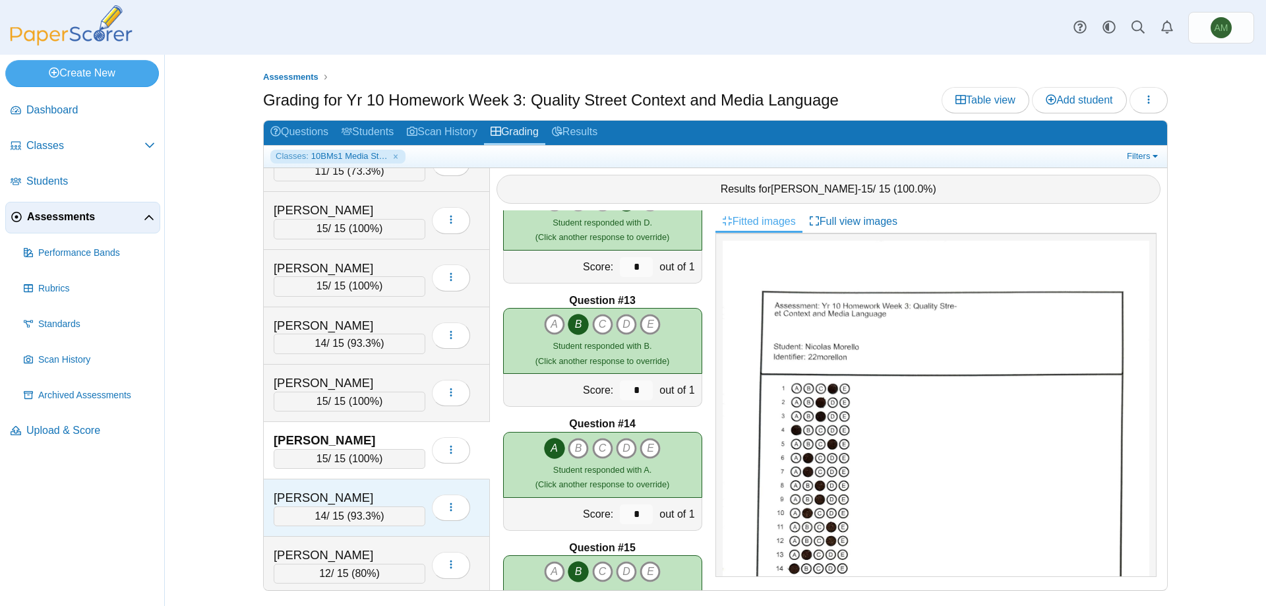
click at [361, 522] on div "14 / 15 ( 93.3% )" at bounding box center [350, 516] width 152 height 20
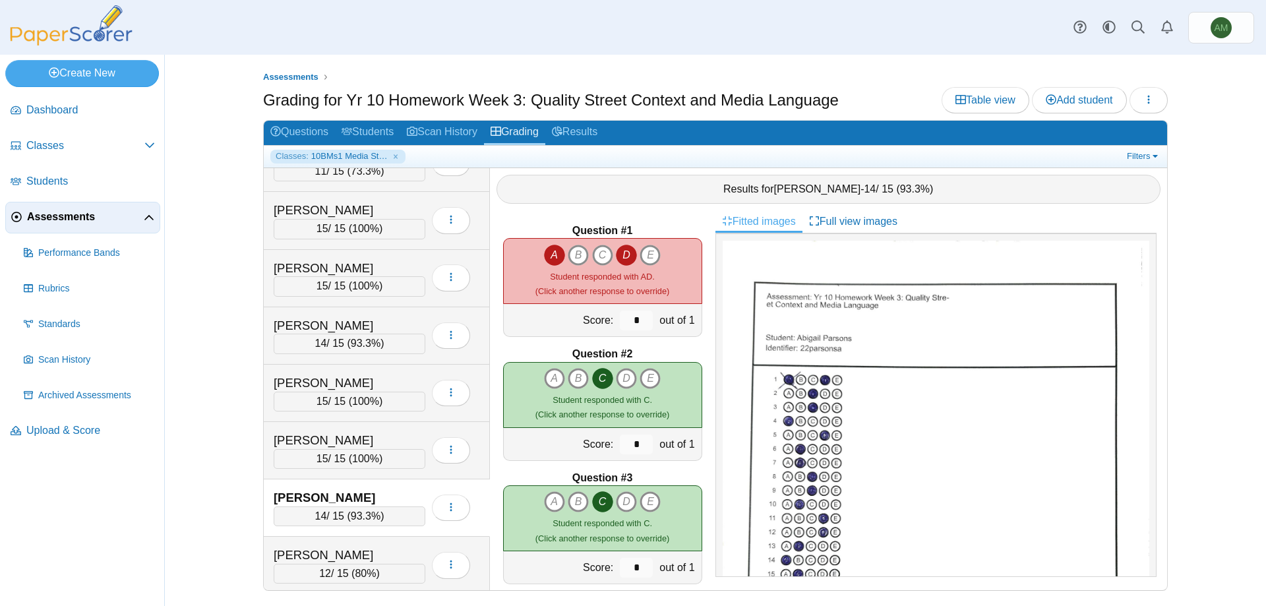
click at [545, 252] on icon "A" at bounding box center [554, 255] width 21 height 21
type input "*"
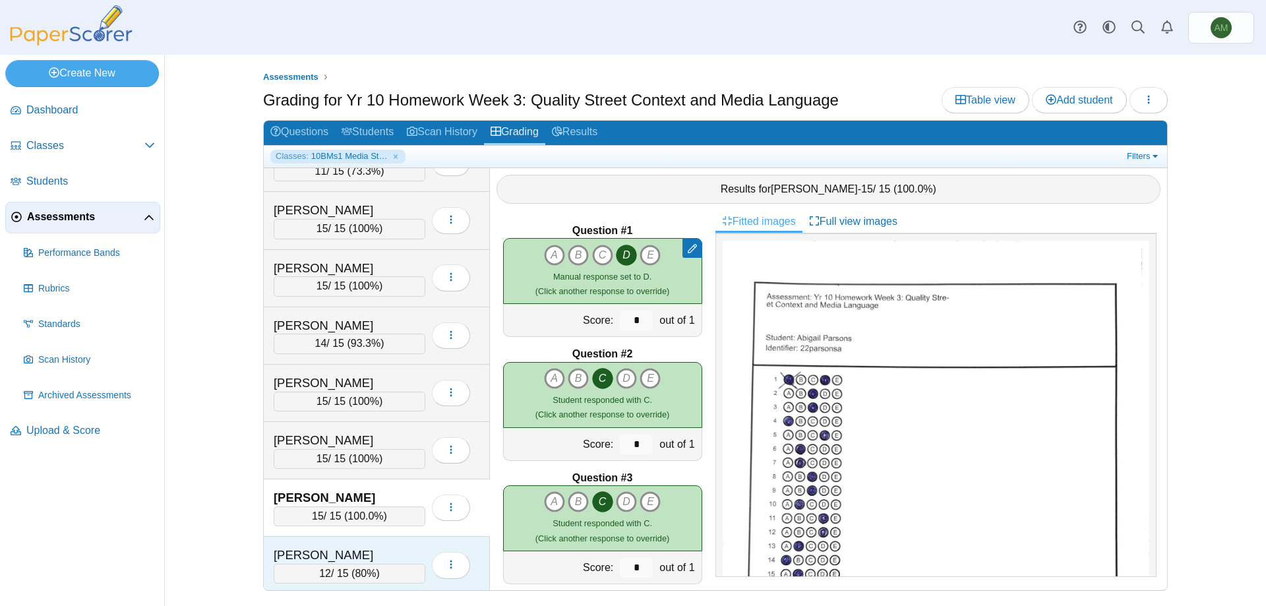
click at [399, 570] on div "12 / 15 ( 80% )" at bounding box center [350, 574] width 152 height 20
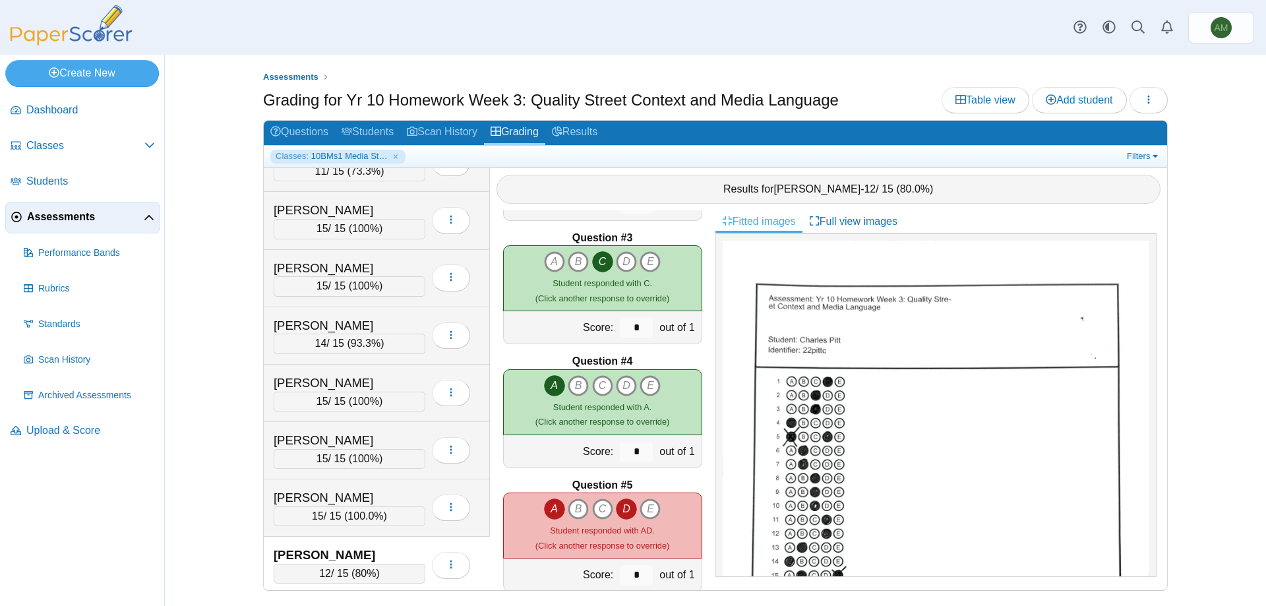
scroll to position [264, 0]
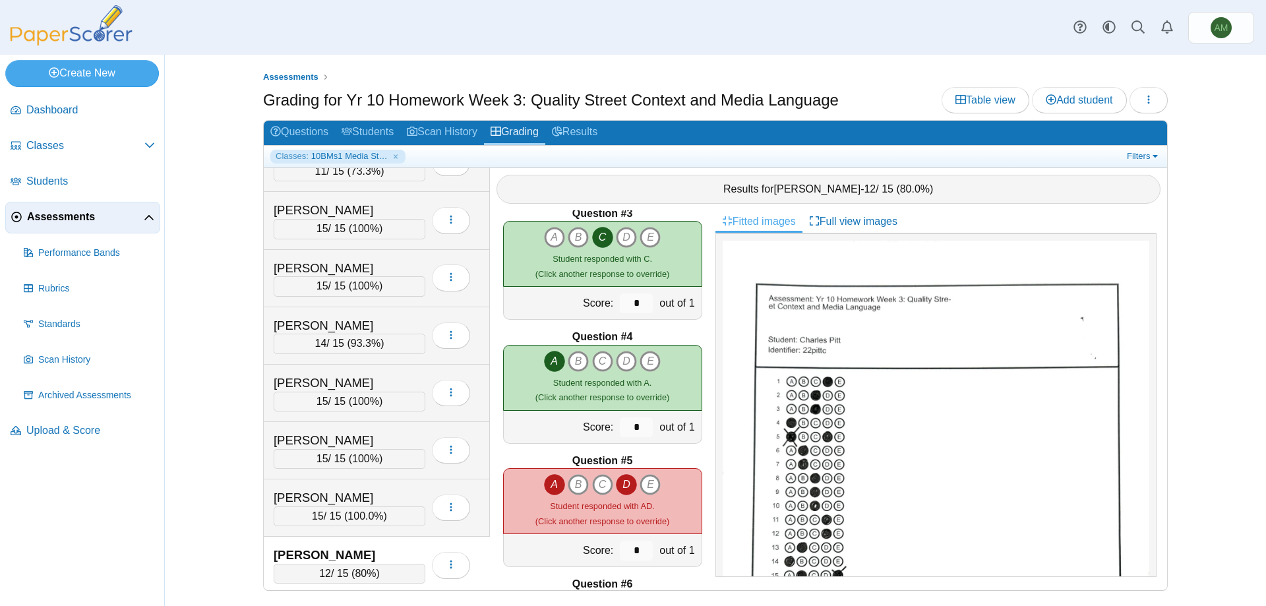
click at [554, 487] on icon "A" at bounding box center [554, 484] width 21 height 21
type input "*"
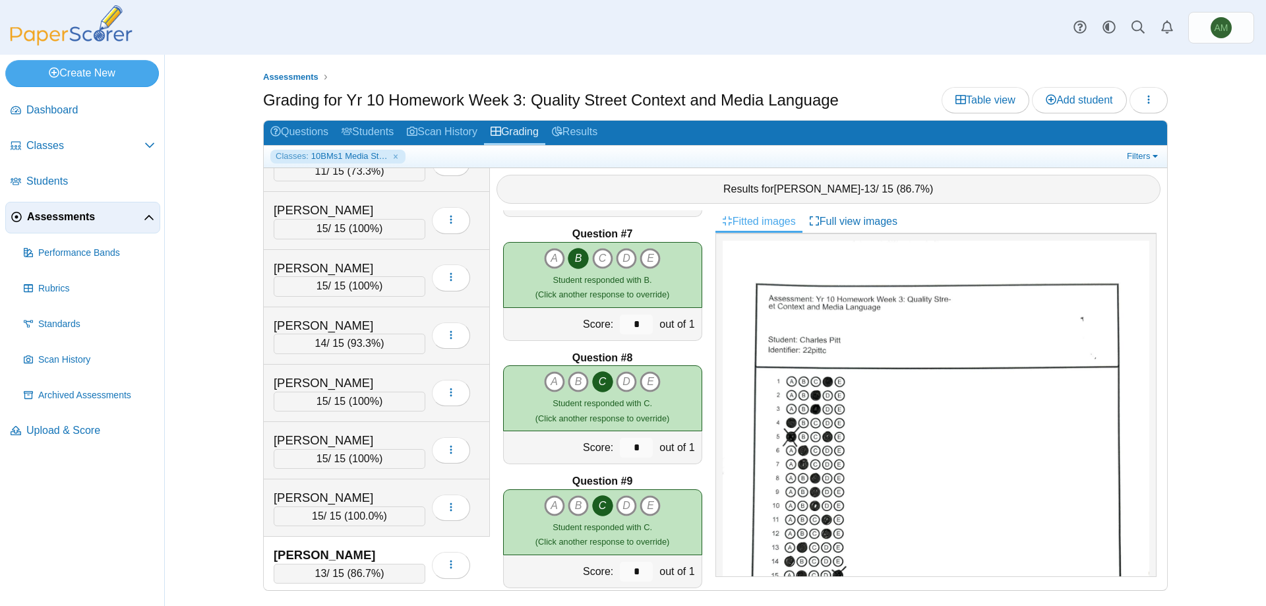
scroll to position [1500, 0]
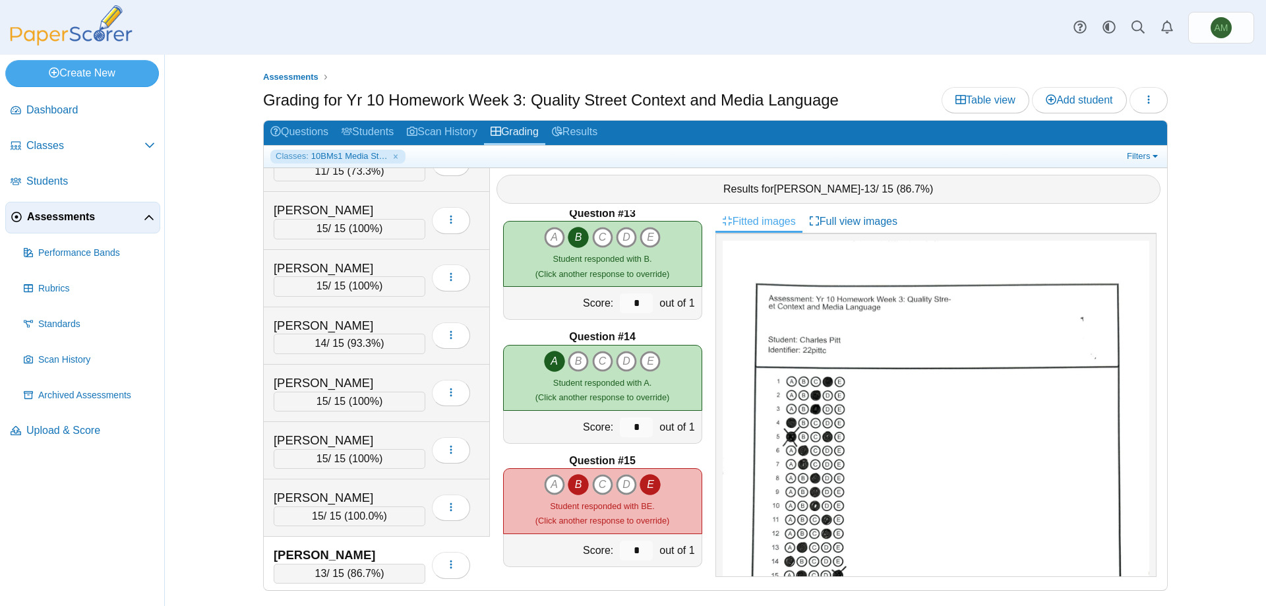
click at [644, 479] on icon "E" at bounding box center [649, 484] width 21 height 21
type input "*"
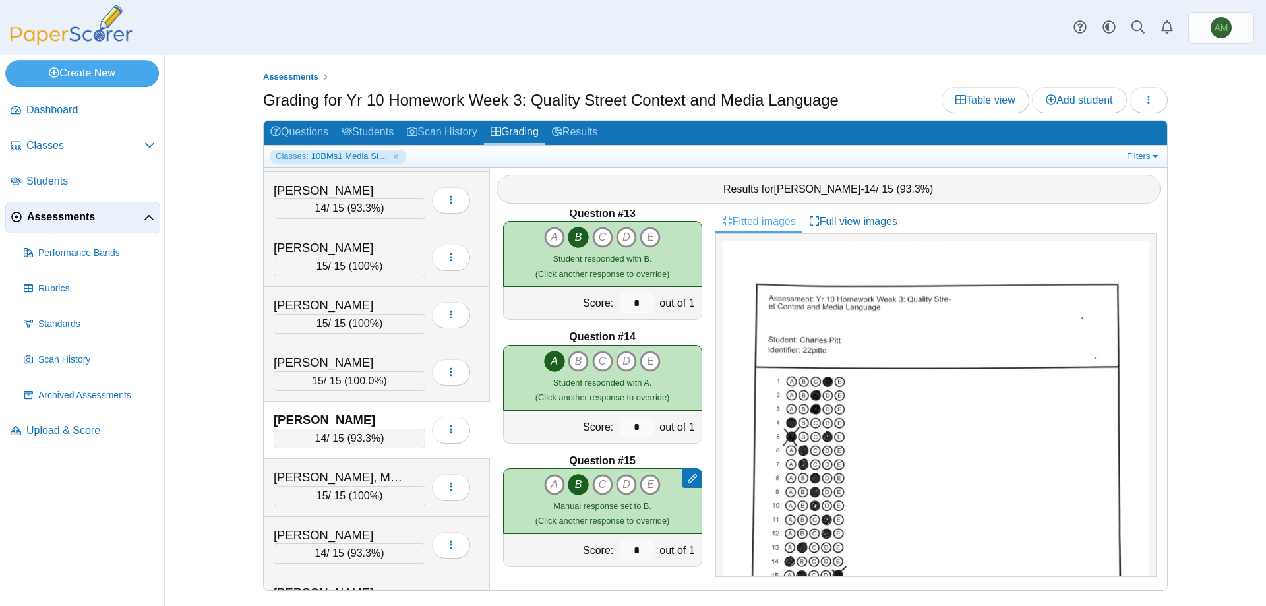
scroll to position [852, 0]
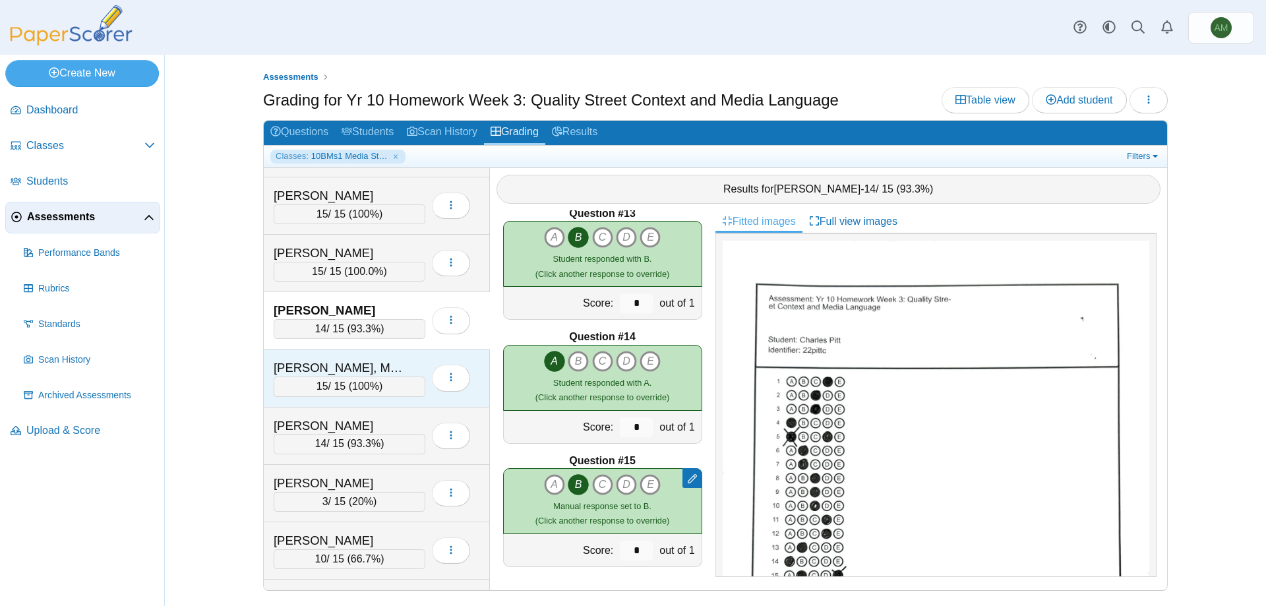
click at [399, 385] on div "15 / 15 ( 100% )" at bounding box center [350, 386] width 152 height 20
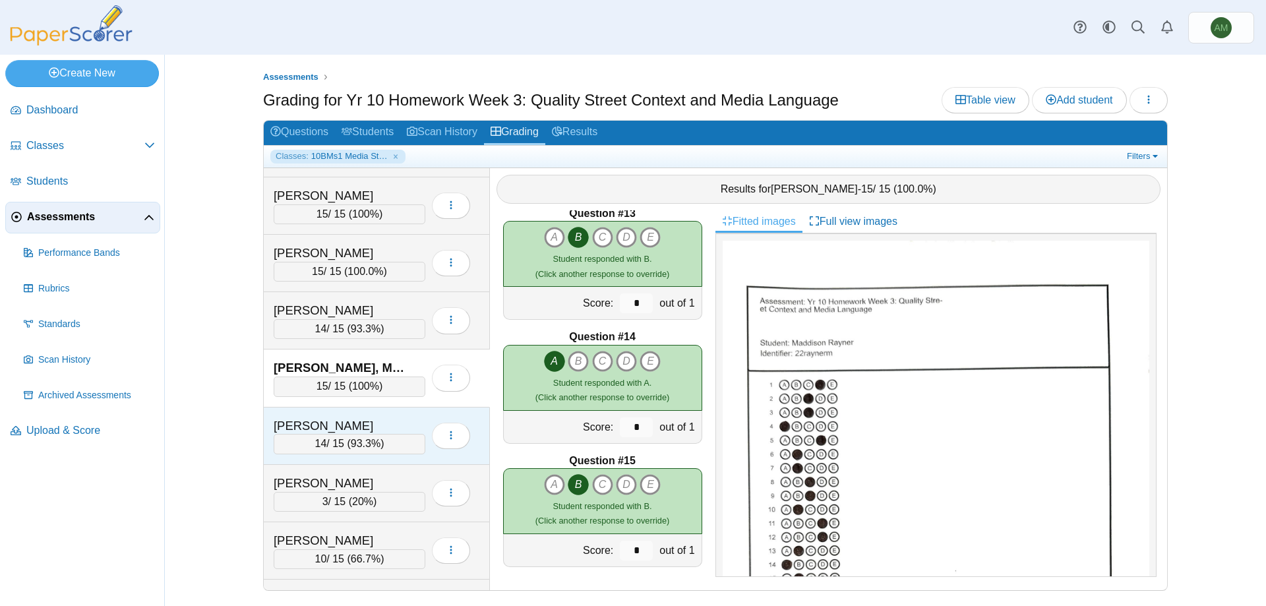
click at [345, 427] on div "Salmon, Jack" at bounding box center [340, 425] width 132 height 17
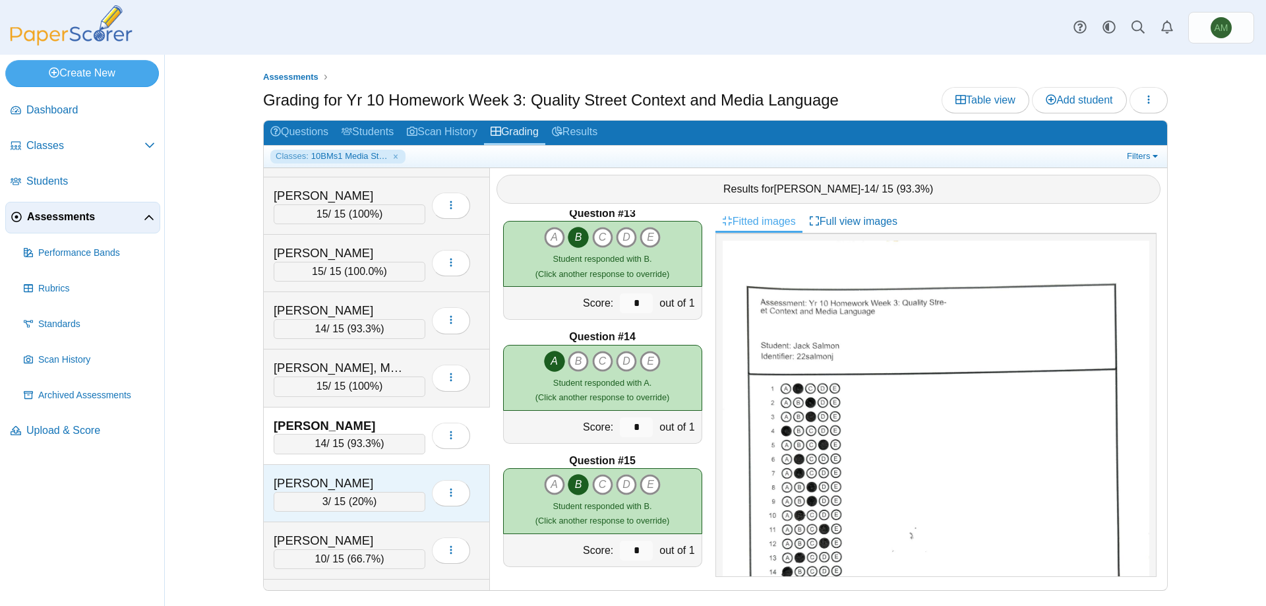
click at [324, 477] on div "Streatfield, Harley" at bounding box center [340, 483] width 132 height 17
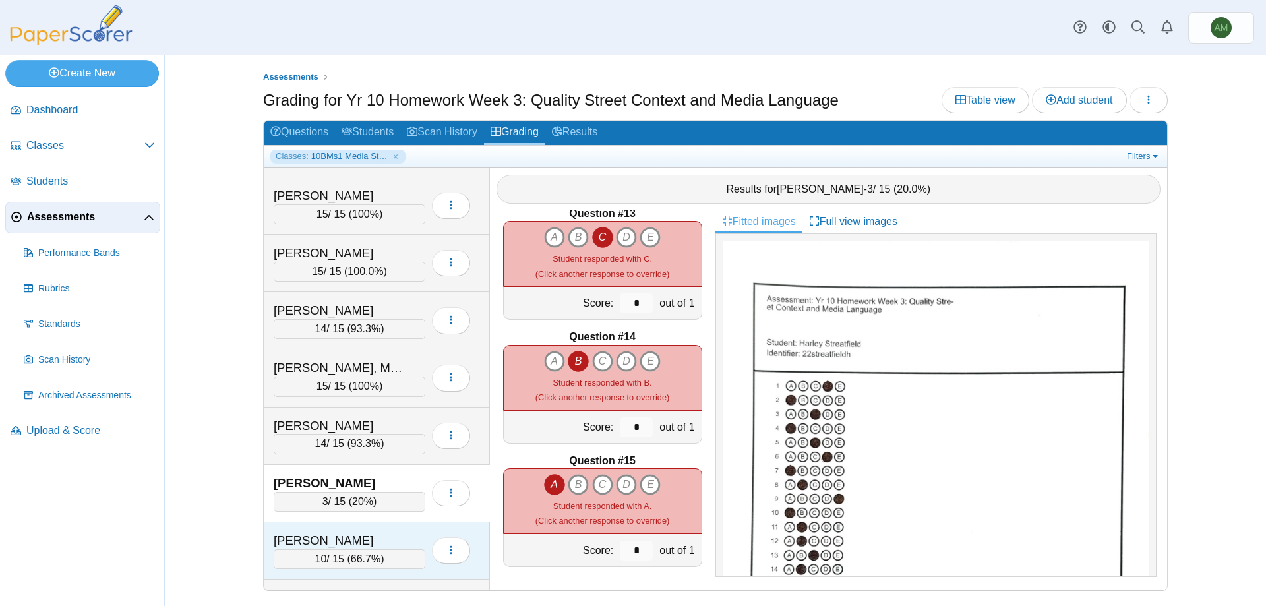
click at [380, 537] on div "Waters, Jacob" at bounding box center [340, 540] width 132 height 17
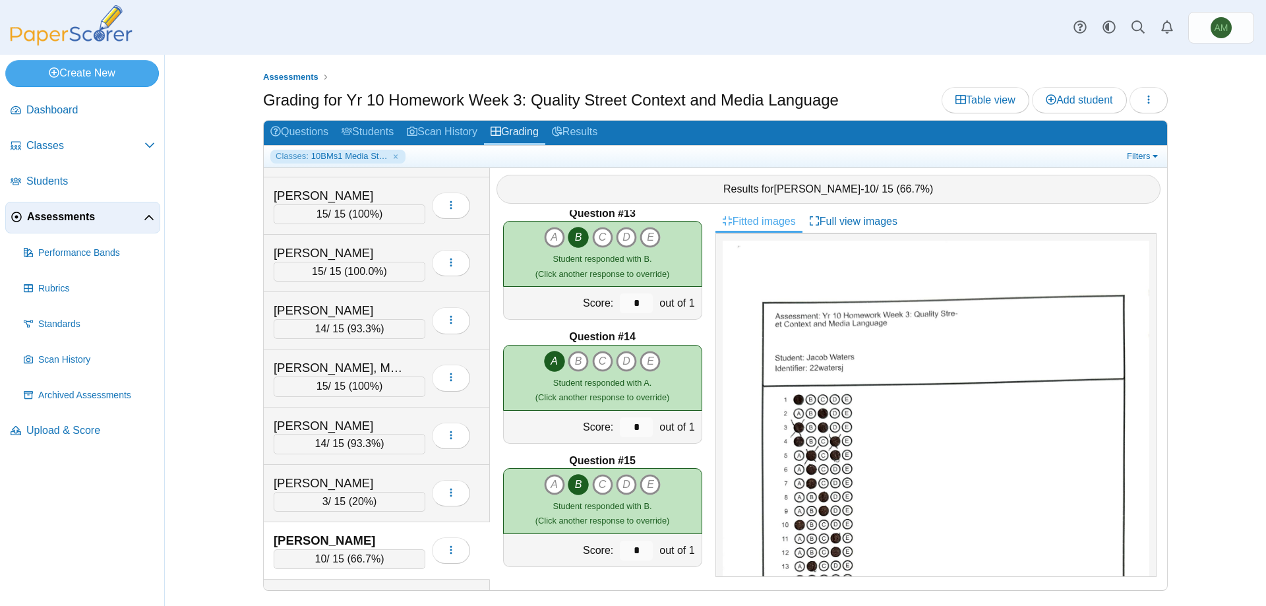
scroll to position [0, 0]
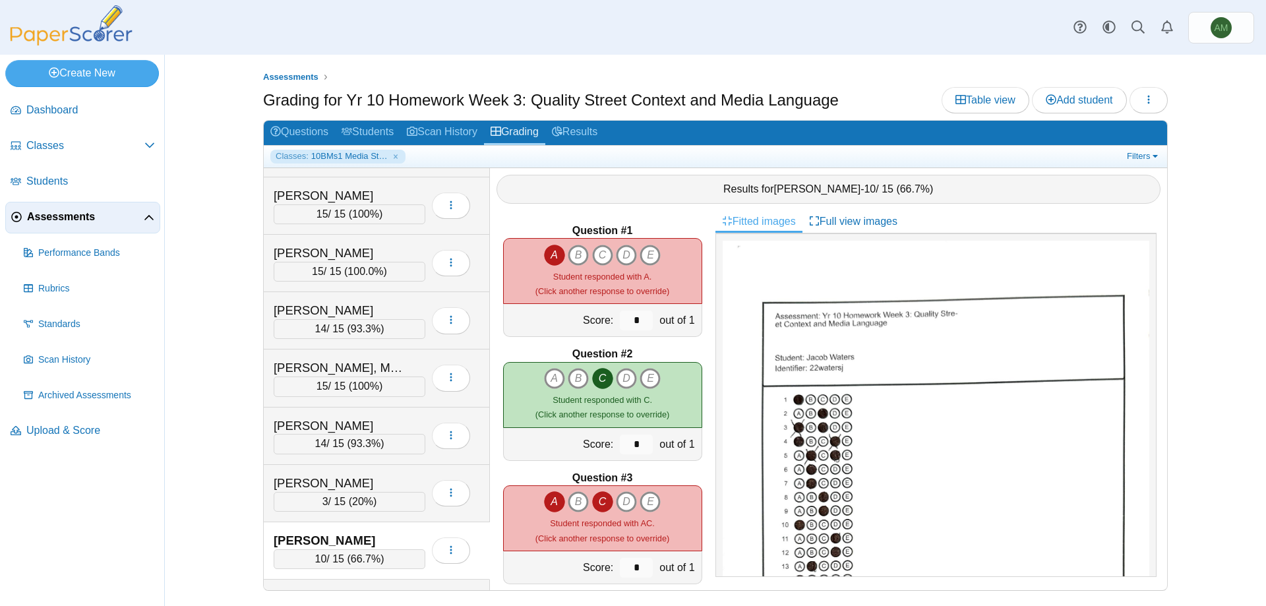
click at [544, 501] on icon "A" at bounding box center [554, 501] width 21 height 21
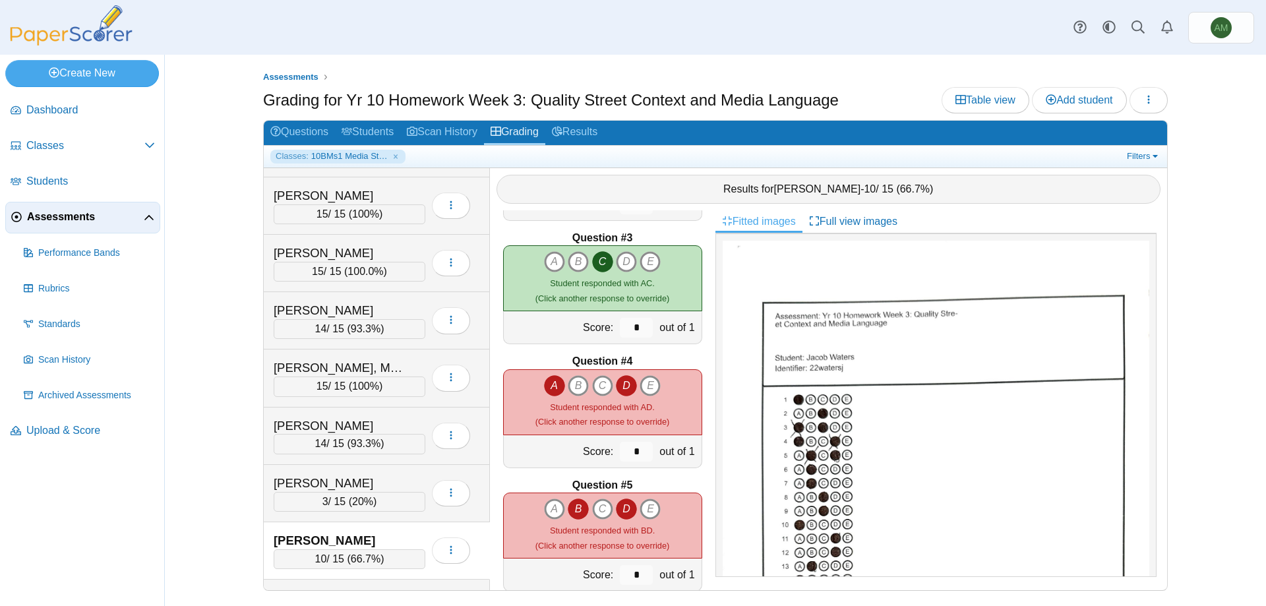
scroll to position [258, 0]
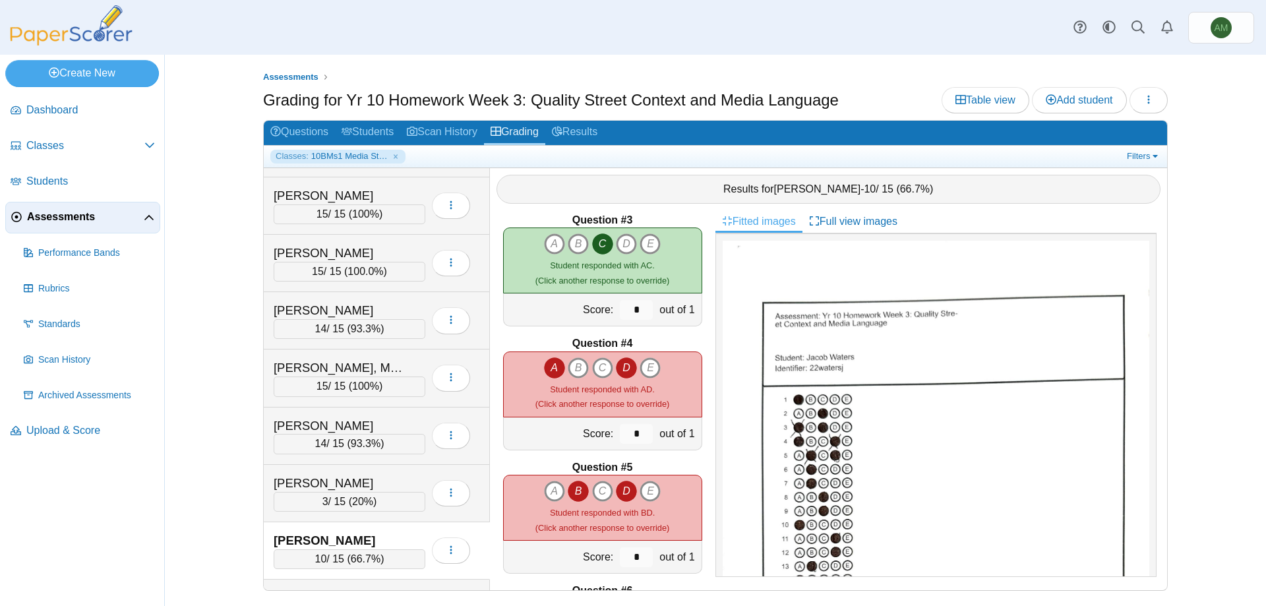
click at [627, 374] on icon "D" at bounding box center [626, 367] width 21 height 21
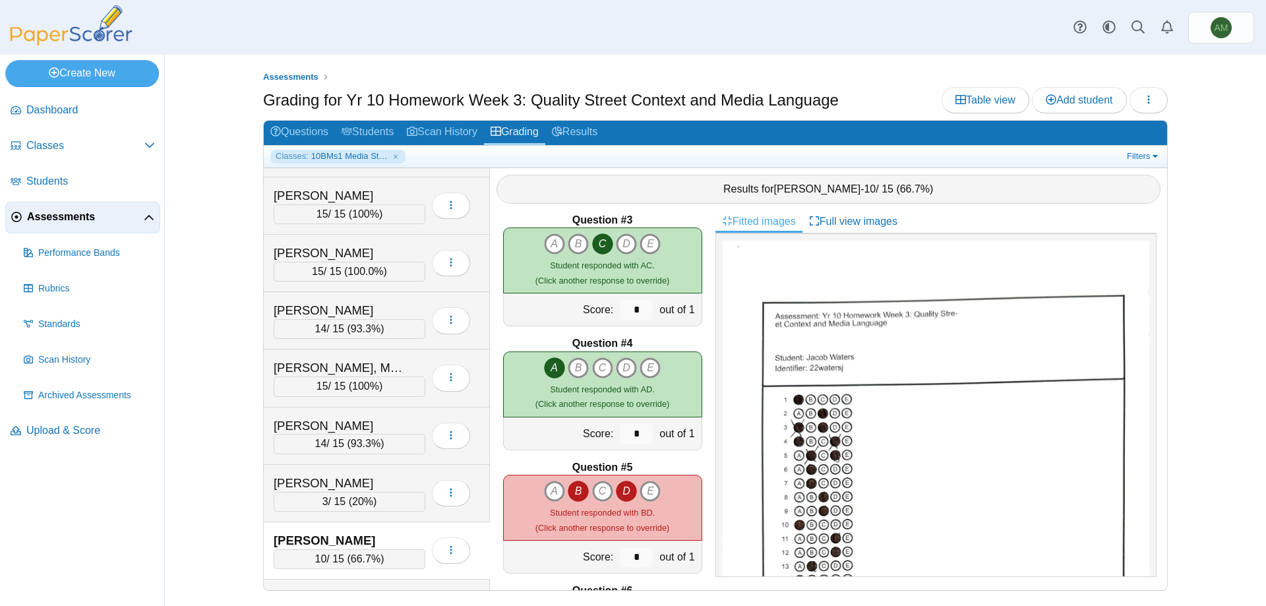
click at [577, 491] on icon "B" at bounding box center [578, 491] width 21 height 21
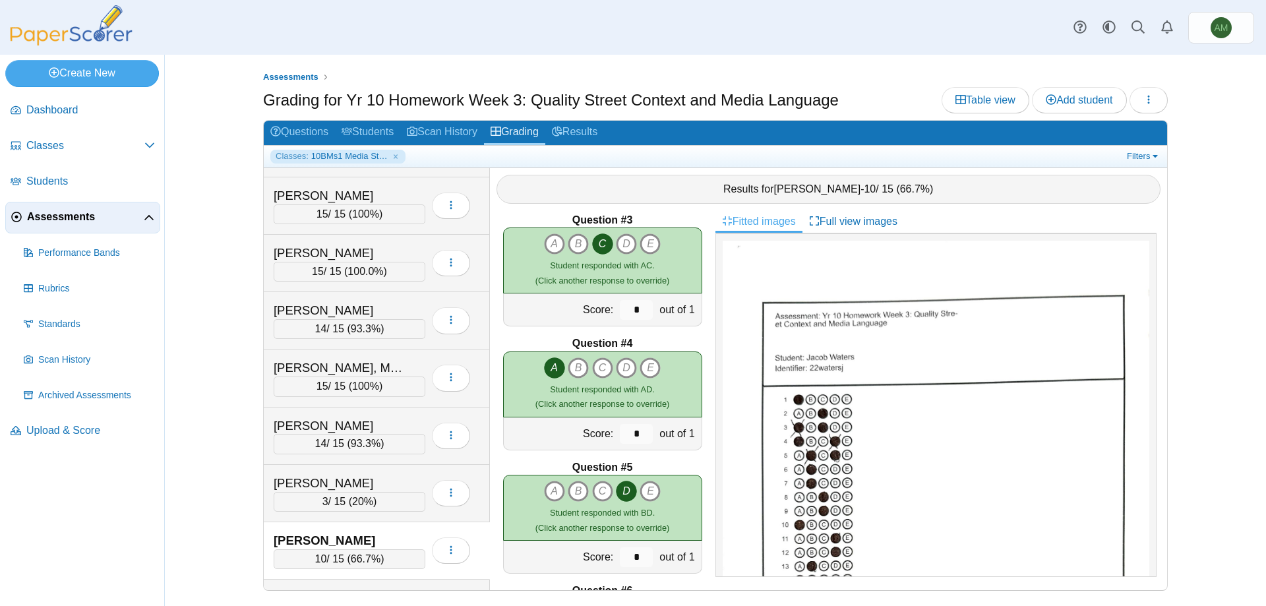
scroll to position [51, 0]
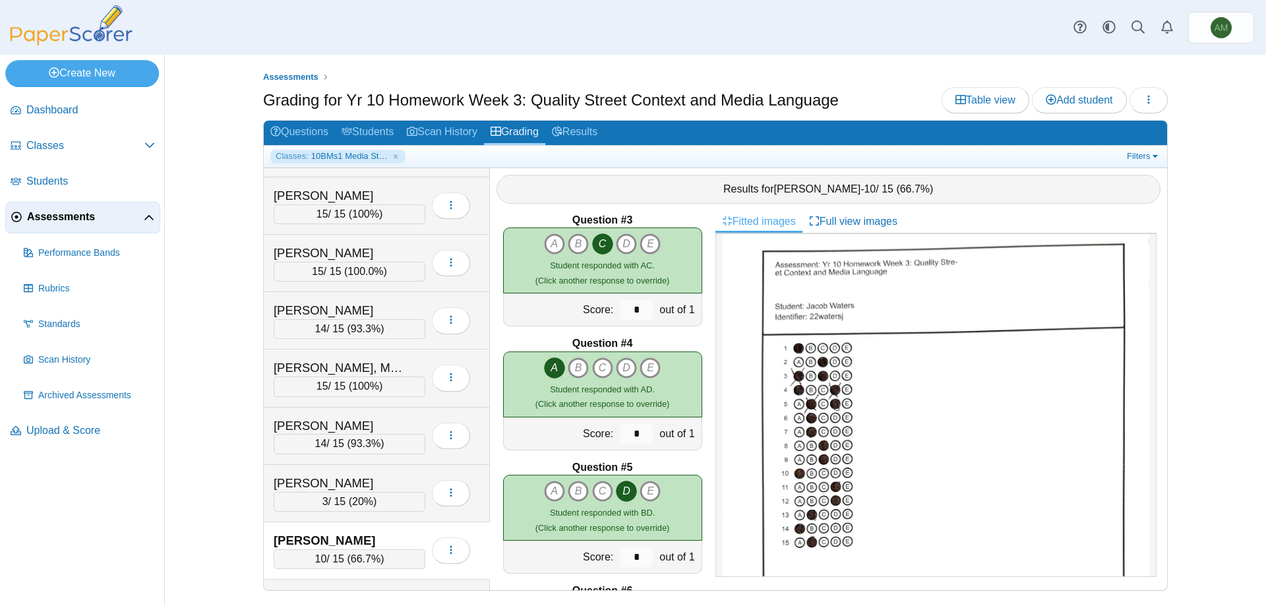
drag, startPoint x: 489, startPoint y: 524, endPoint x: 489, endPoint y: 549, distance: 25.1
click at [489, 549] on div "Bates, Amelia 15 / 15 ( 100% ) Loading… 12 80.0% 4 13 3" at bounding box center [715, 379] width 903 height 422
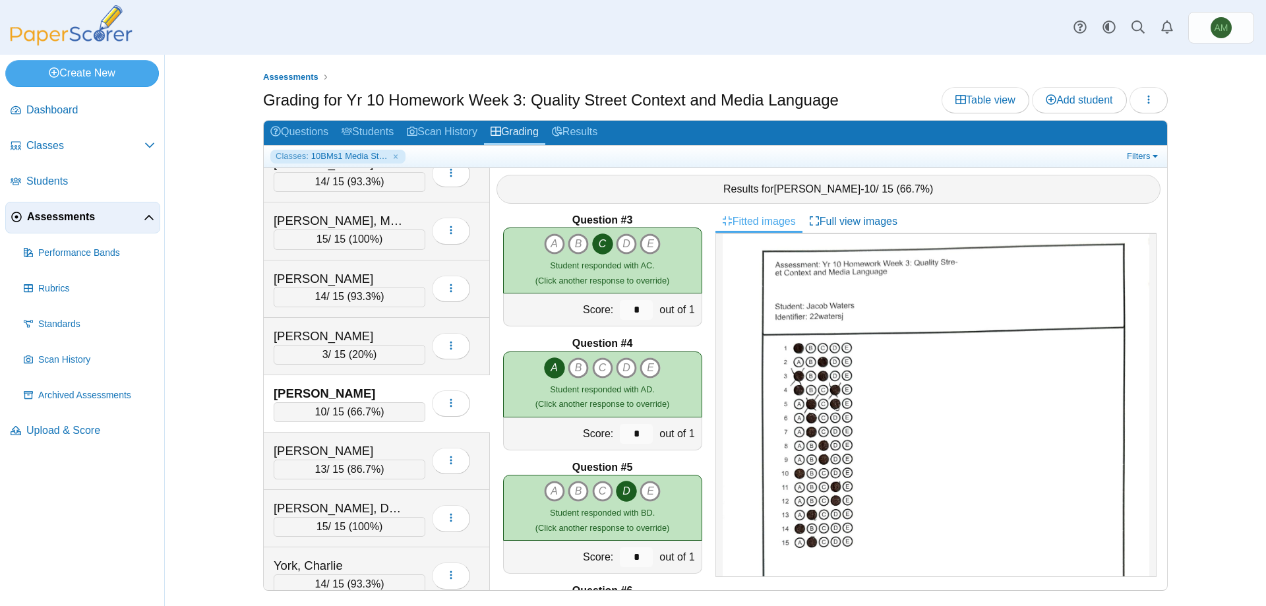
scroll to position [1014, 0]
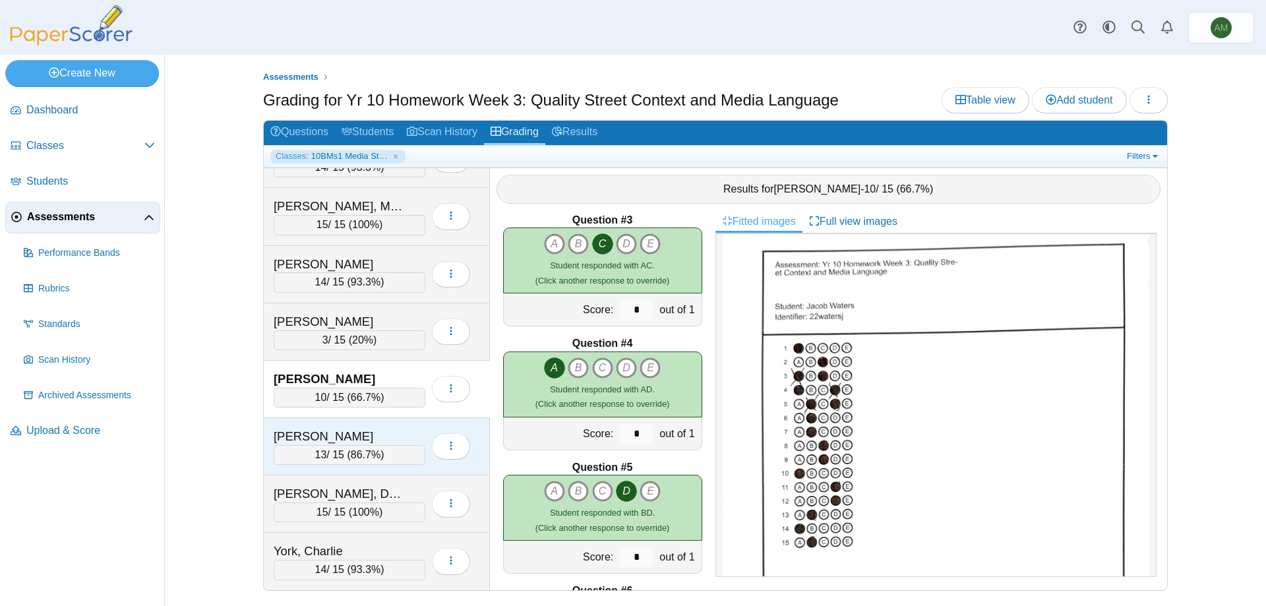
click at [328, 458] on div "13 / 15 ( 86.7% )" at bounding box center [350, 455] width 152 height 20
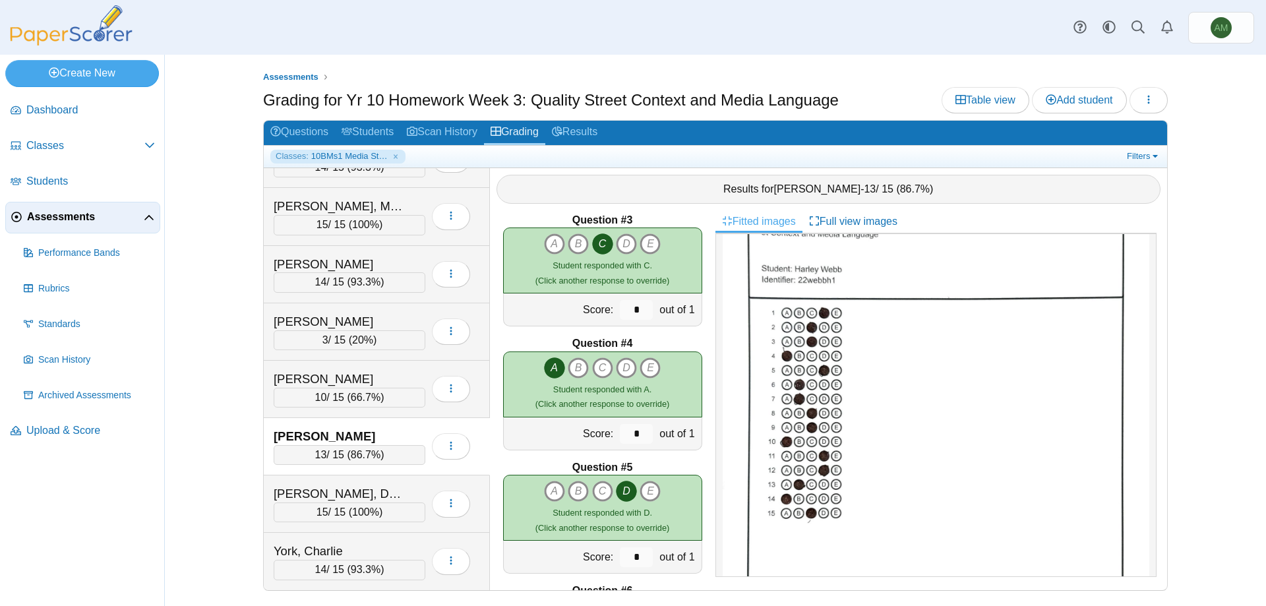
scroll to position [82, 0]
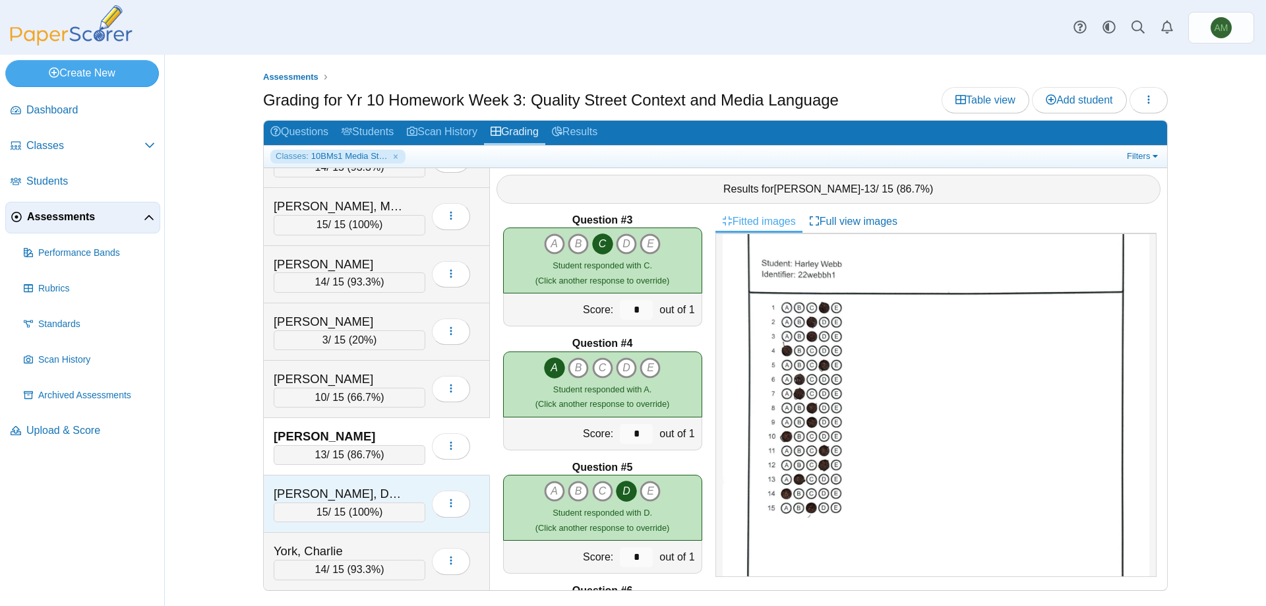
click at [372, 525] on div "Williams, Devarni 15 / 15 ( 100% ) Loading…" at bounding box center [377, 503] width 226 height 57
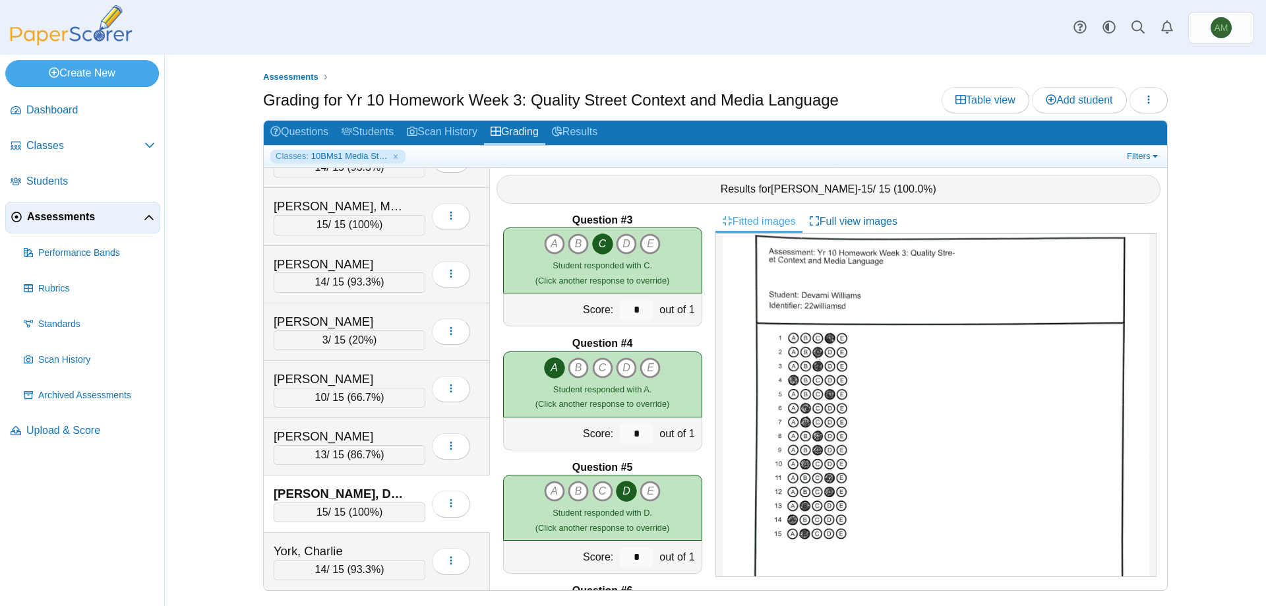
scroll to position [81, 0]
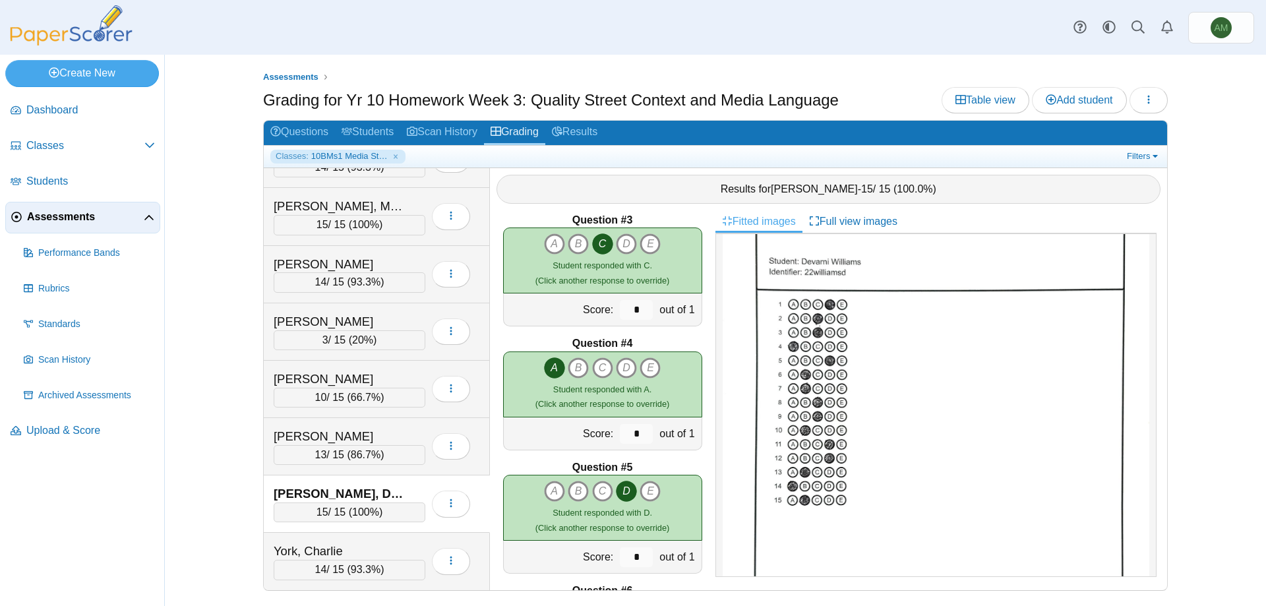
click at [365, 527] on div "Williams, Devarni 15 / 15 ( 100% ) Loading…" at bounding box center [377, 503] width 226 height 57
click at [365, 543] on div "York, Charlie" at bounding box center [340, 551] width 132 height 17
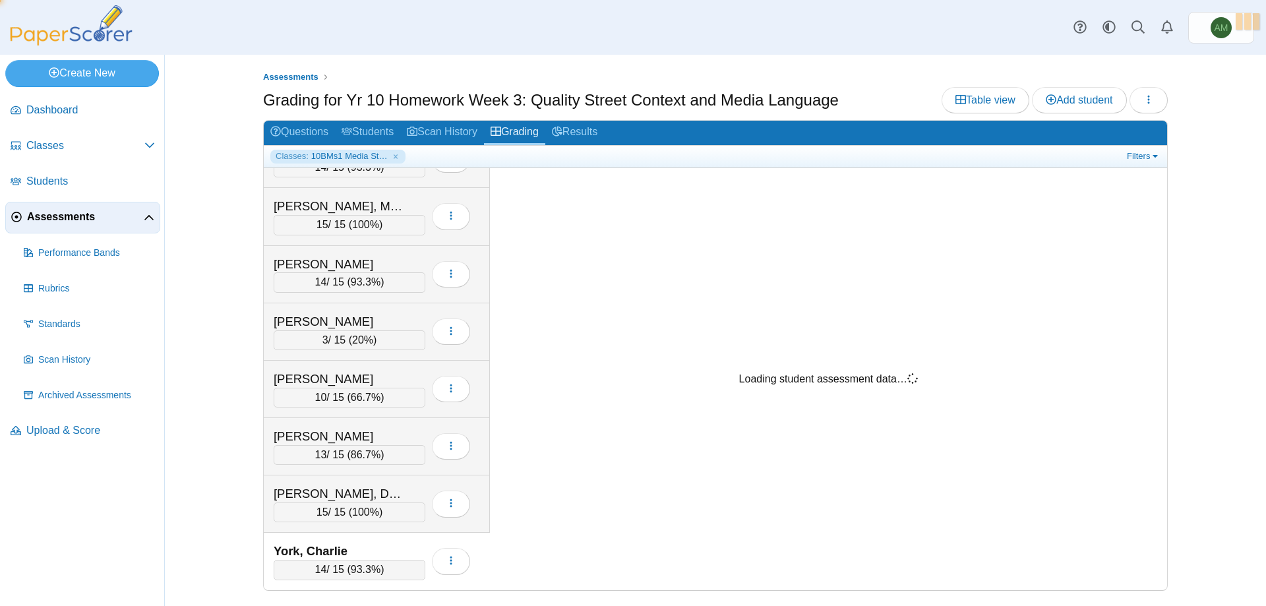
scroll to position [0, 0]
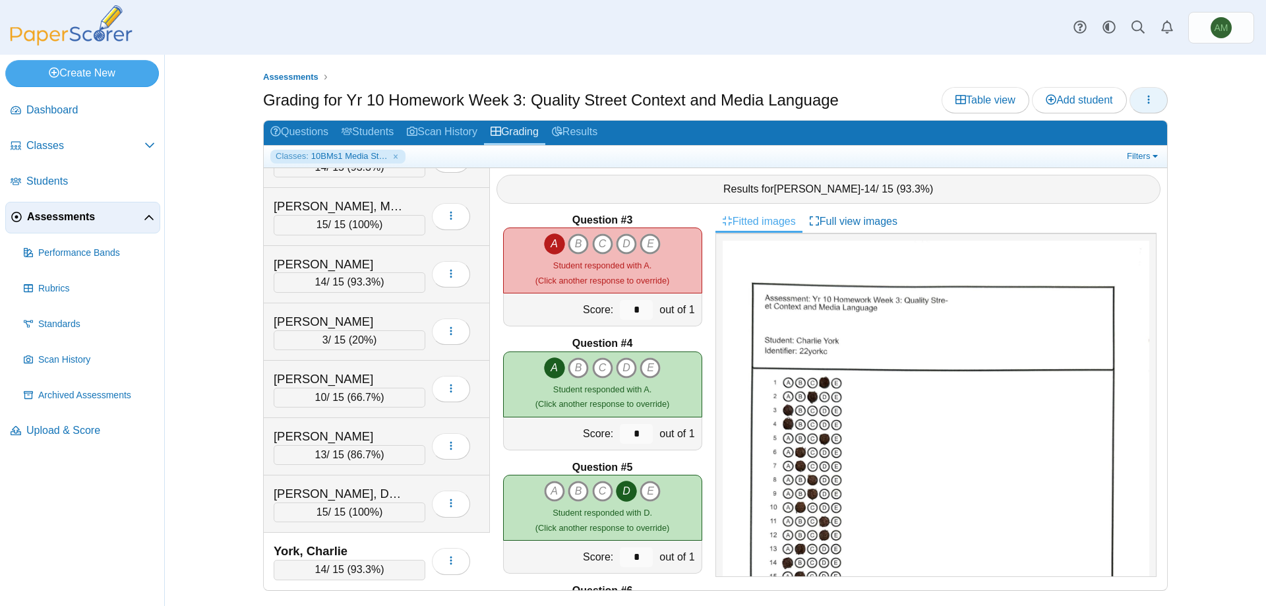
click at [1150, 111] on button "button" at bounding box center [1148, 100] width 38 height 26
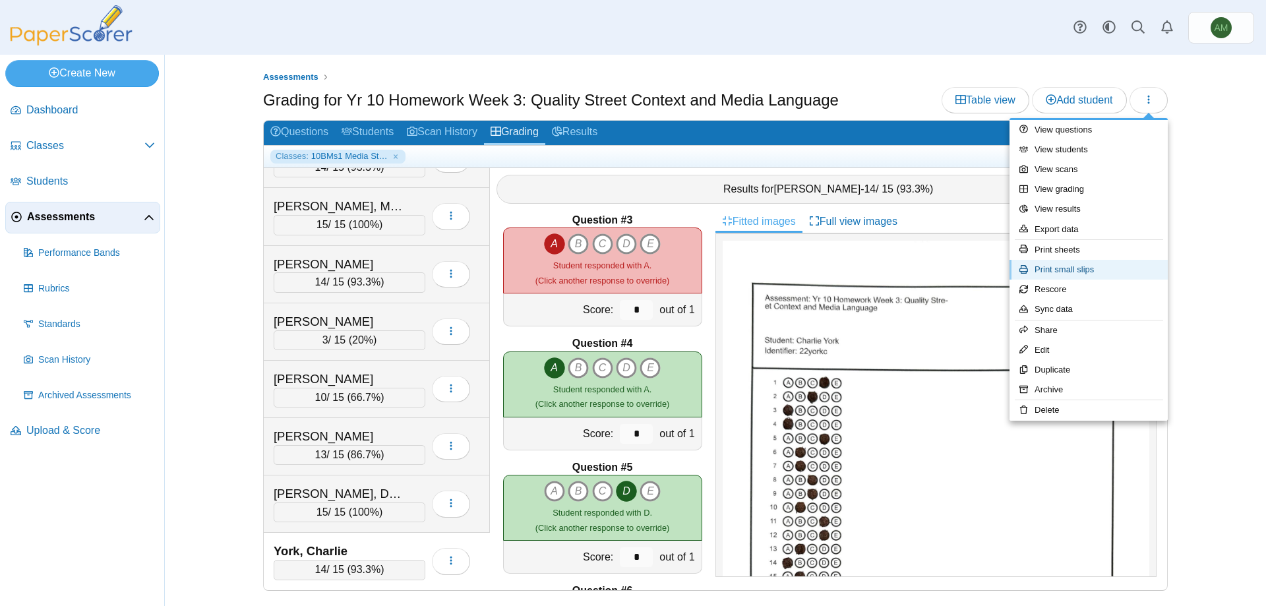
click at [1104, 264] on link "Print small slips" at bounding box center [1088, 270] width 158 height 20
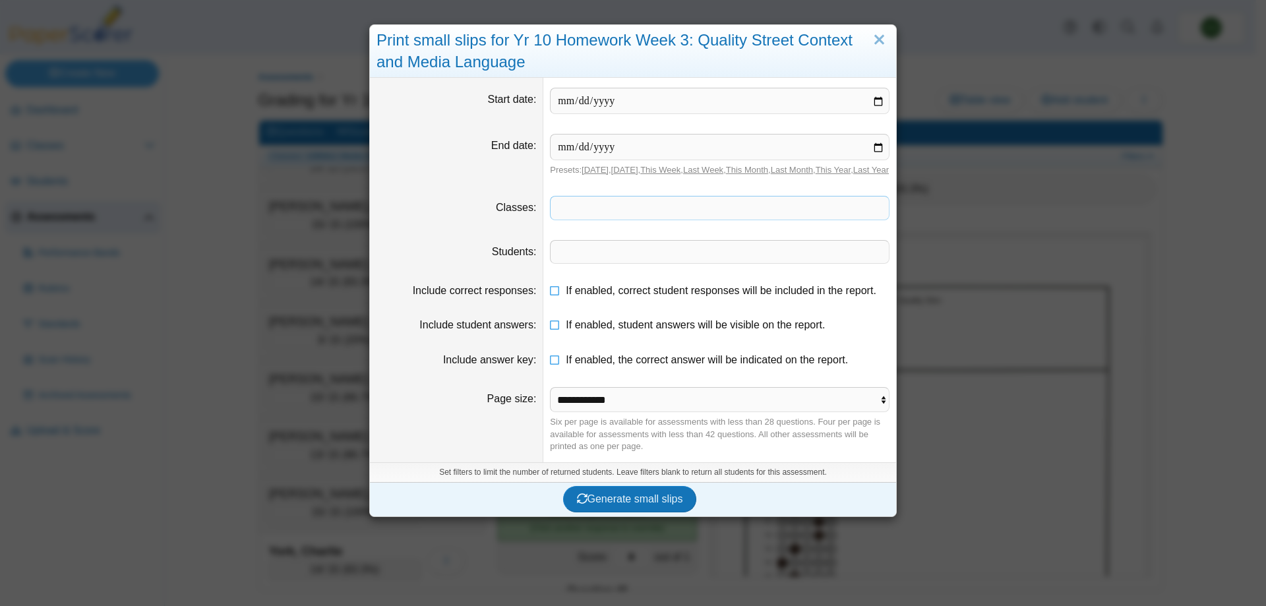
click at [771, 219] on span at bounding box center [719, 207] width 338 height 22
click at [602, 504] on span "Generate small slips" at bounding box center [630, 498] width 106 height 11
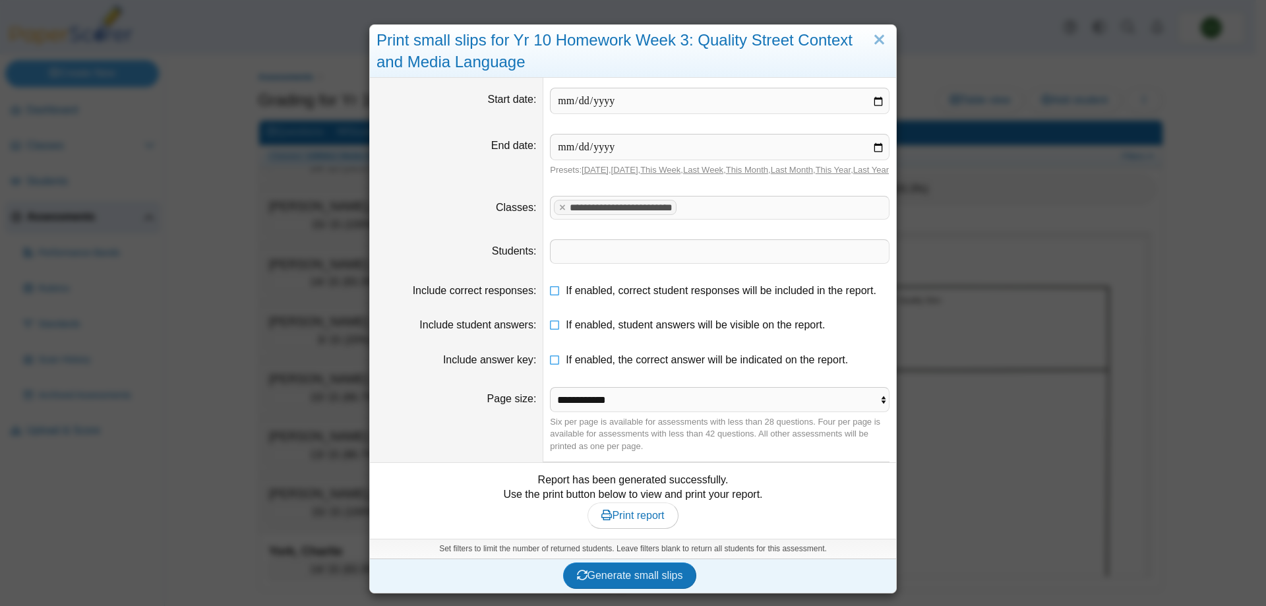
click at [655, 512] on div "Report has been generated successfully. Use the print button below to view and …" at bounding box center [632, 501] width 513 height 56
click at [651, 521] on span "Print report" at bounding box center [632, 515] width 63 height 11
click at [885, 38] on div "Print small slips for Yr 10 Homework Week 3: Quality Street Context and Media L…" at bounding box center [633, 51] width 526 height 53
click at [877, 44] on link "Close" at bounding box center [879, 40] width 20 height 22
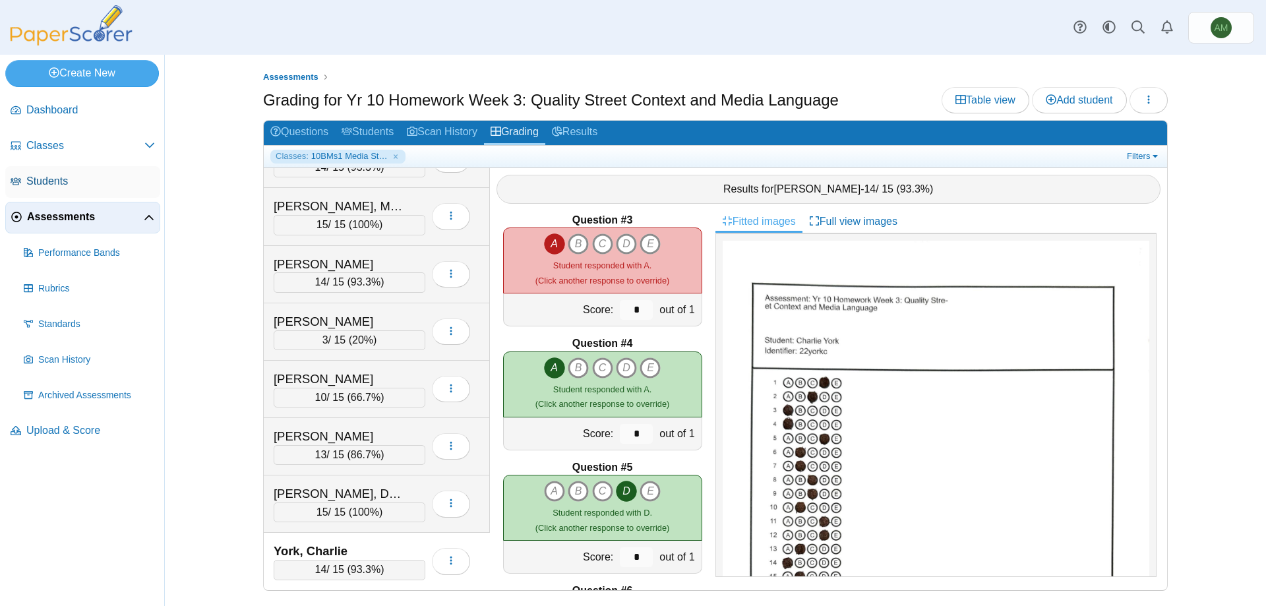
click at [81, 177] on span "Students" at bounding box center [90, 181] width 129 height 15
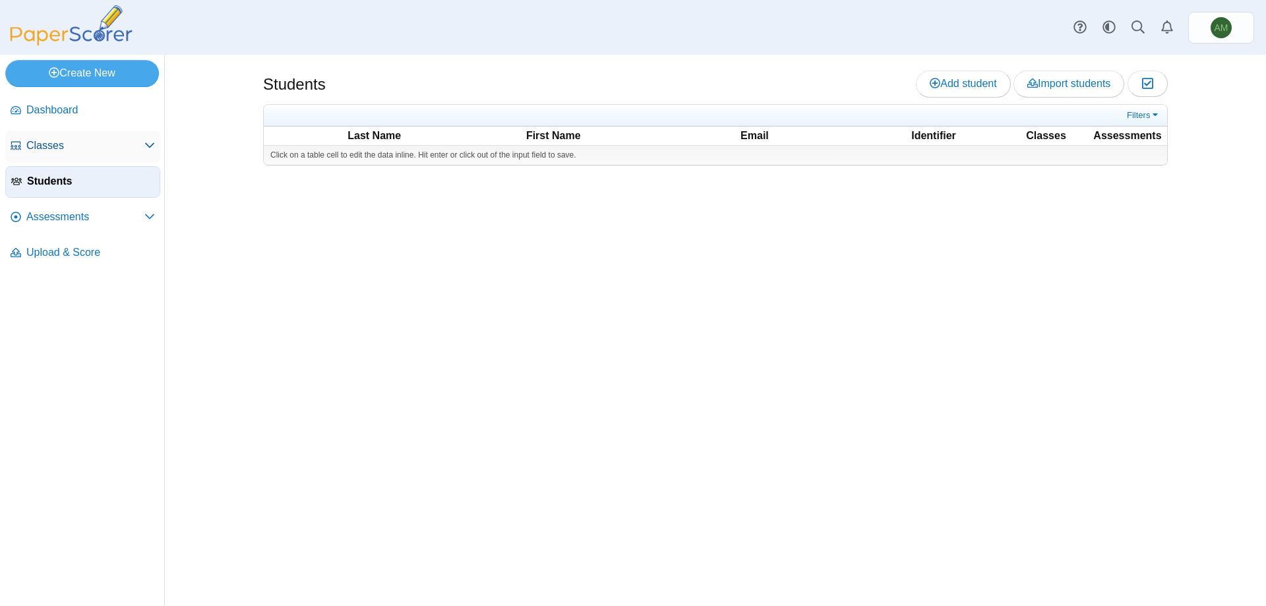
click at [90, 149] on span "Classes" at bounding box center [85, 145] width 118 height 15
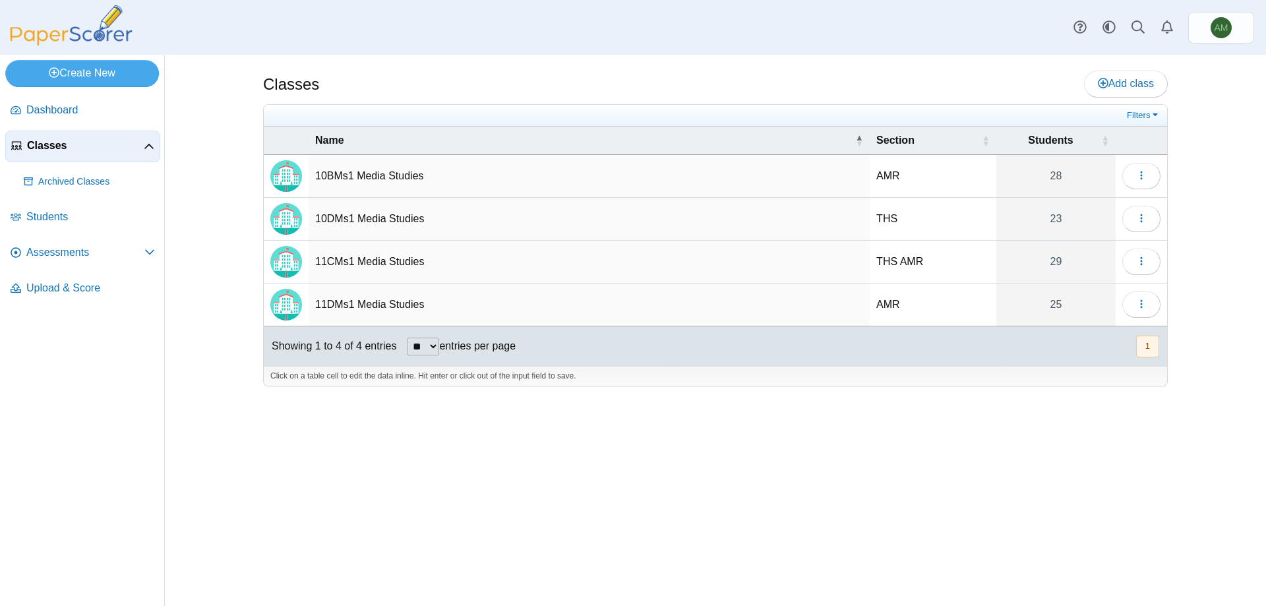
click at [409, 295] on td "11DMs1 Media Studies" at bounding box center [589, 304] width 561 height 43
click at [1140, 300] on icon "button" at bounding box center [1141, 304] width 11 height 11
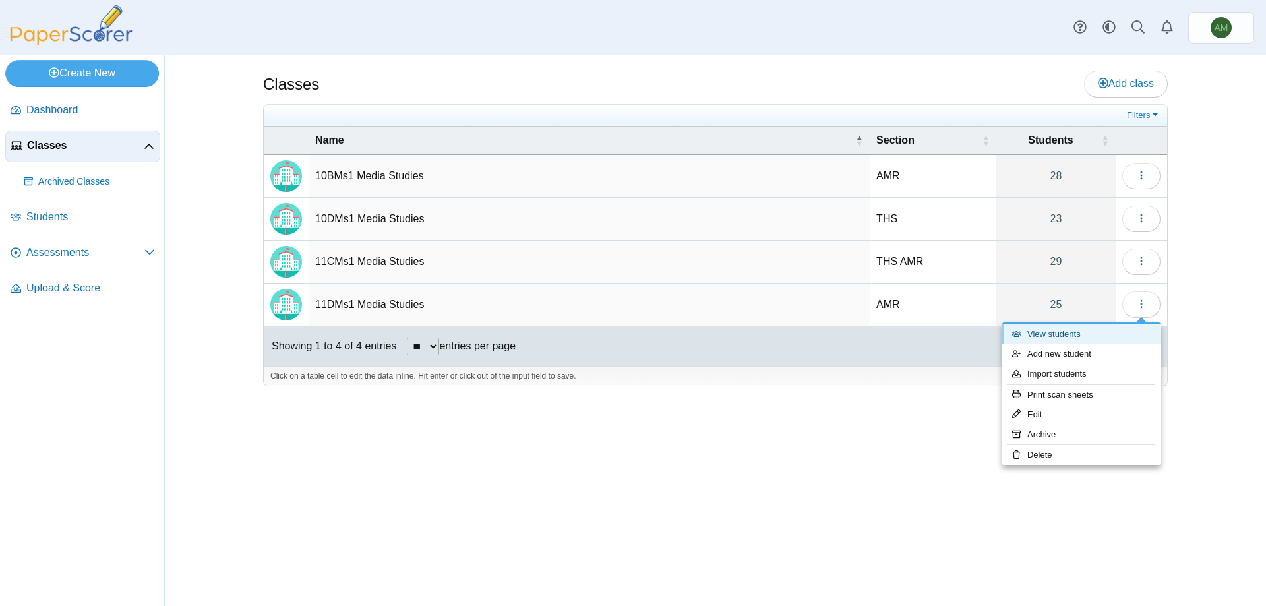
click at [1136, 342] on link "View students" at bounding box center [1081, 334] width 158 height 20
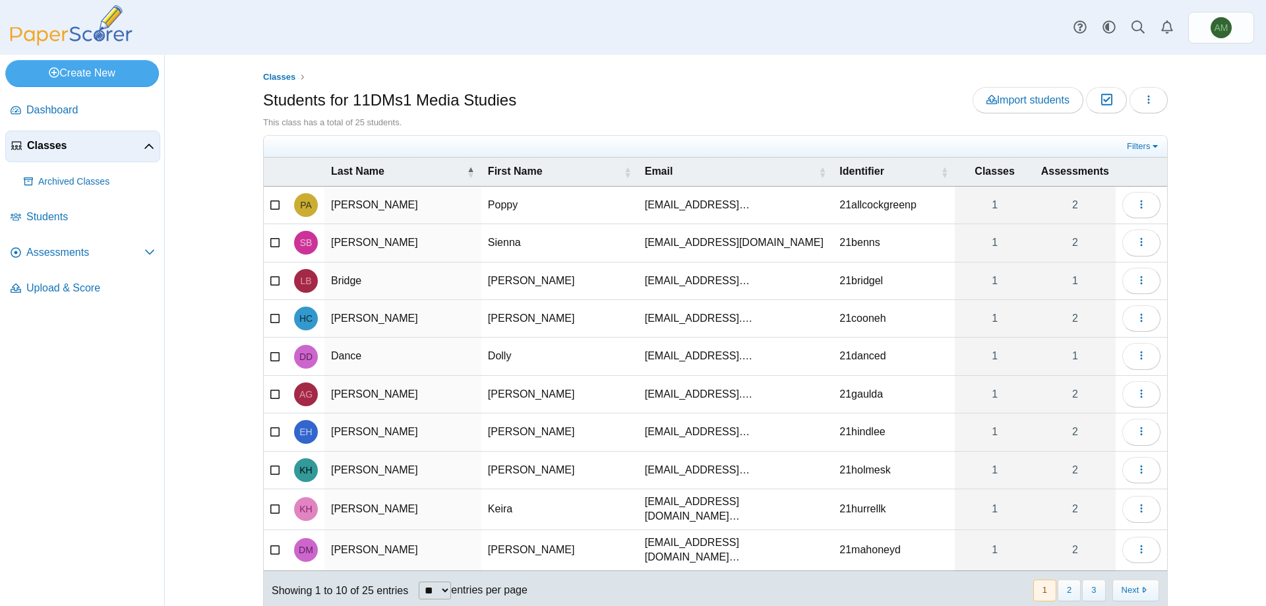
click at [13, 407] on nav "Dashboard Classes" at bounding box center [82, 348] width 164 height 516
click at [59, 247] on span "Assessments" at bounding box center [85, 252] width 118 height 15
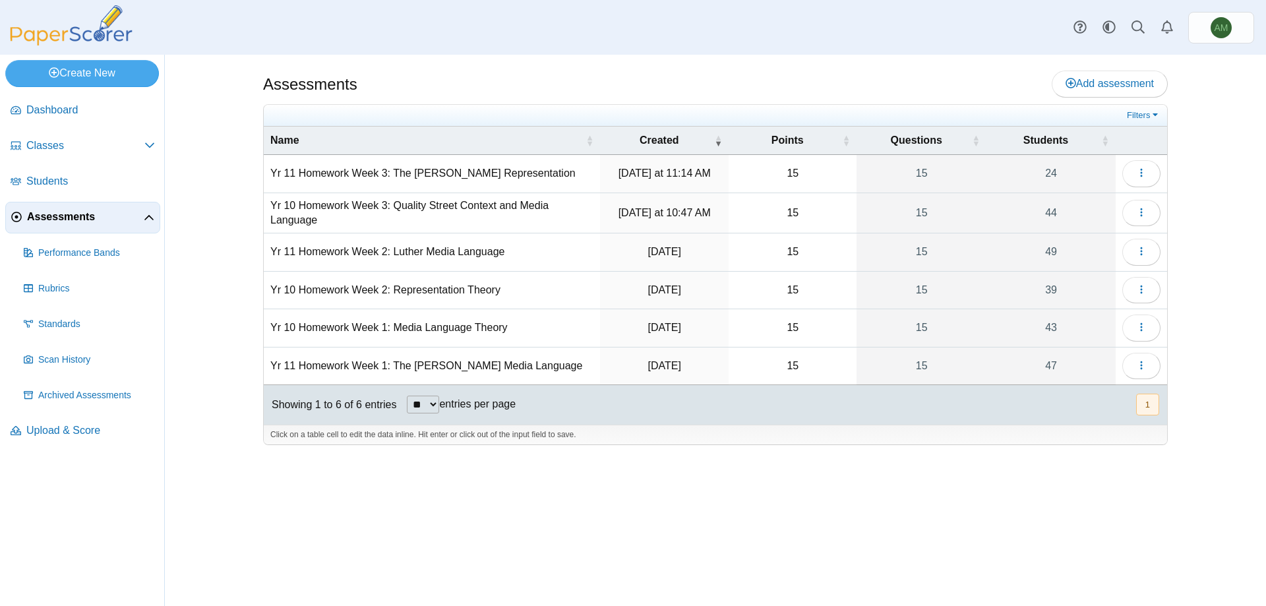
click at [422, 369] on td "Yr 11 Homework Week 1: The Sweeney Media Language" at bounding box center [432, 366] width 336 height 38
click at [1138, 360] on icon "button" at bounding box center [1141, 365] width 11 height 11
